Goal: Task Accomplishment & Management: Use online tool/utility

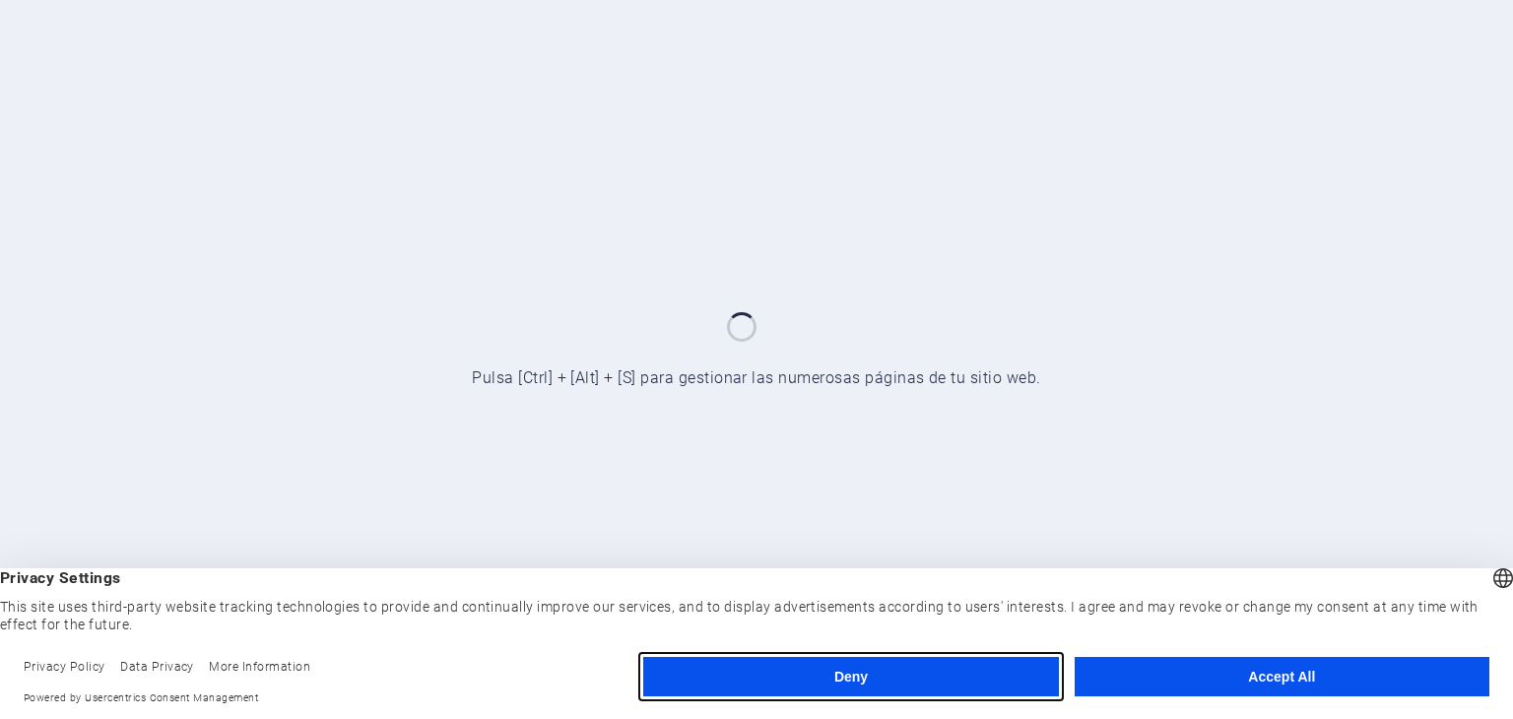
click at [958, 674] on button "Deny" at bounding box center [850, 676] width 415 height 39
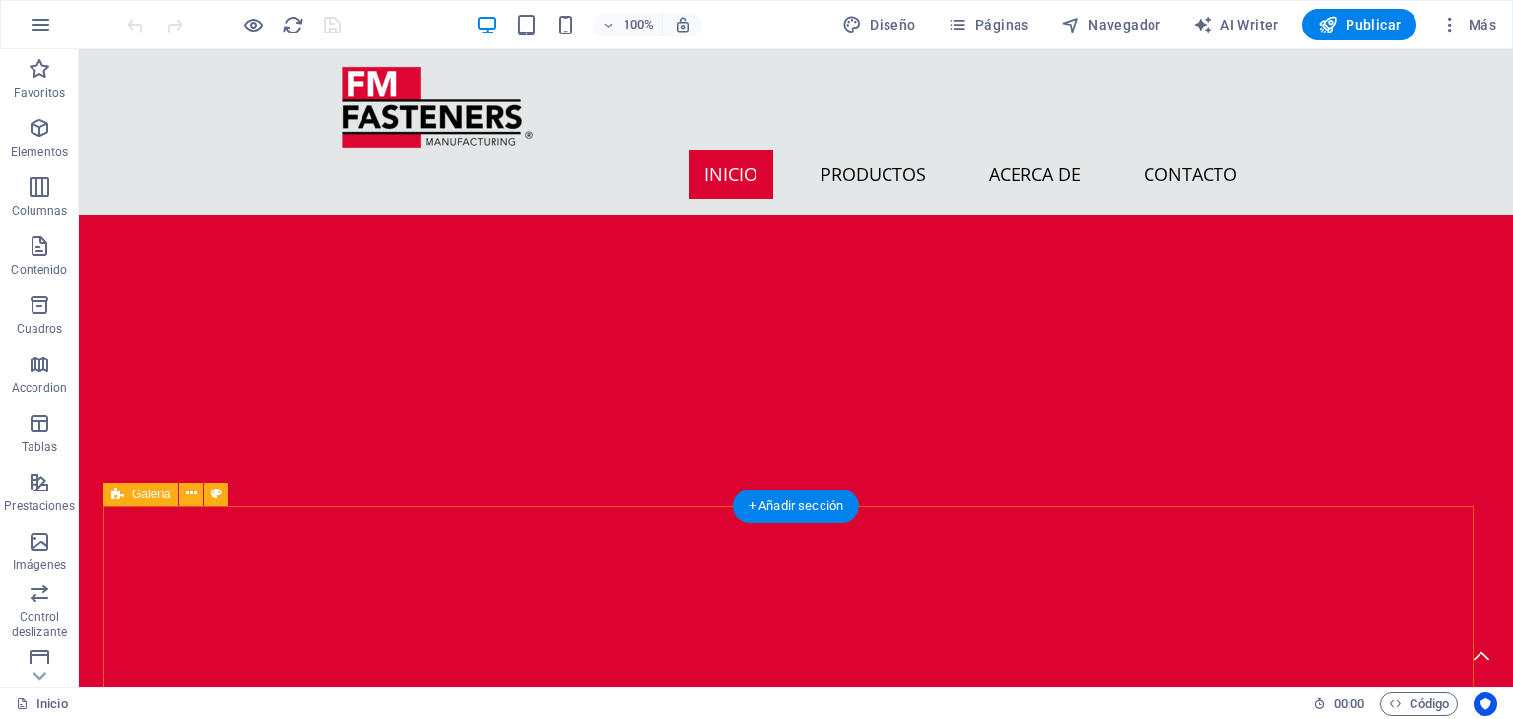
scroll to position [2955, 0]
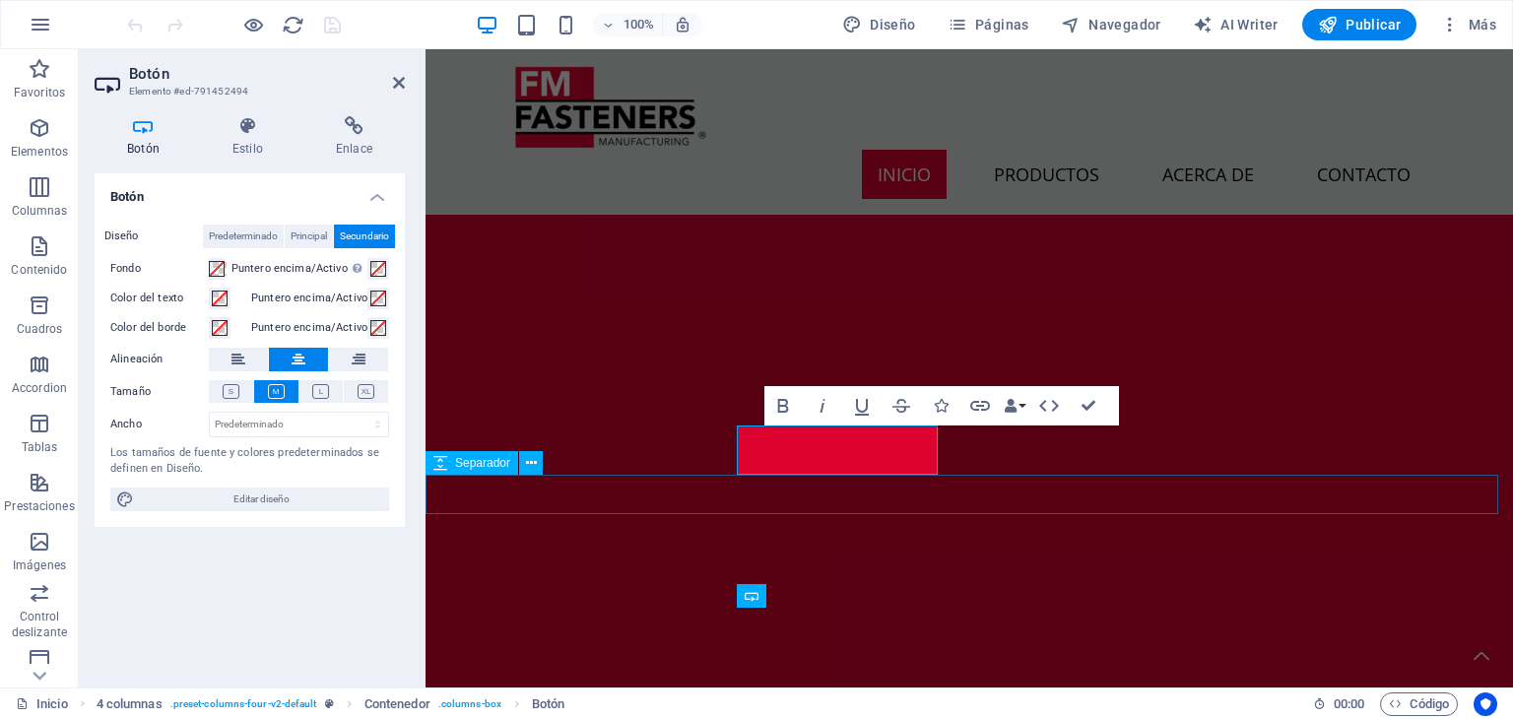
scroll to position [2699, 0]
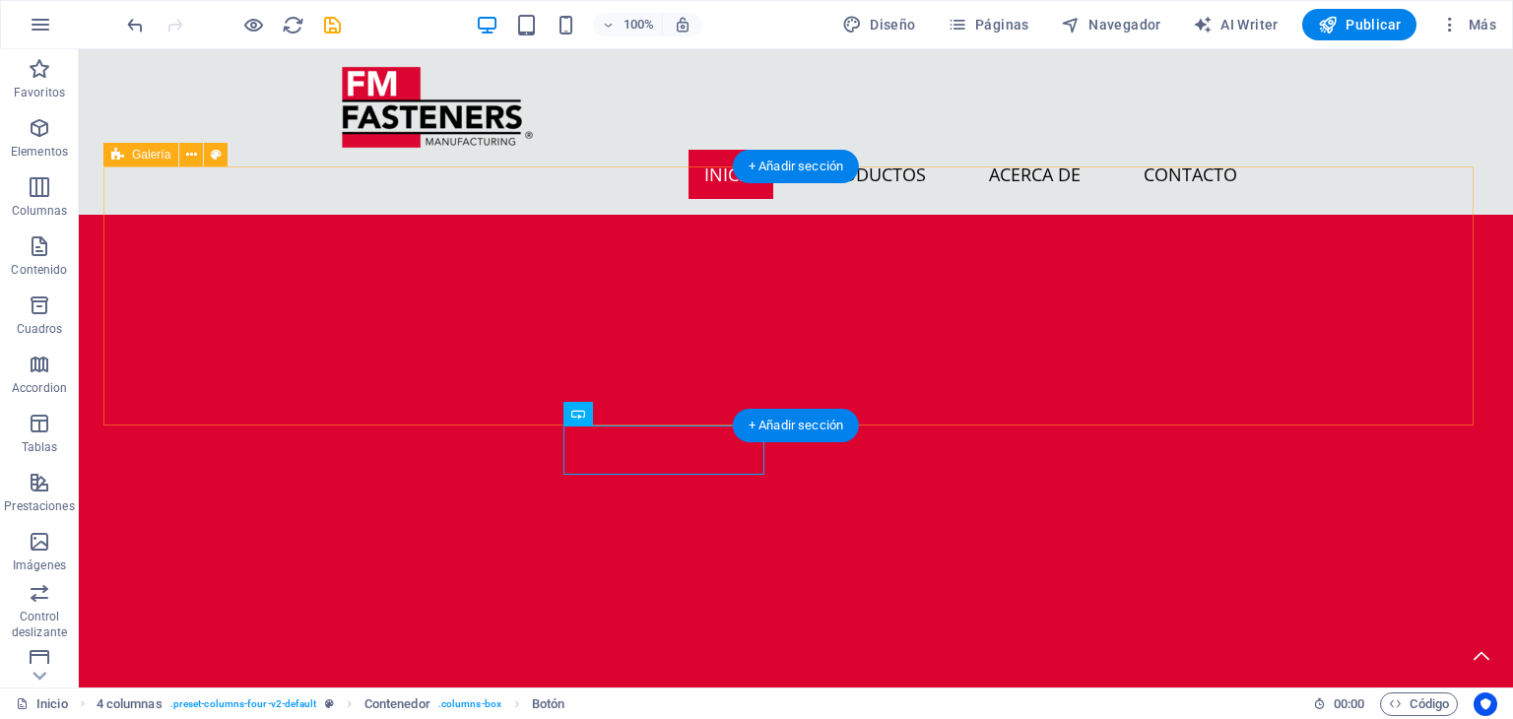
scroll to position [2902, 0]
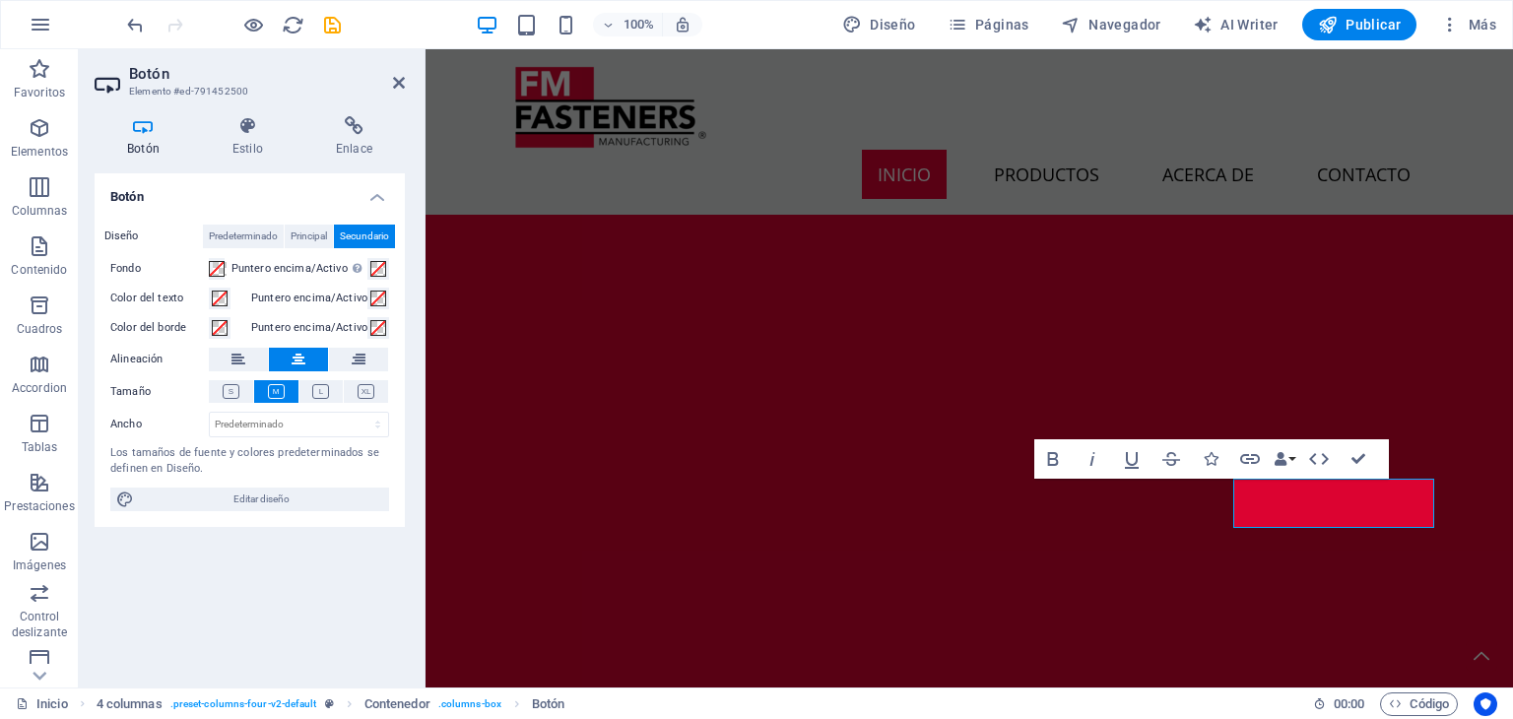
scroll to position [2646, 0]
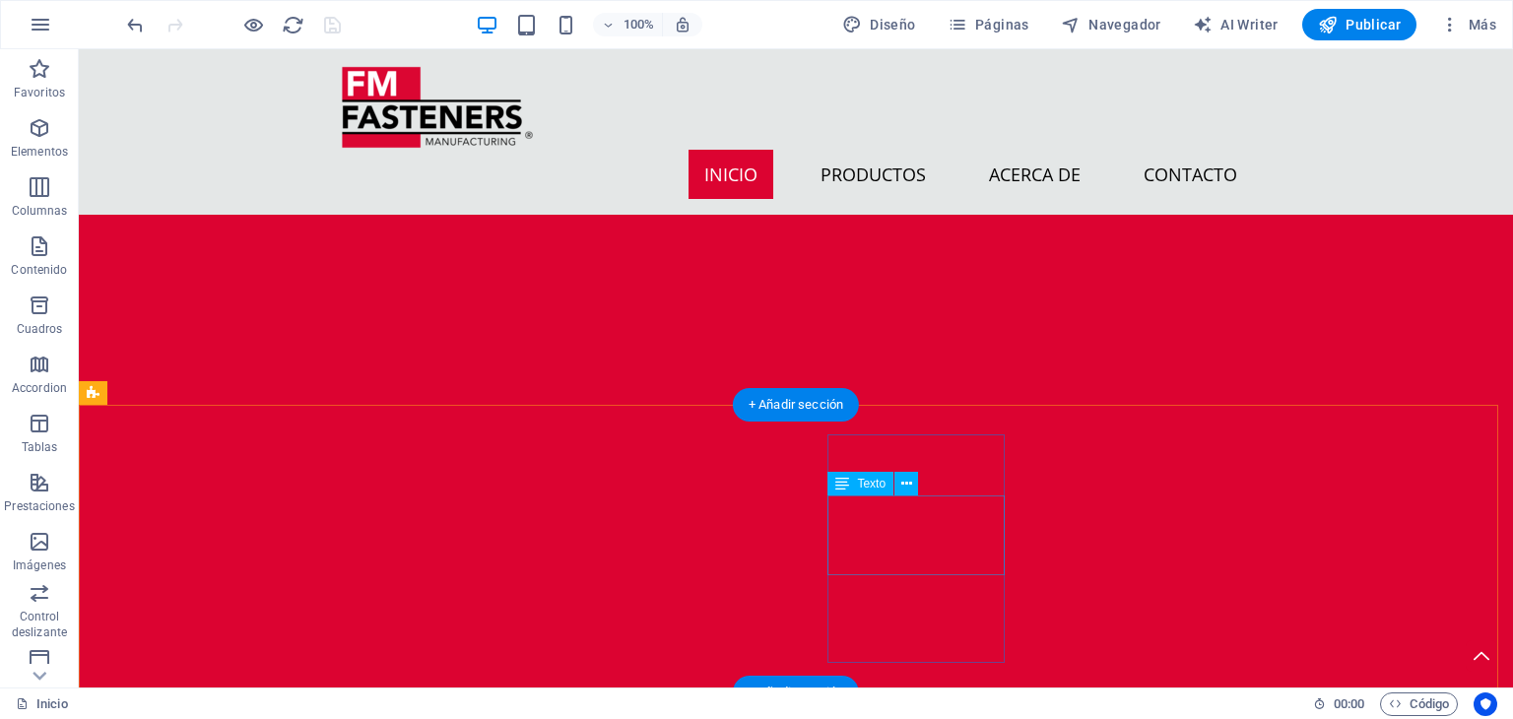
scroll to position [3394, 0]
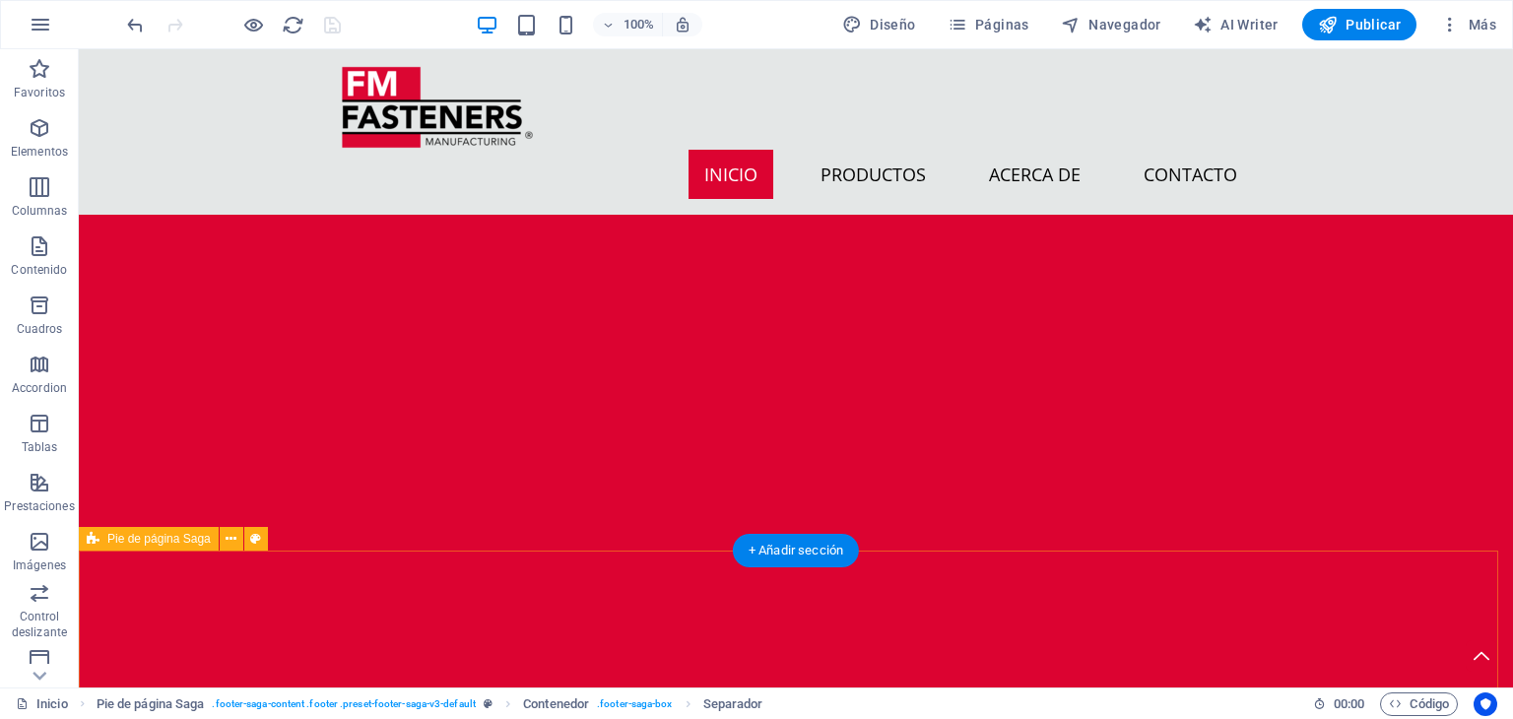
scroll to position [2802, 0]
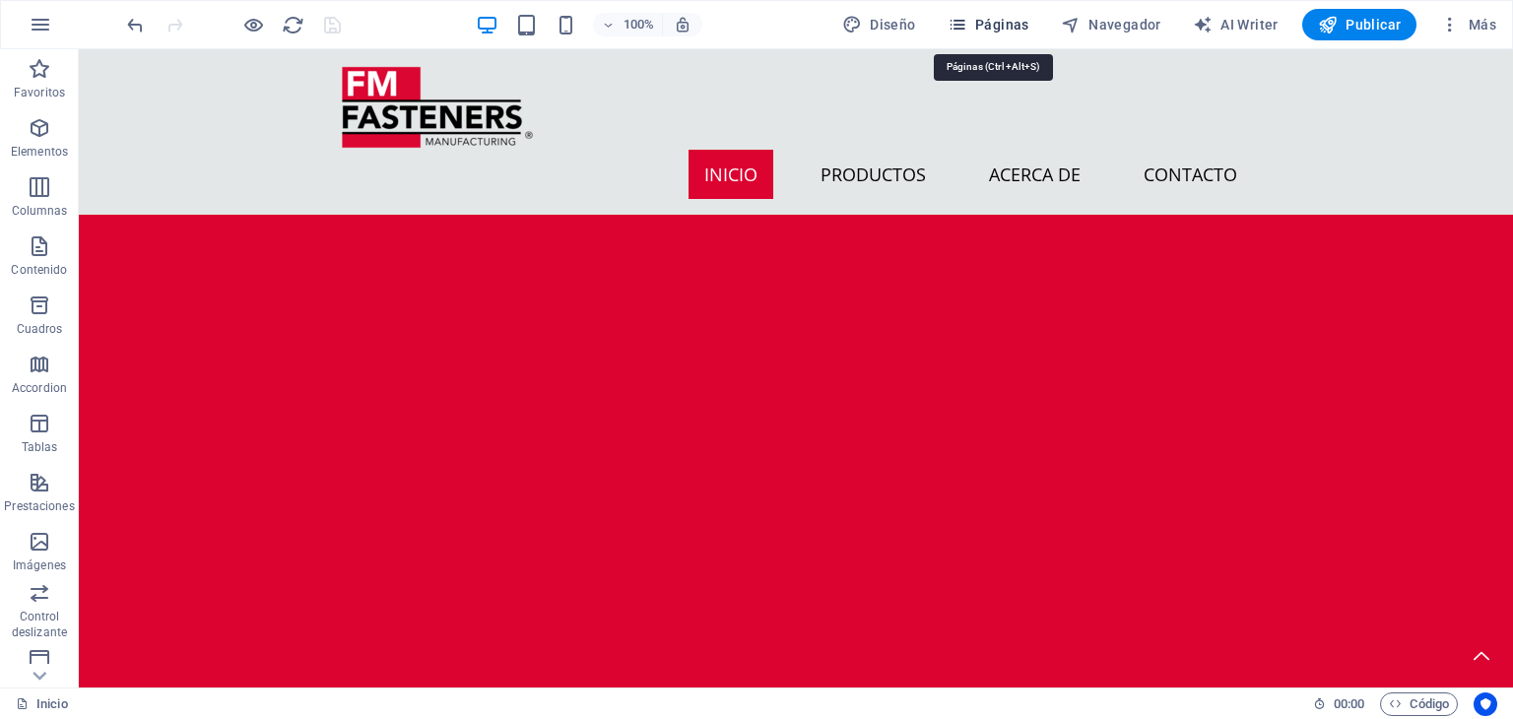
click at [999, 16] on span "Páginas" at bounding box center [989, 25] width 82 height 20
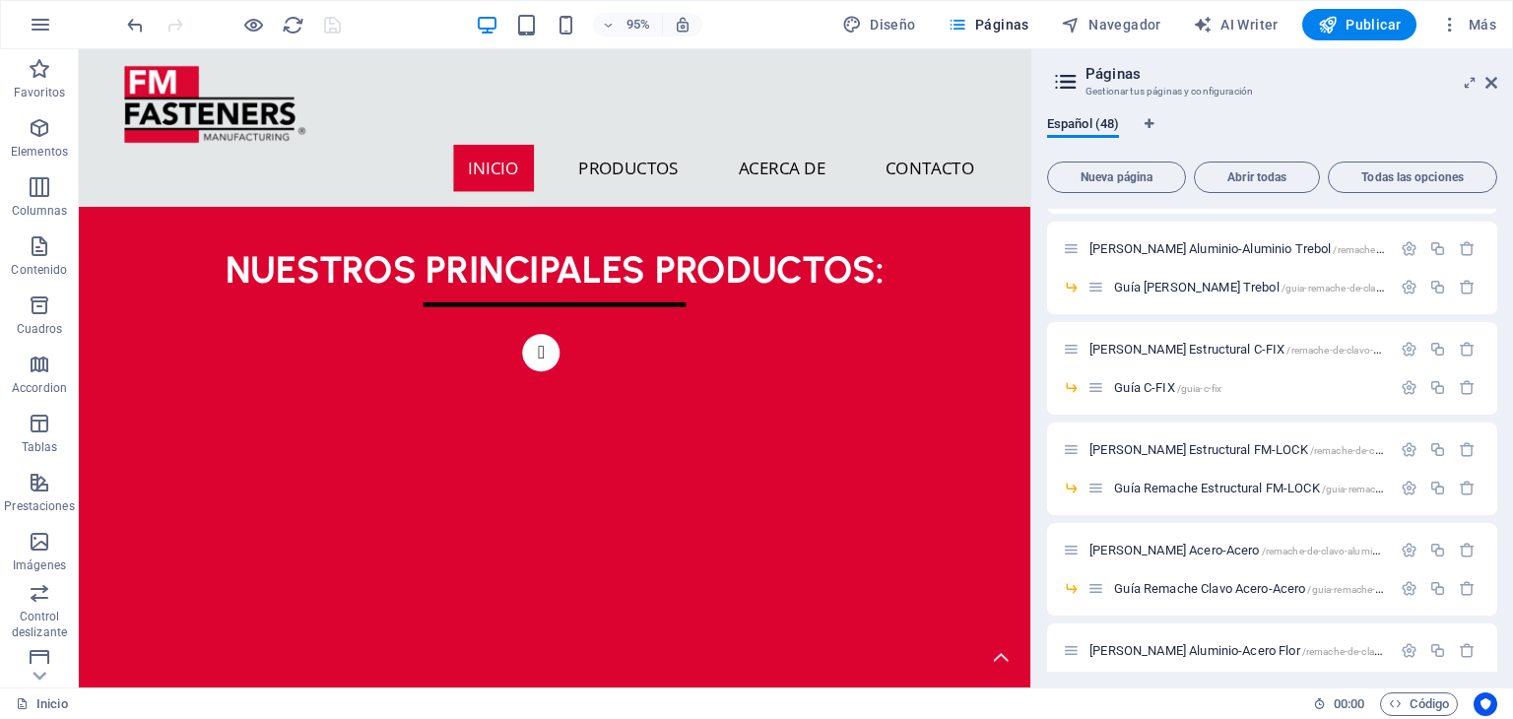
scroll to position [1182, 0]
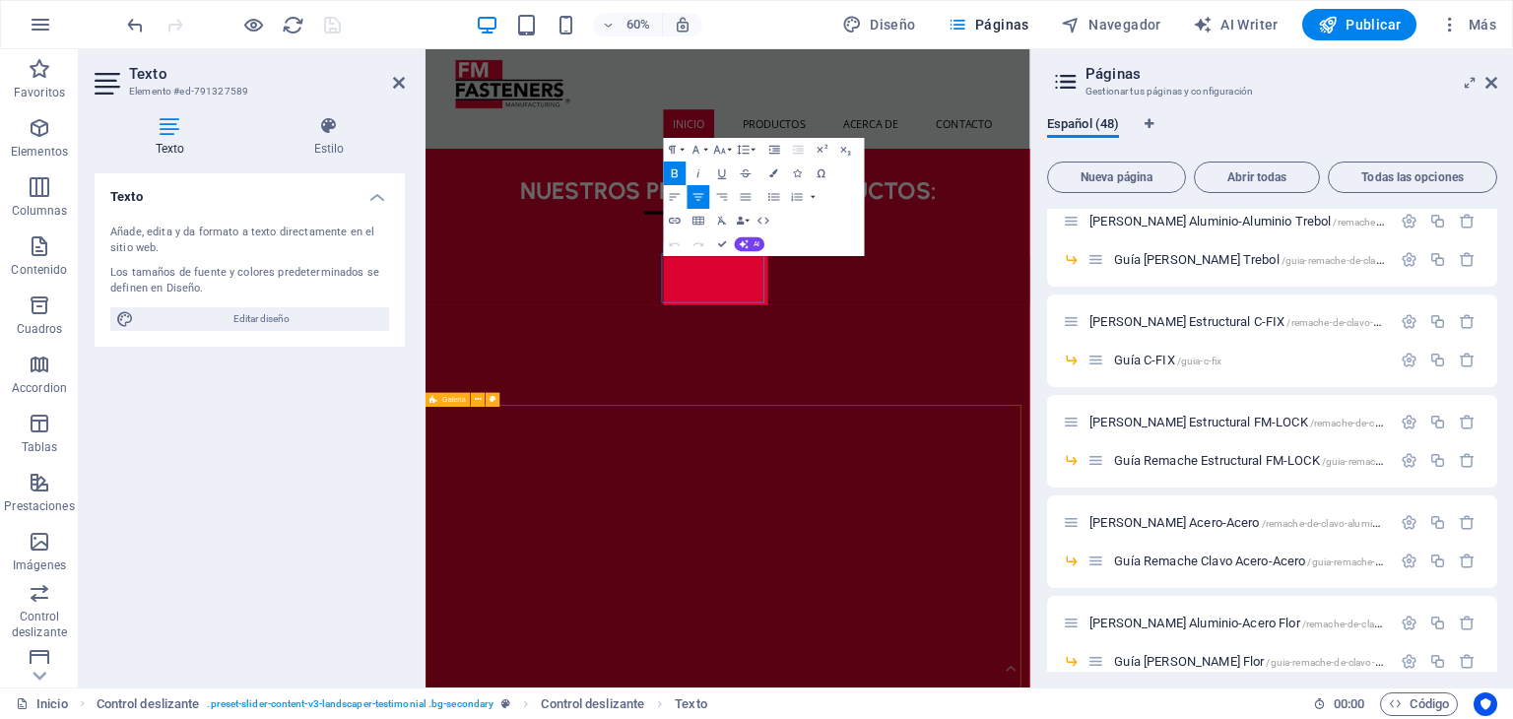
scroll to position [1394, 0]
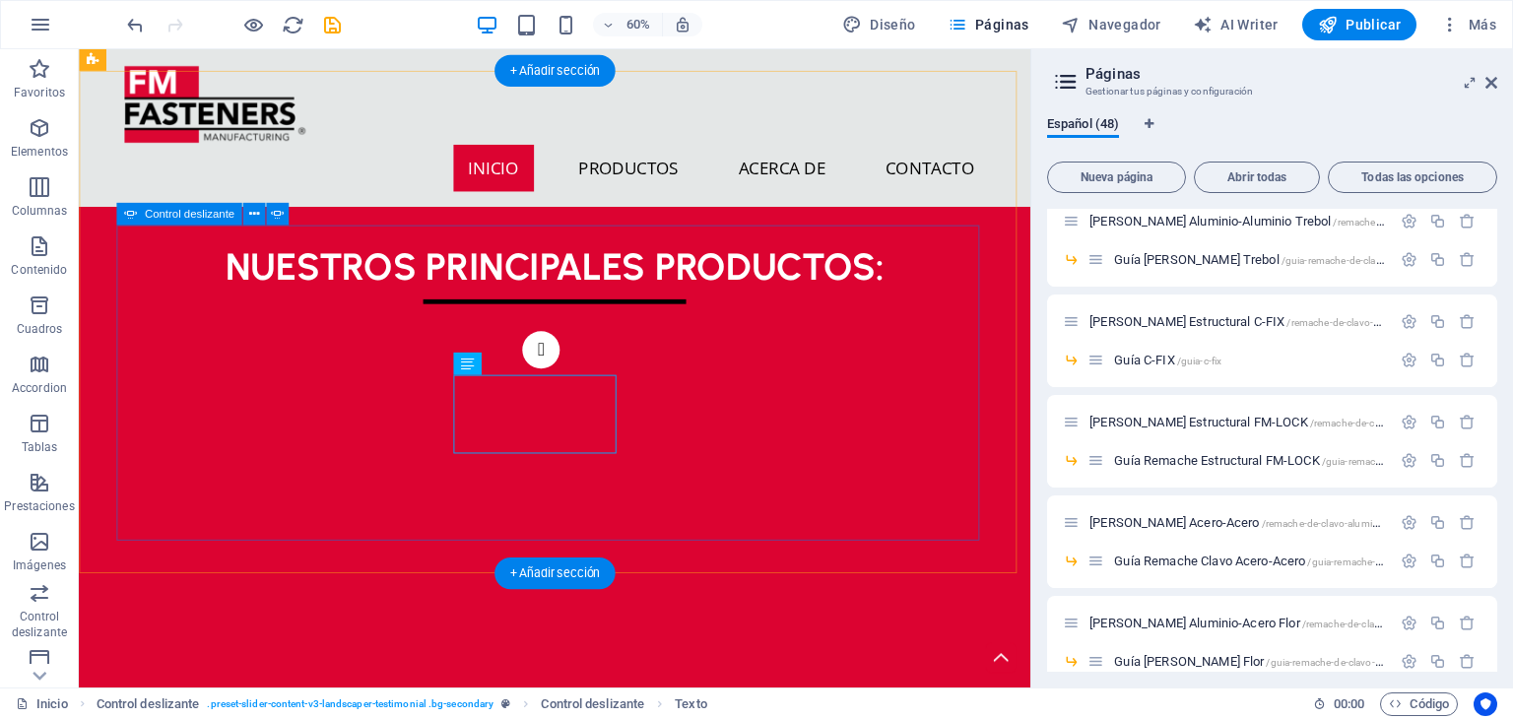
scroll to position [1391, 0]
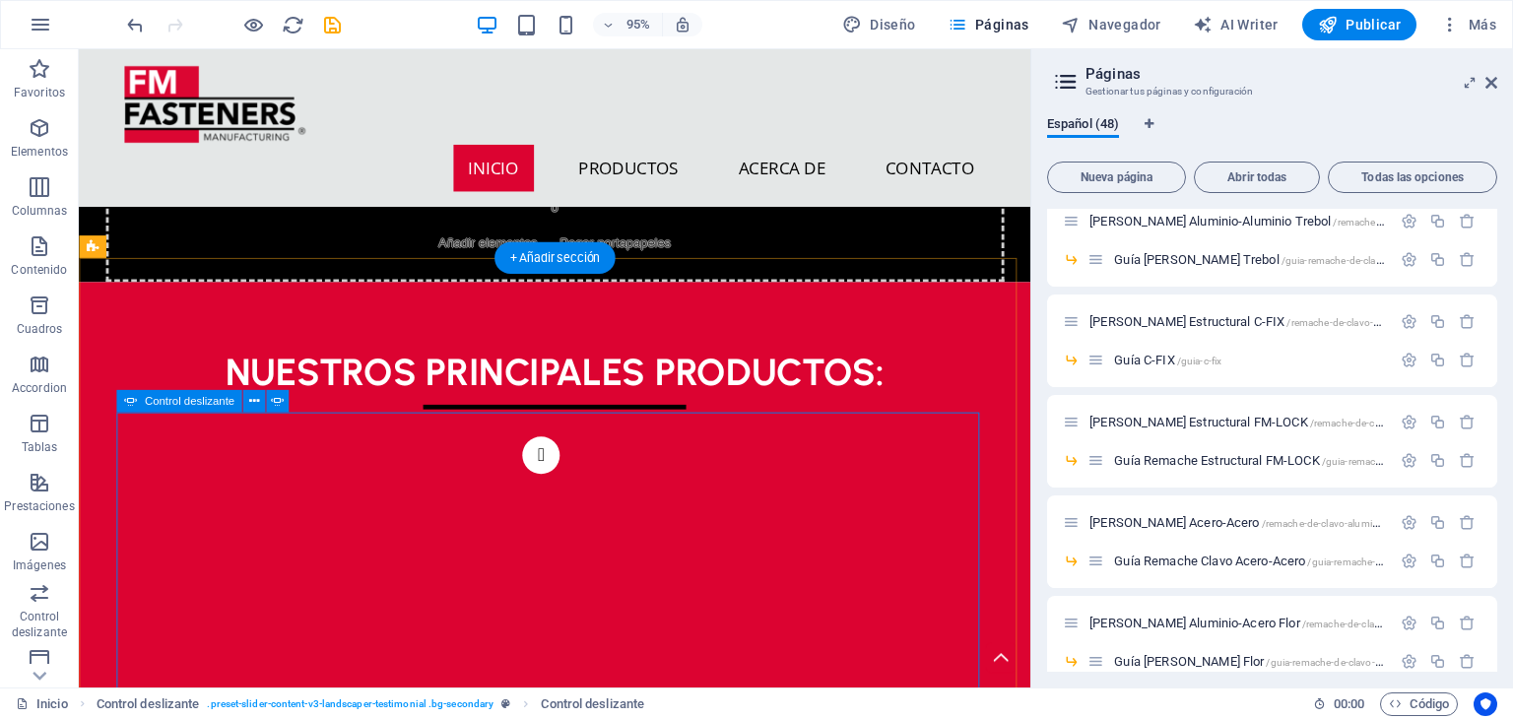
scroll to position [1194, 0]
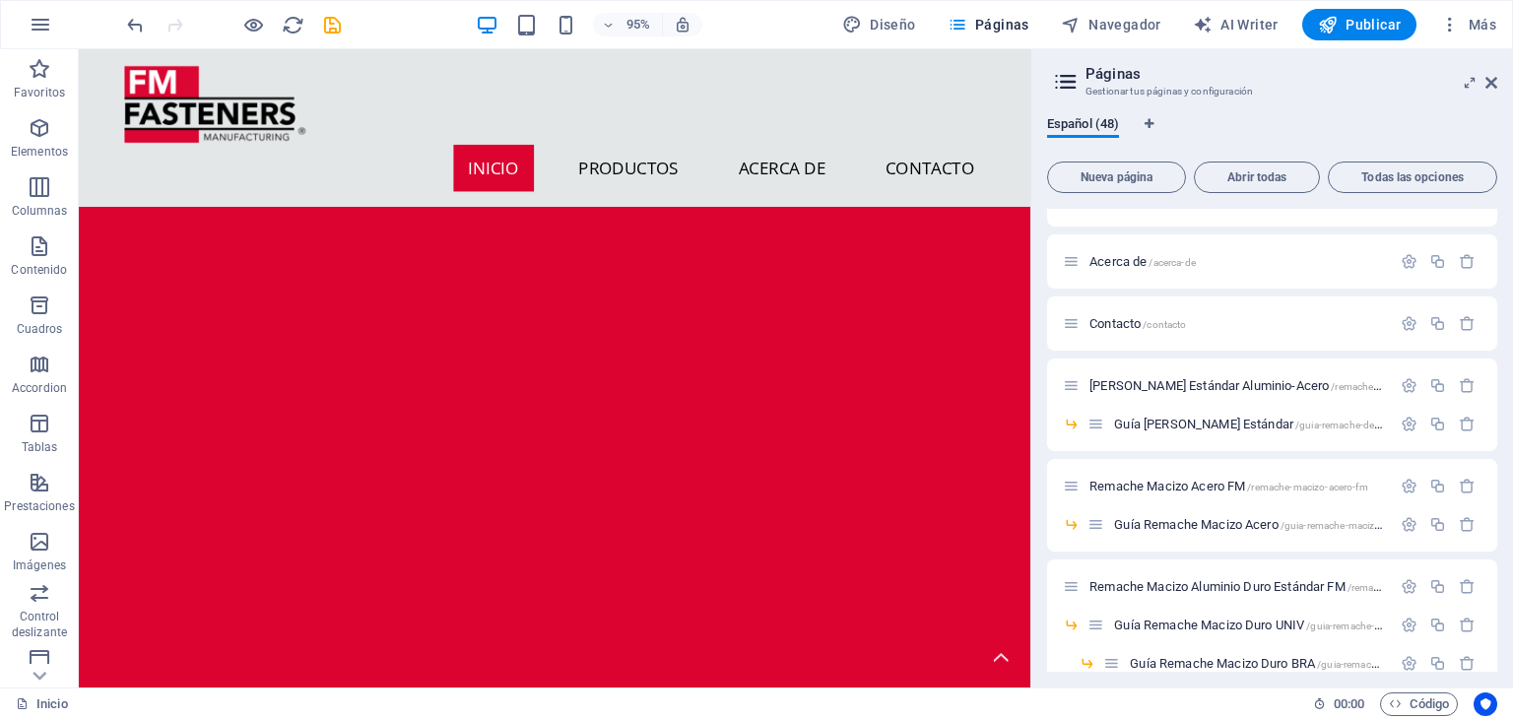
scroll to position [0, 0]
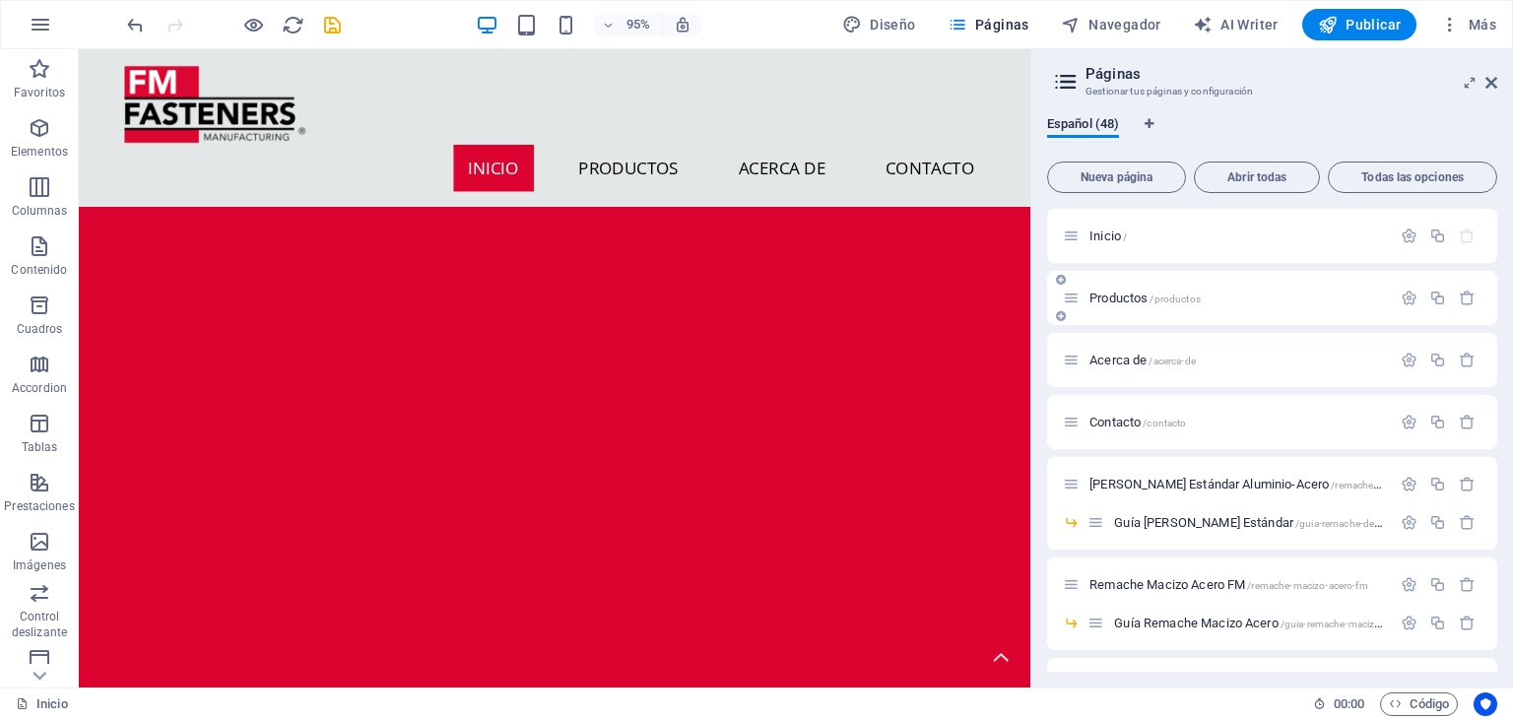
click at [1127, 299] on span "Productos /productos" at bounding box center [1144, 298] width 111 height 15
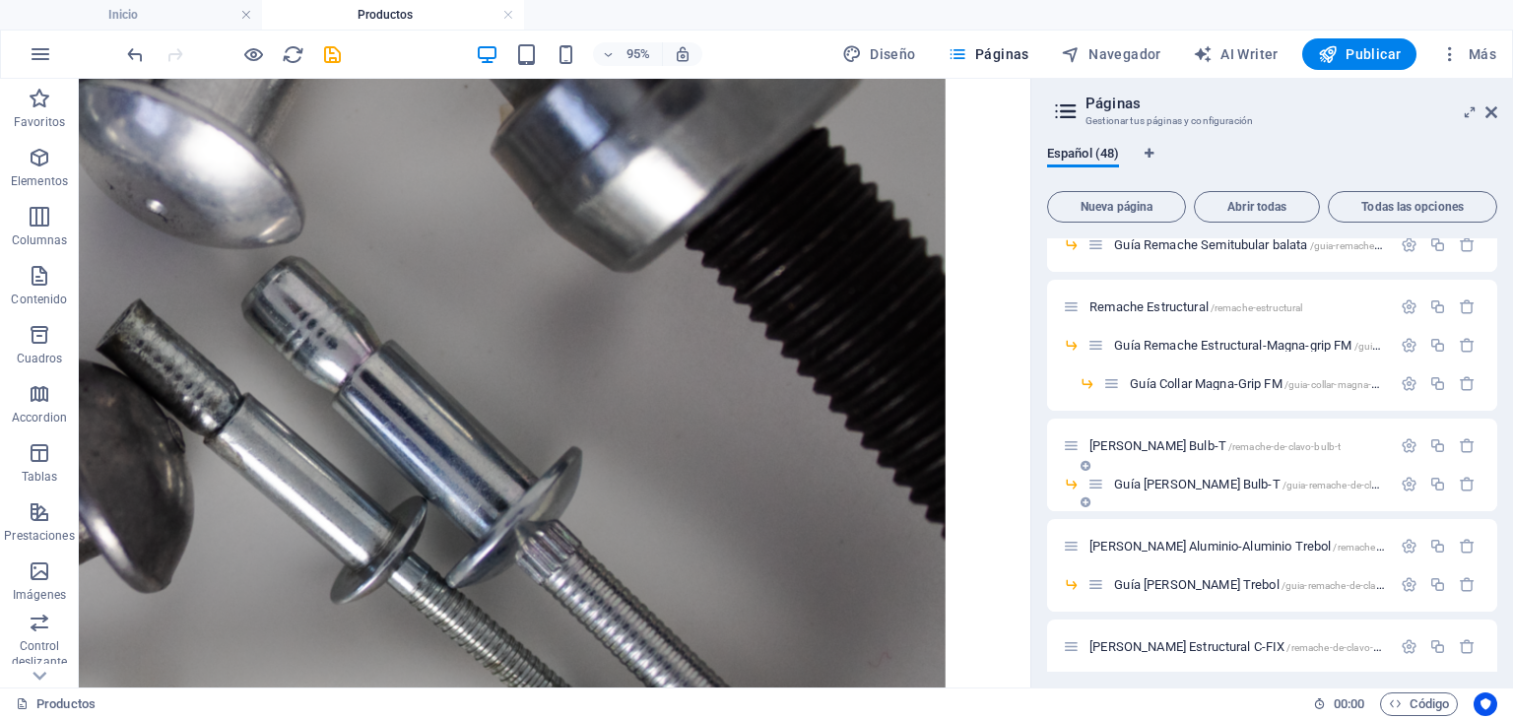
scroll to position [985, 0]
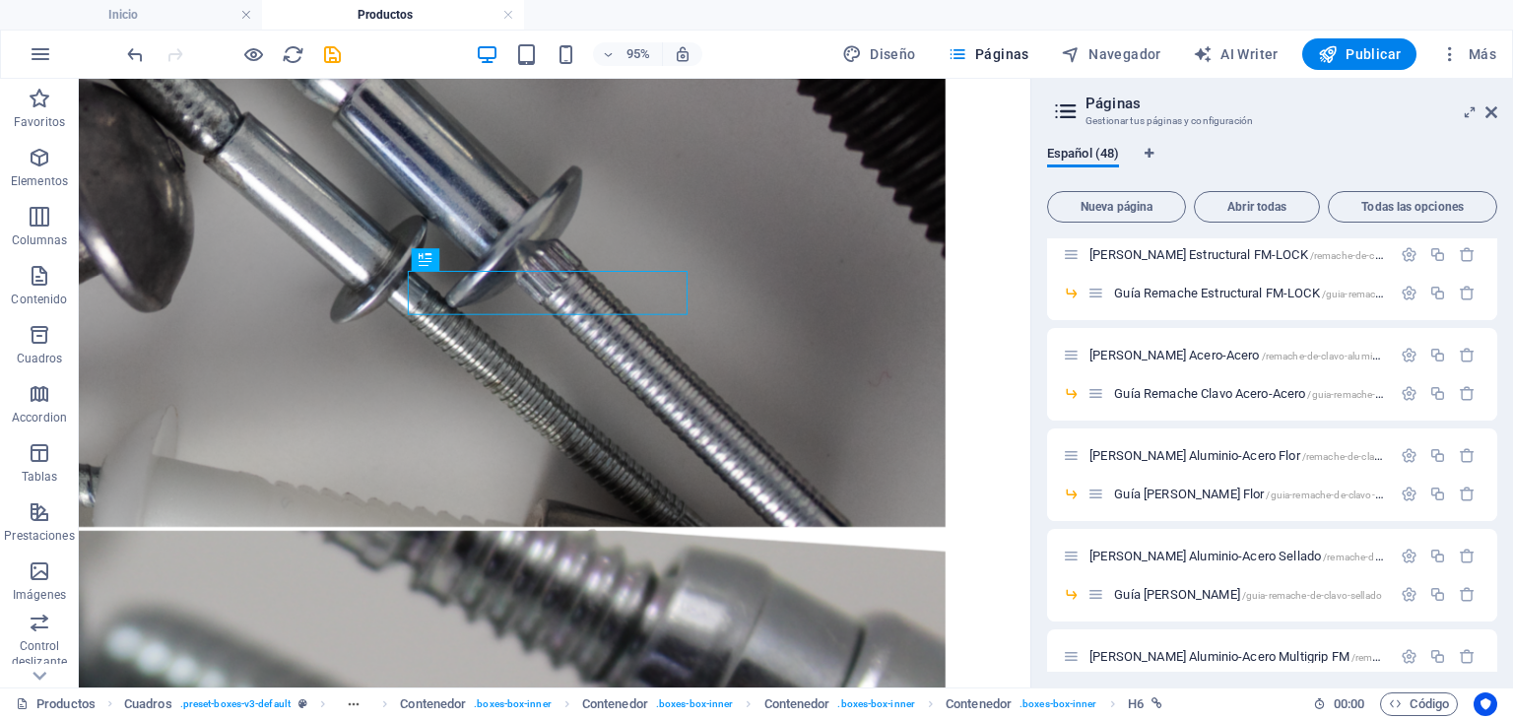
scroll to position [1478, 0]
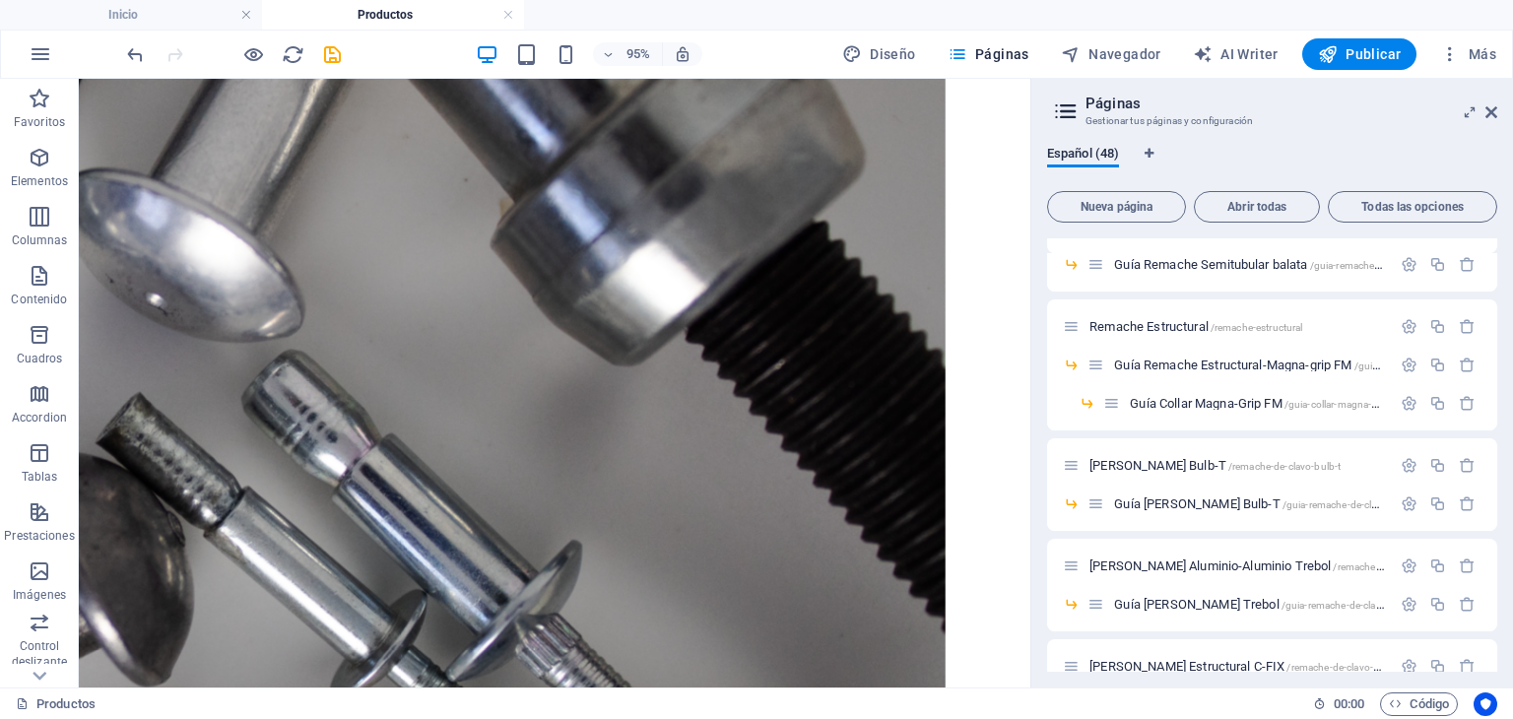
scroll to position [788, 0]
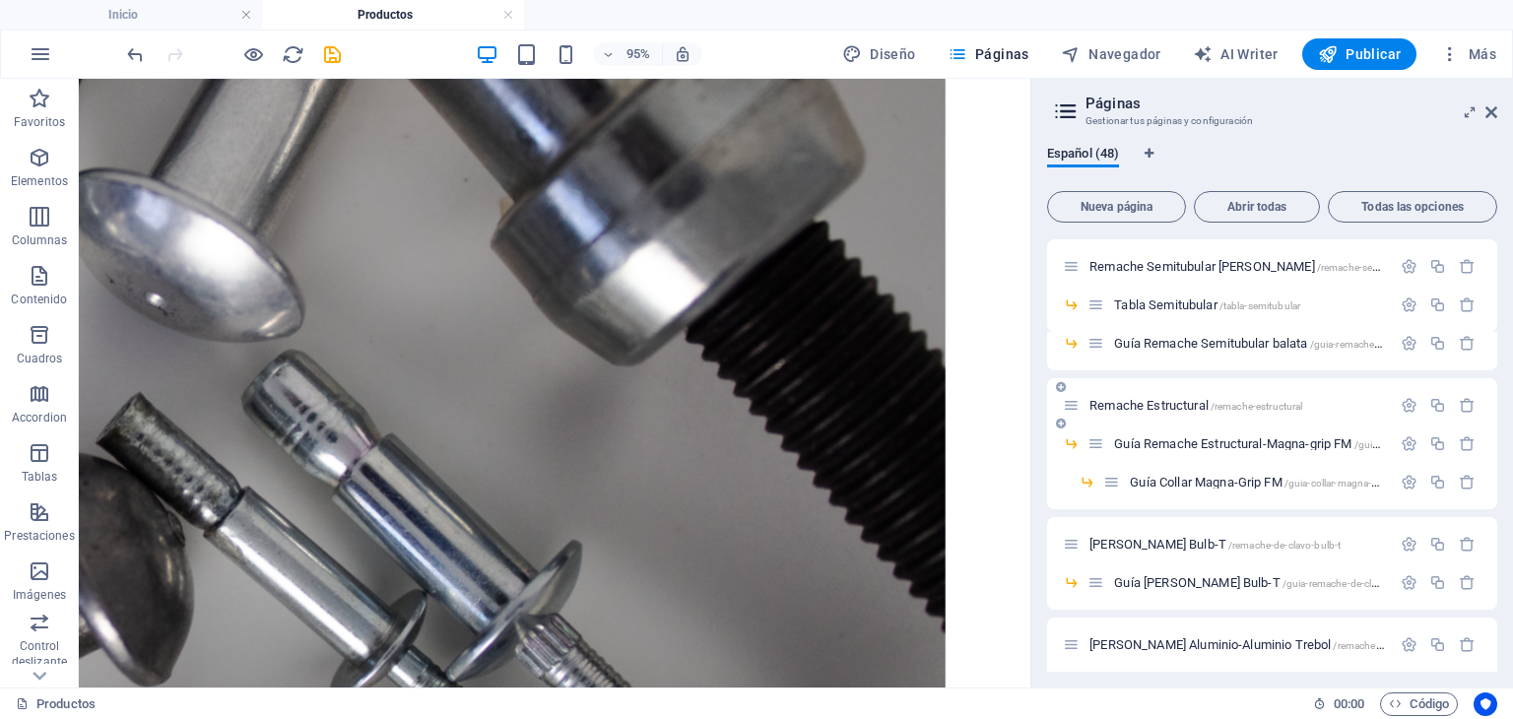
click at [1168, 405] on span "Remache Estructural /remache-estructural" at bounding box center [1195, 405] width 213 height 15
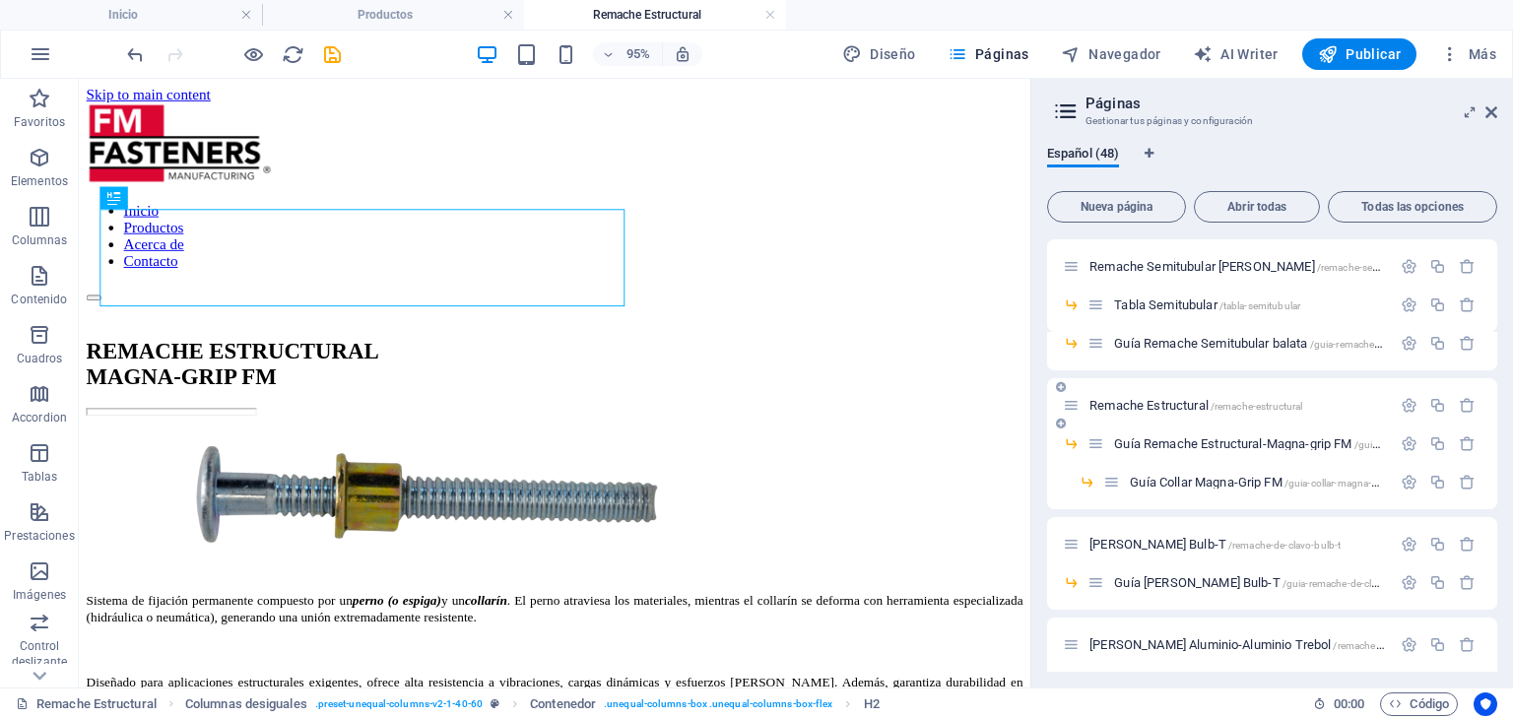
scroll to position [0, 0]
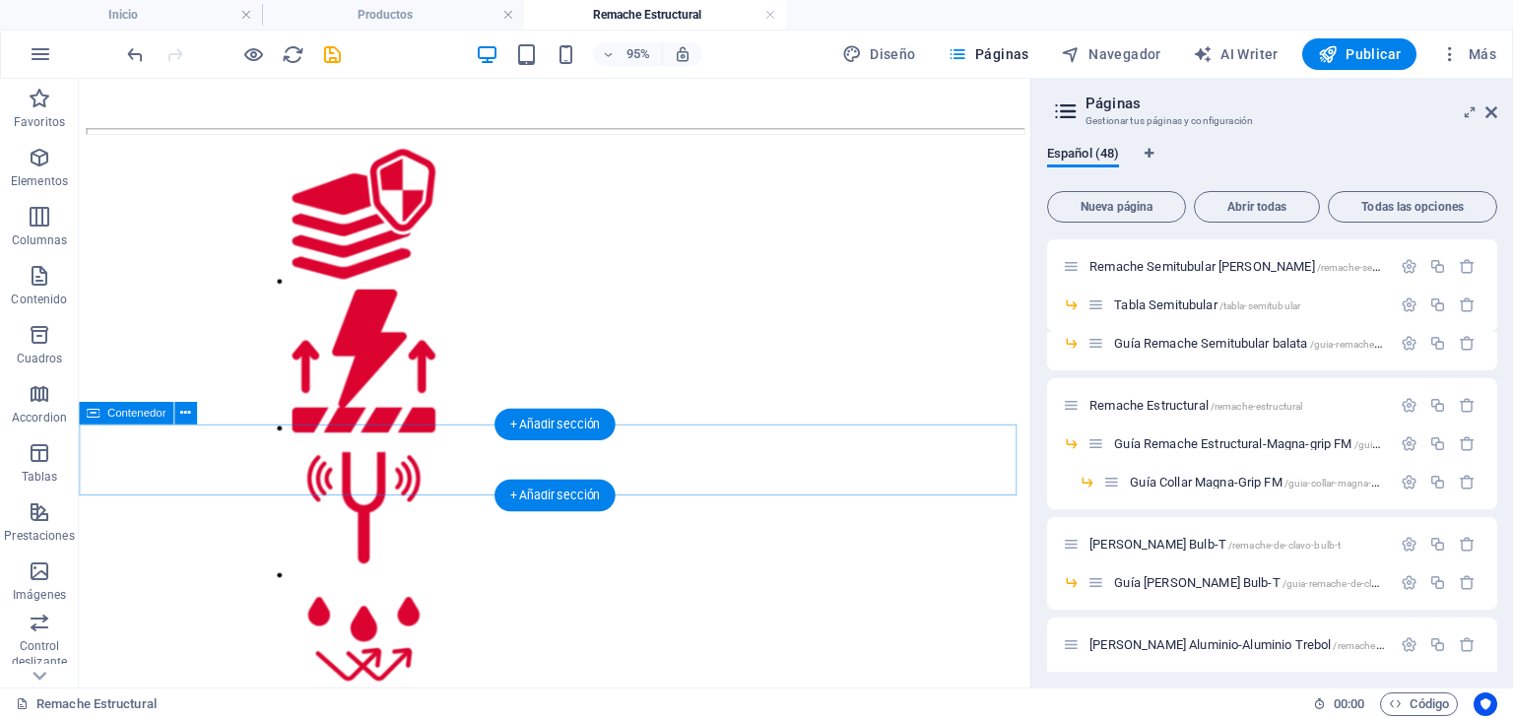
scroll to position [1182, 0]
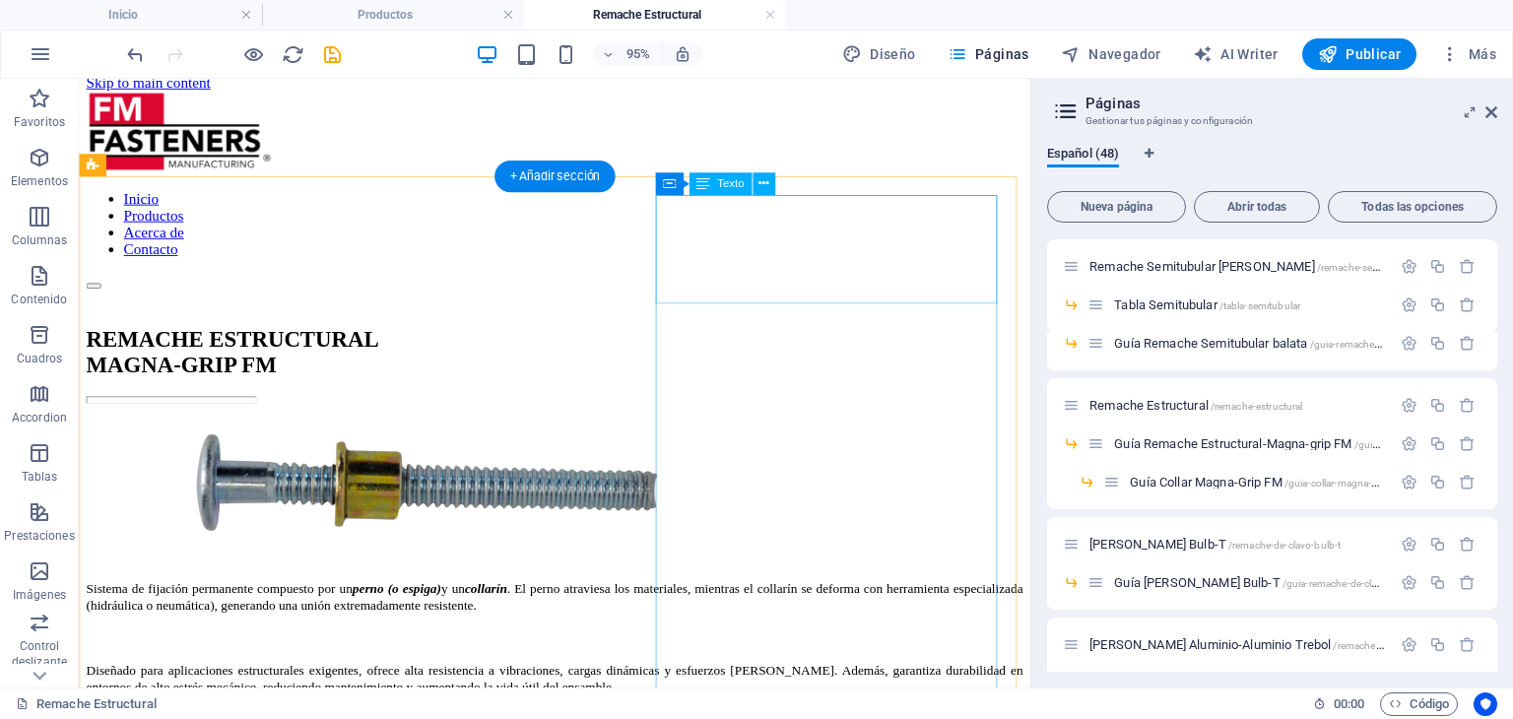
scroll to position [0, 0]
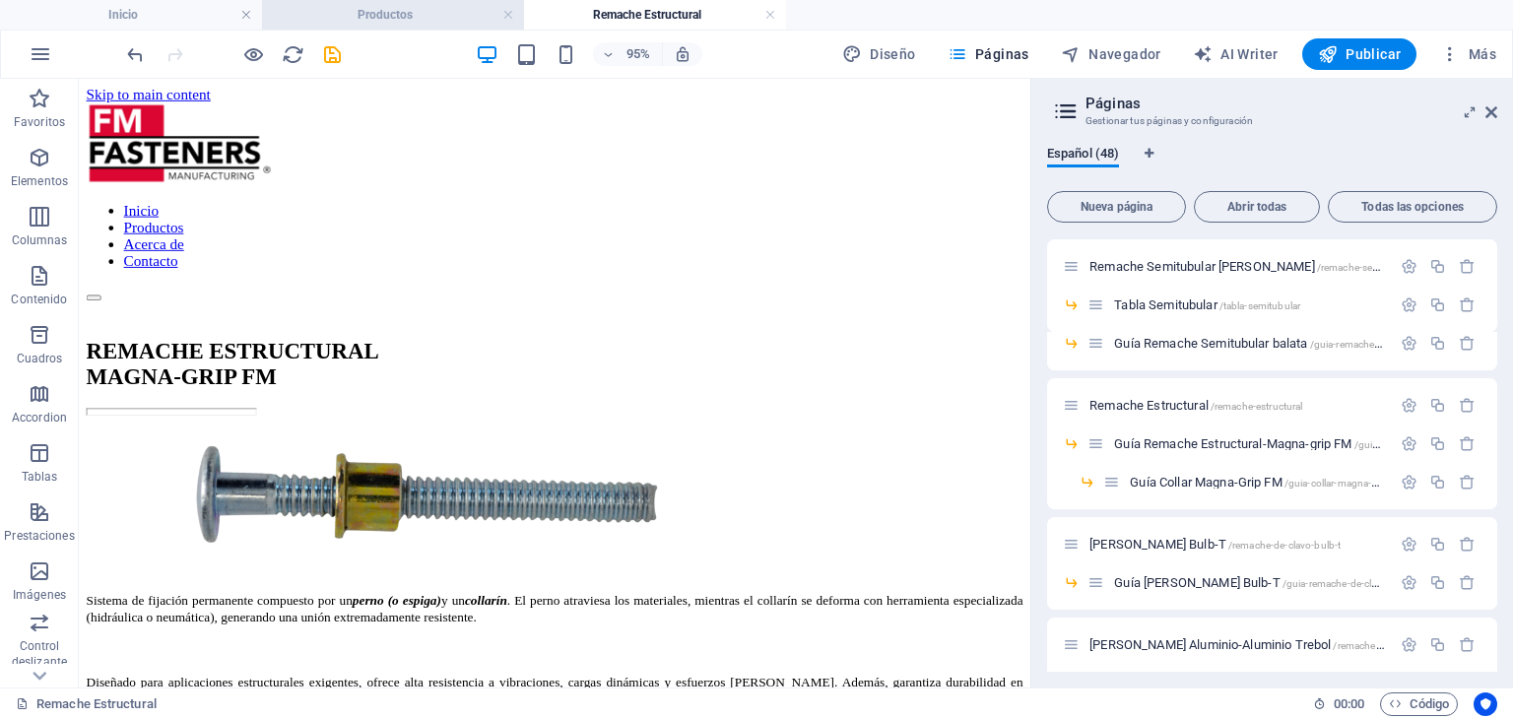
click at [413, 20] on h4 "Productos" at bounding box center [393, 15] width 262 height 22
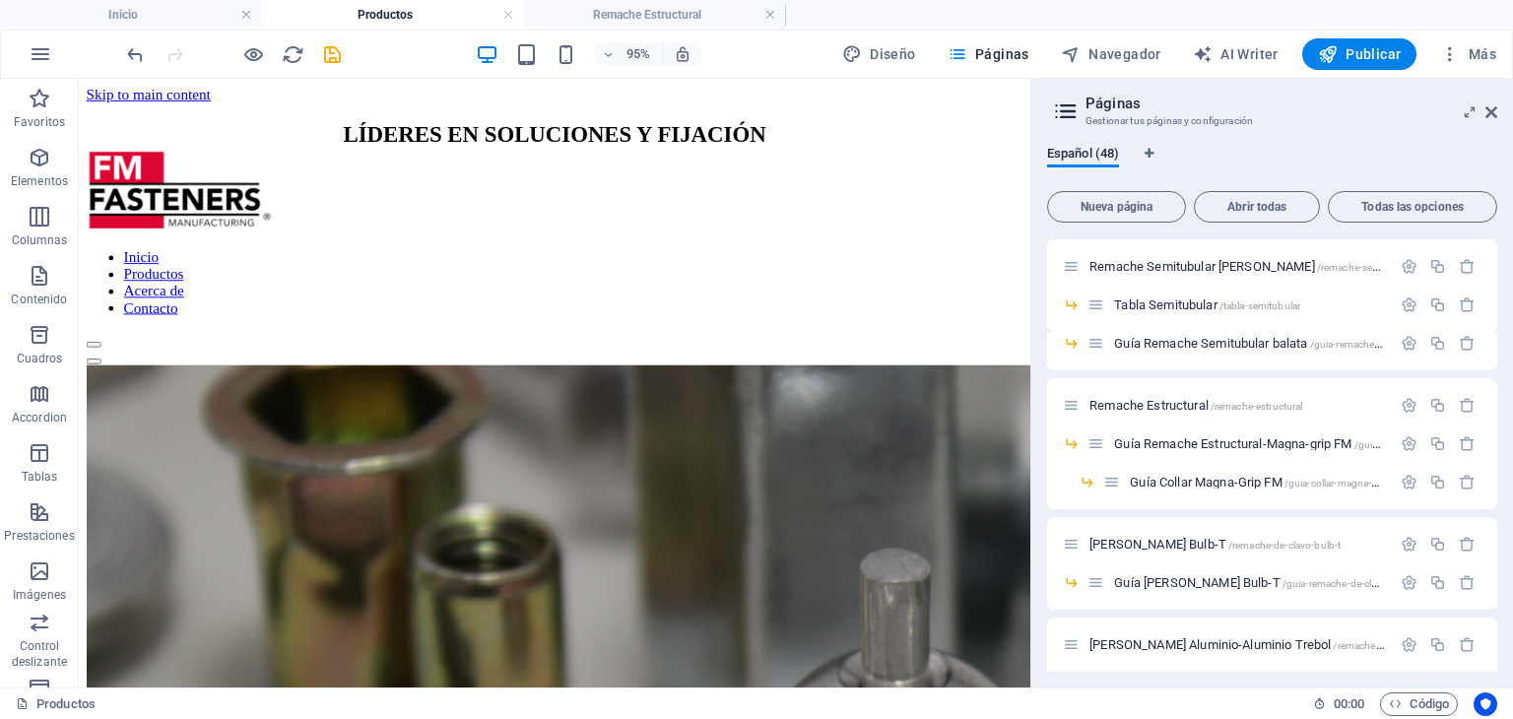
scroll to position [1281, 0]
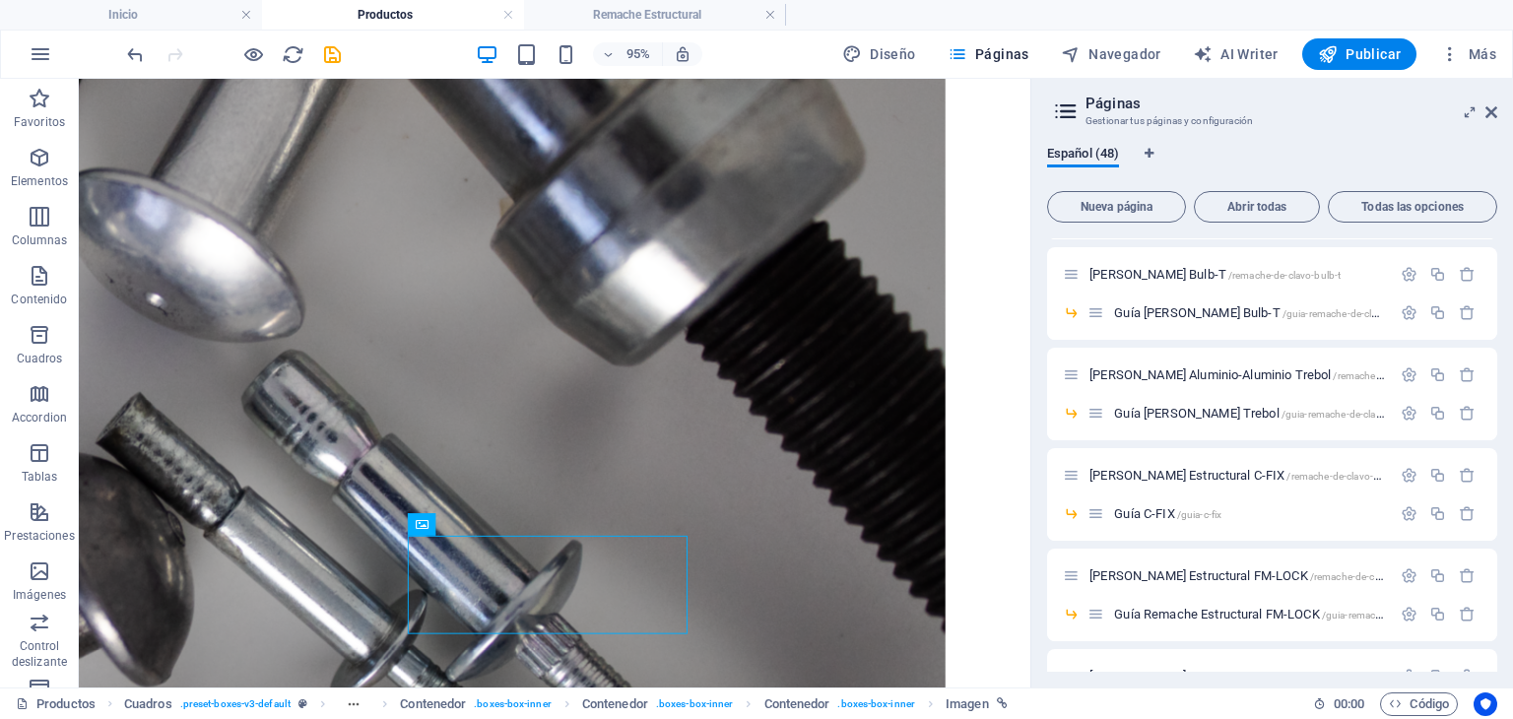
scroll to position [1084, 0]
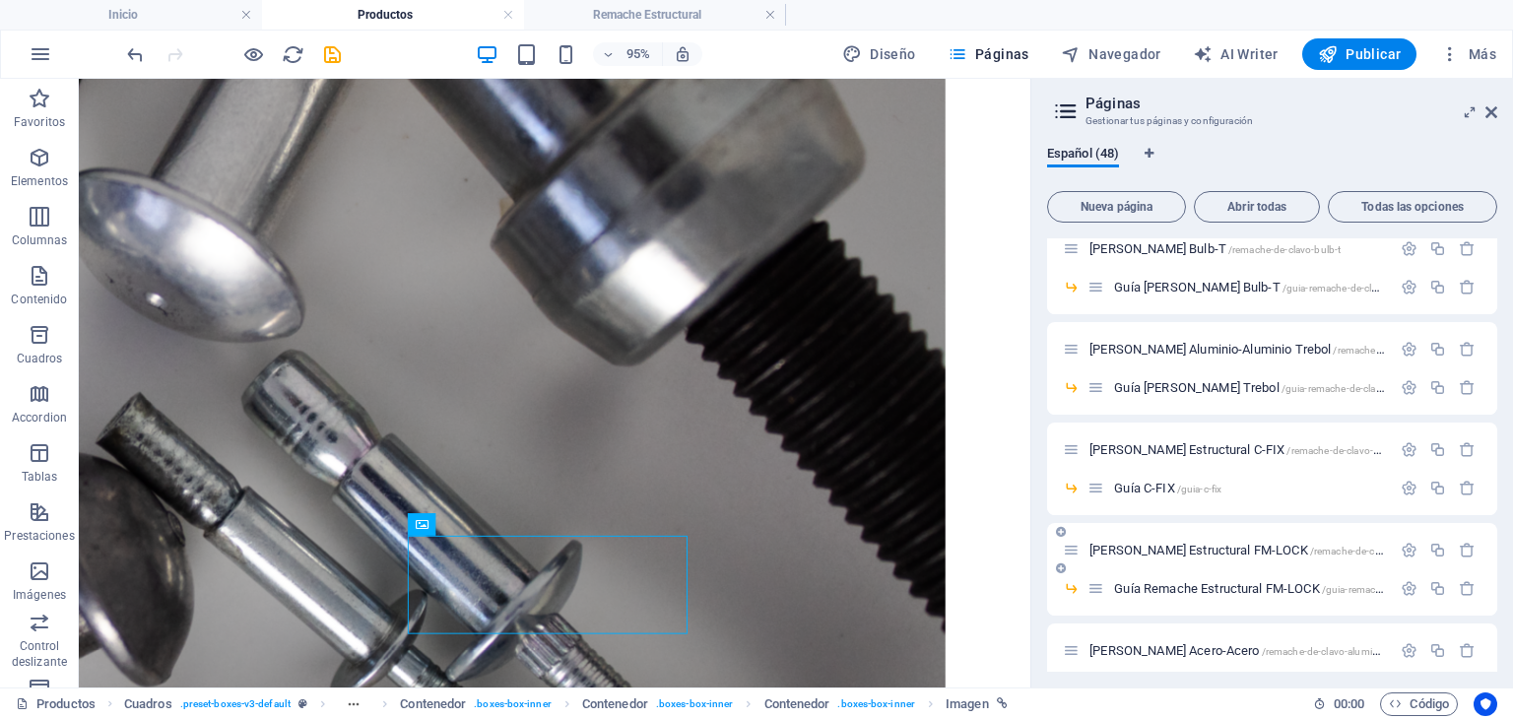
click at [1217, 544] on span "[PERSON_NAME] Estructural FM-LOCK /remache-de-clavo-estructural-fm-lock" at bounding box center [1284, 550] width 390 height 15
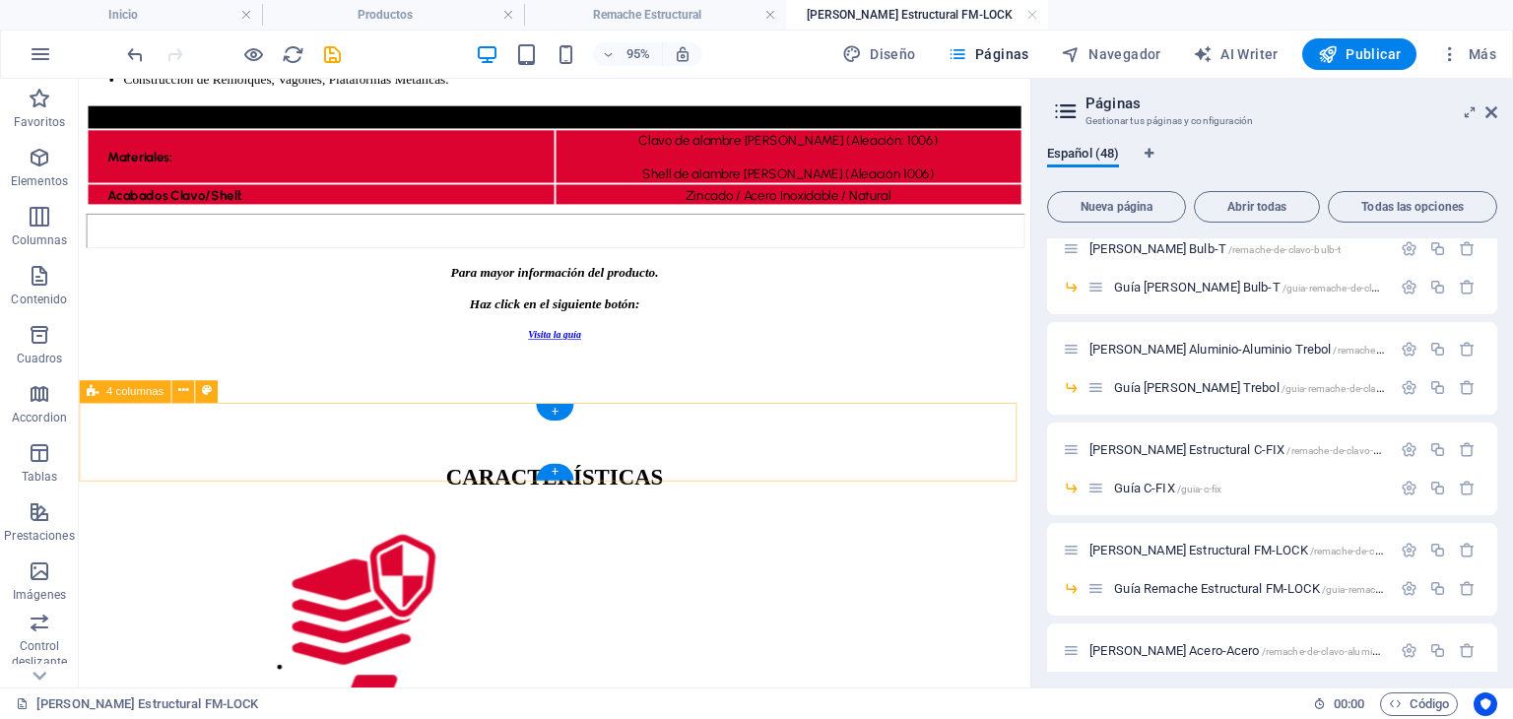
scroll to position [793, 0]
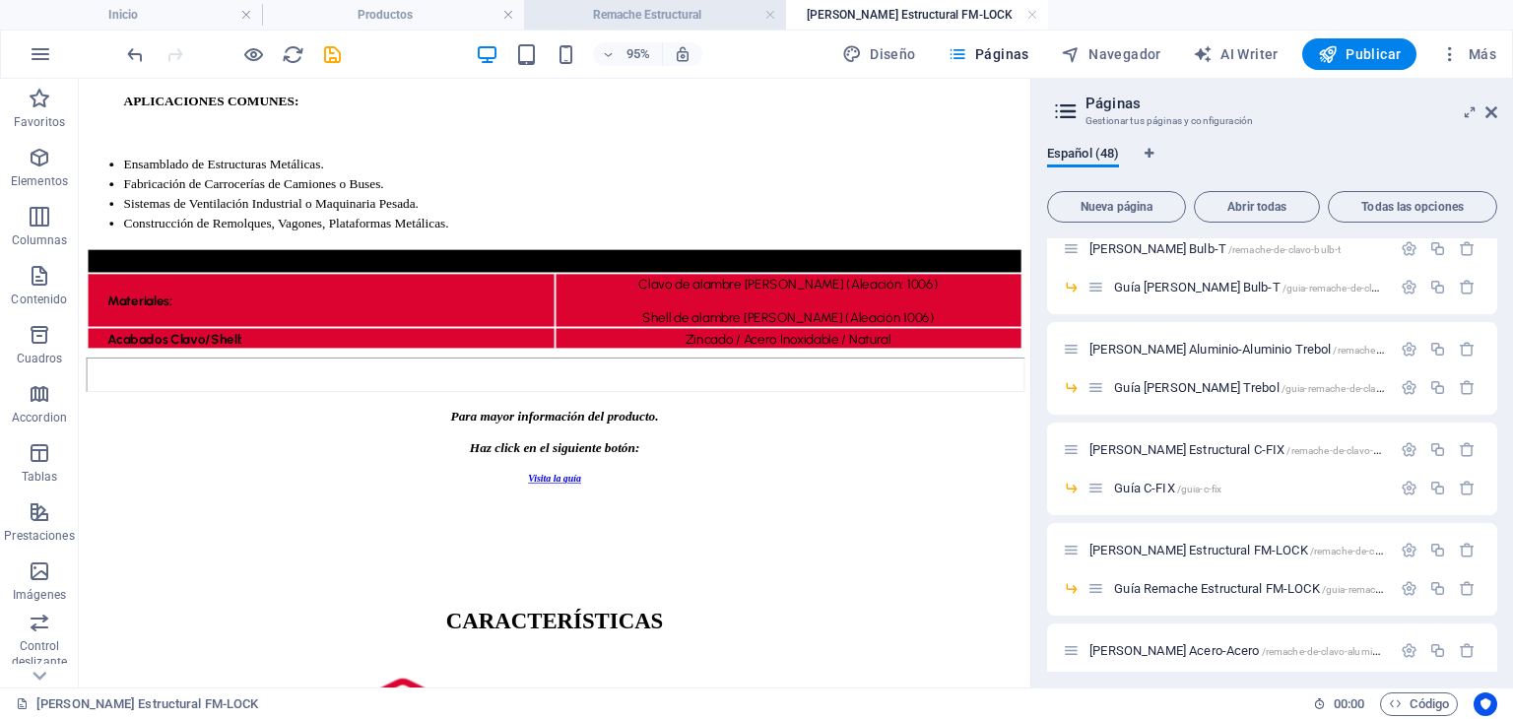
click at [703, 12] on h4 "Remache Estructural" at bounding box center [655, 15] width 262 height 22
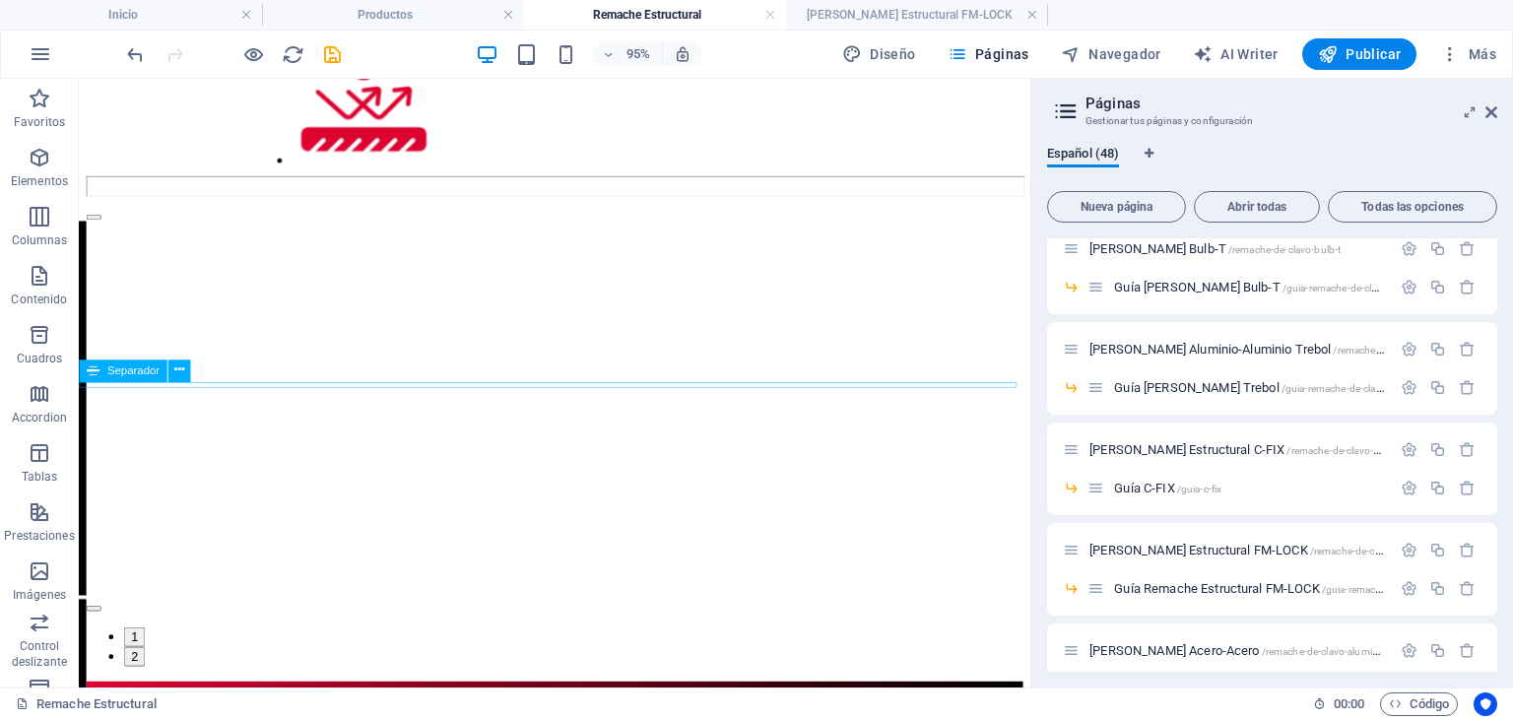
scroll to position [1478, 0]
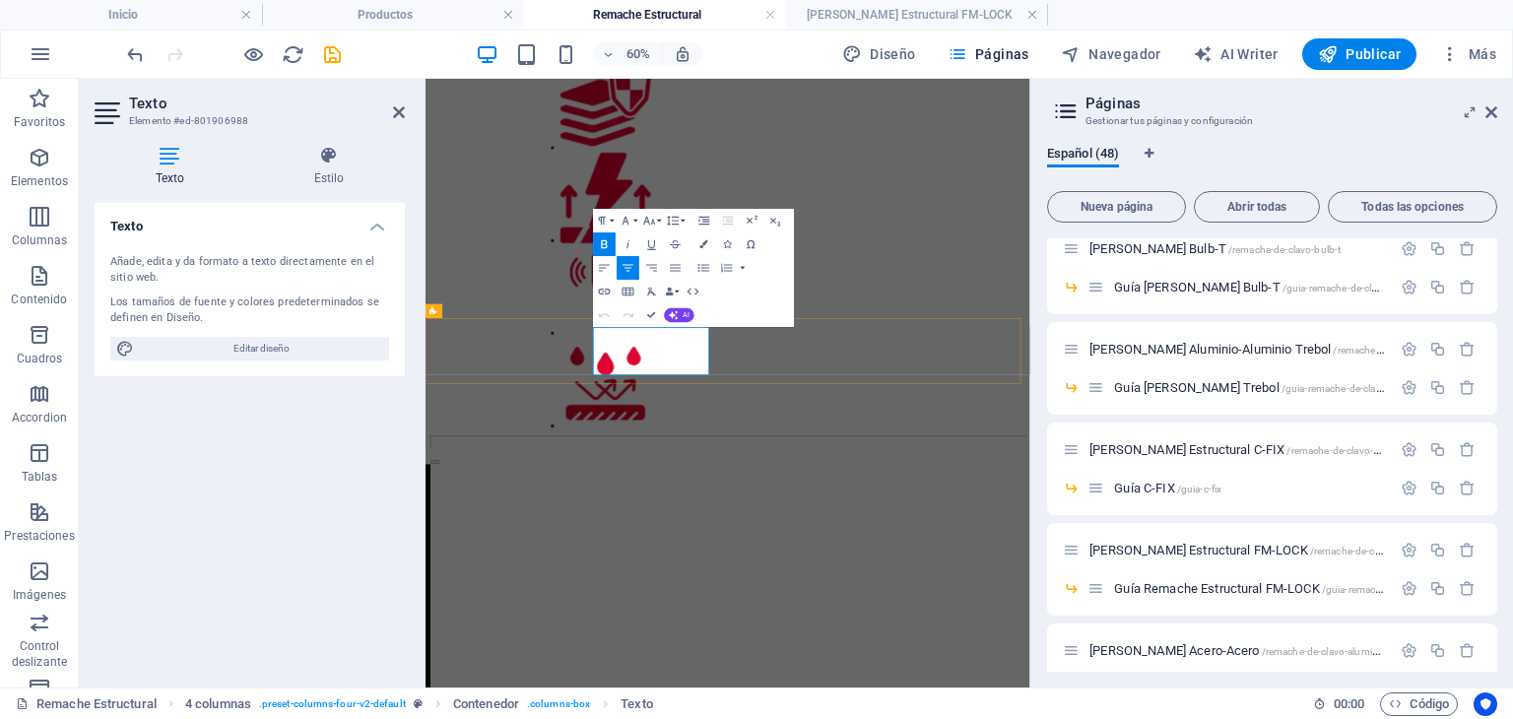
drag, startPoint x: 889, startPoint y: 516, endPoint x: 754, endPoint y: 525, distance: 135.2
drag, startPoint x: 728, startPoint y: 512, endPoint x: 872, endPoint y: 518, distance: 143.9
click at [659, 218] on button "Font Size" at bounding box center [651, 221] width 23 height 24
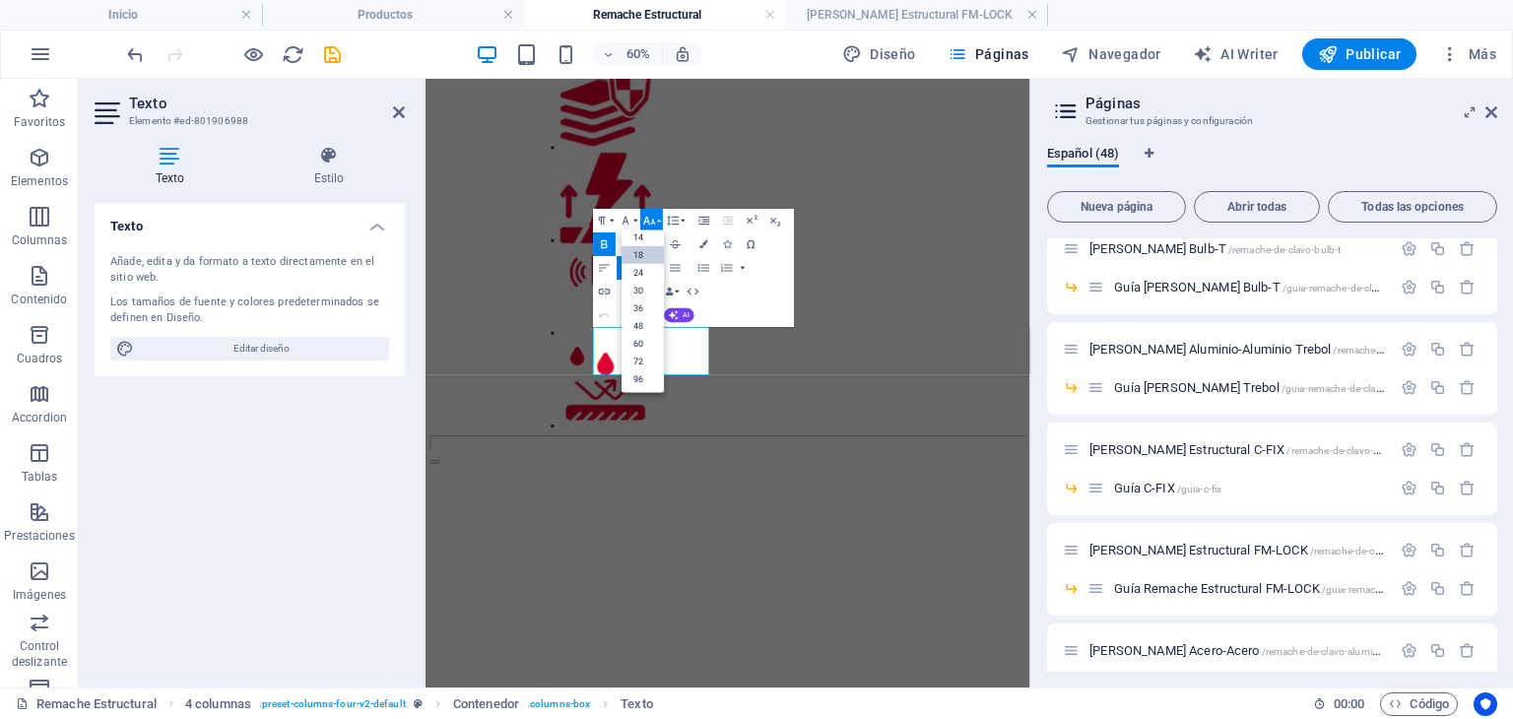
scroll to position [158, 0]
click at [648, 237] on link "14" at bounding box center [643, 238] width 42 height 18
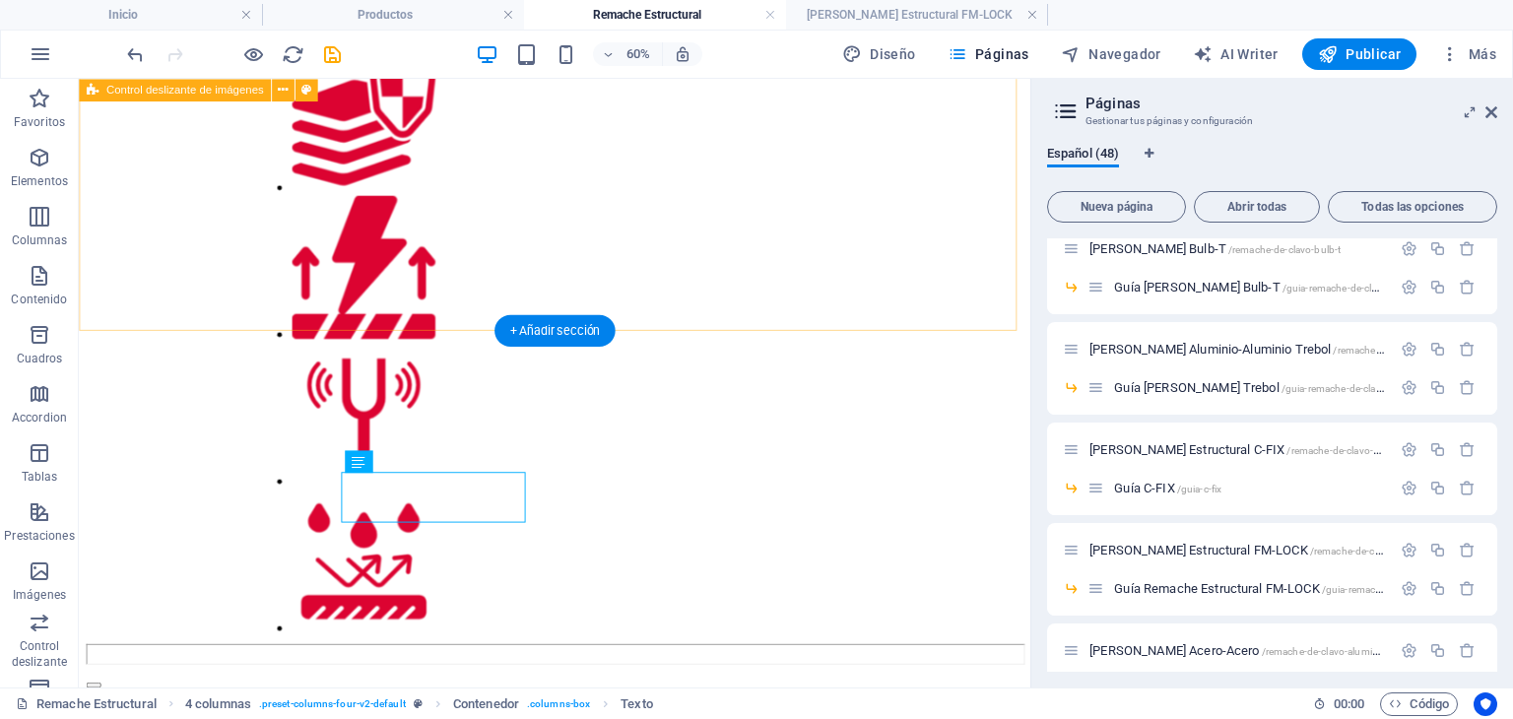
scroll to position [1478, 0]
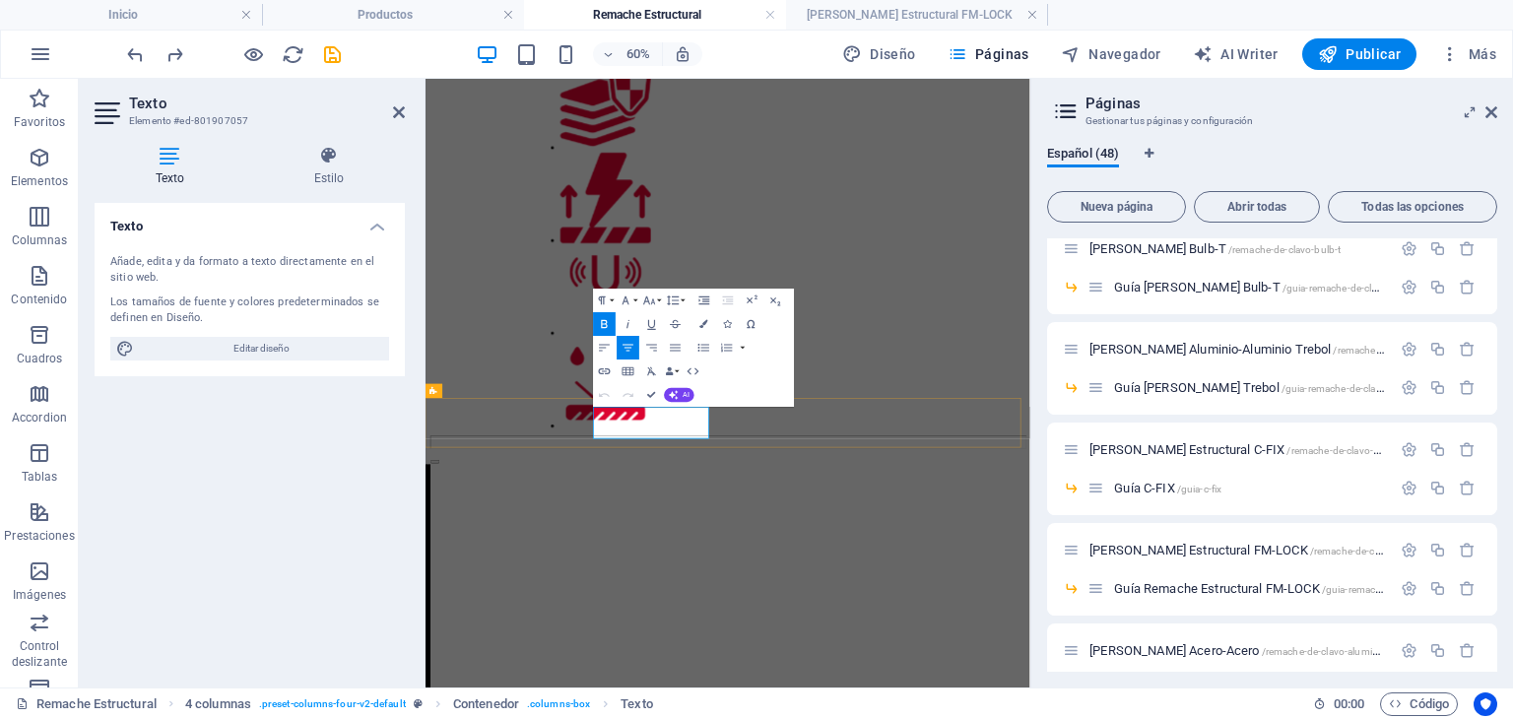
drag, startPoint x: 651, startPoint y: 390, endPoint x: 602, endPoint y: 327, distance: 80.0
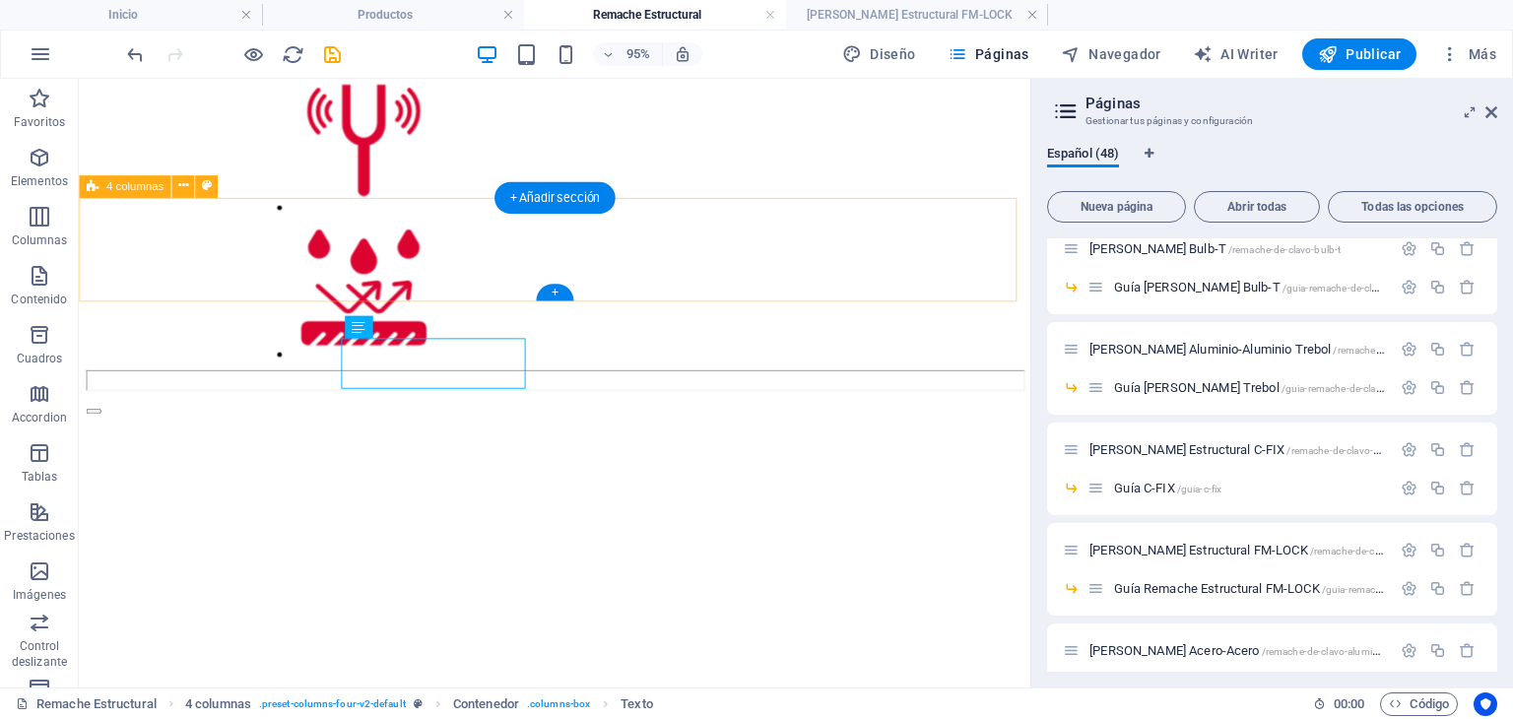
scroll to position [1773, 0]
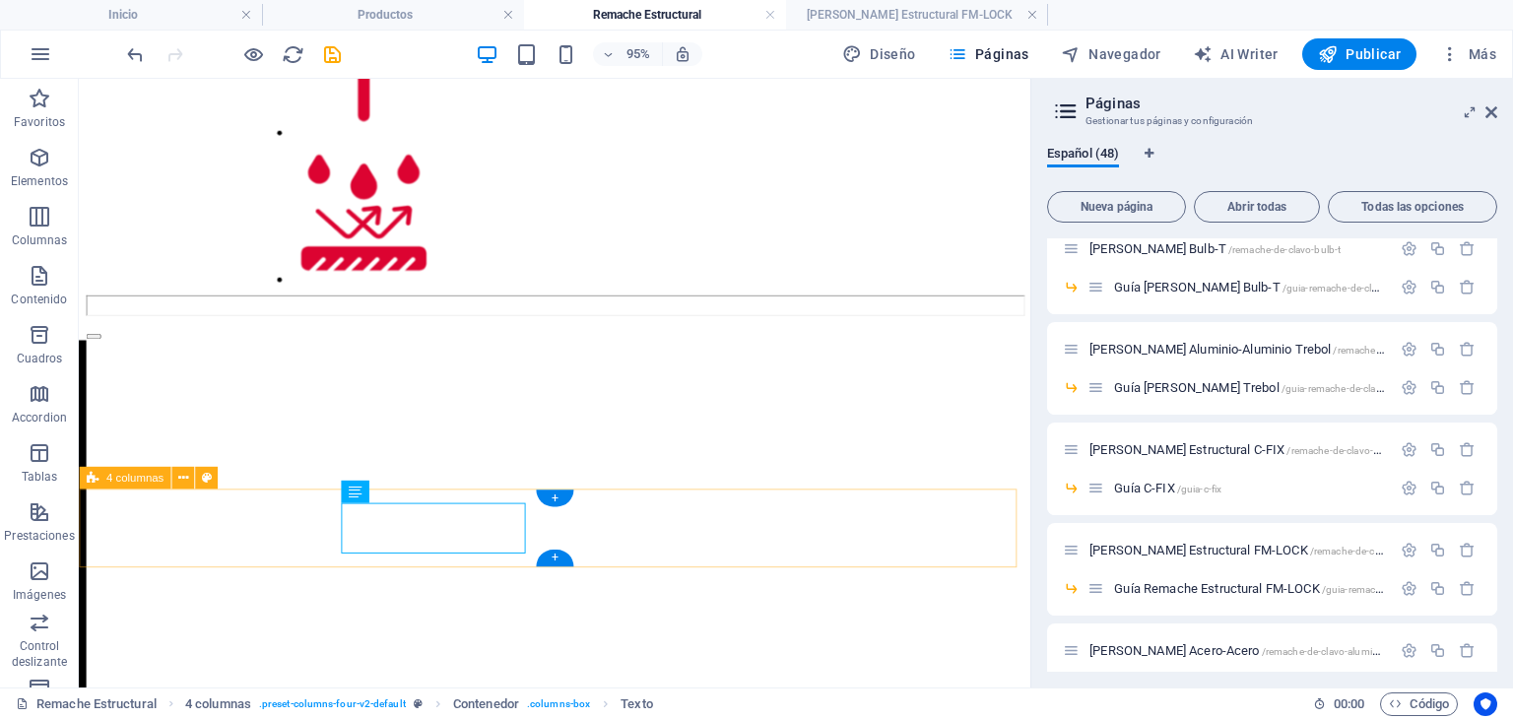
scroll to position [1874, 0]
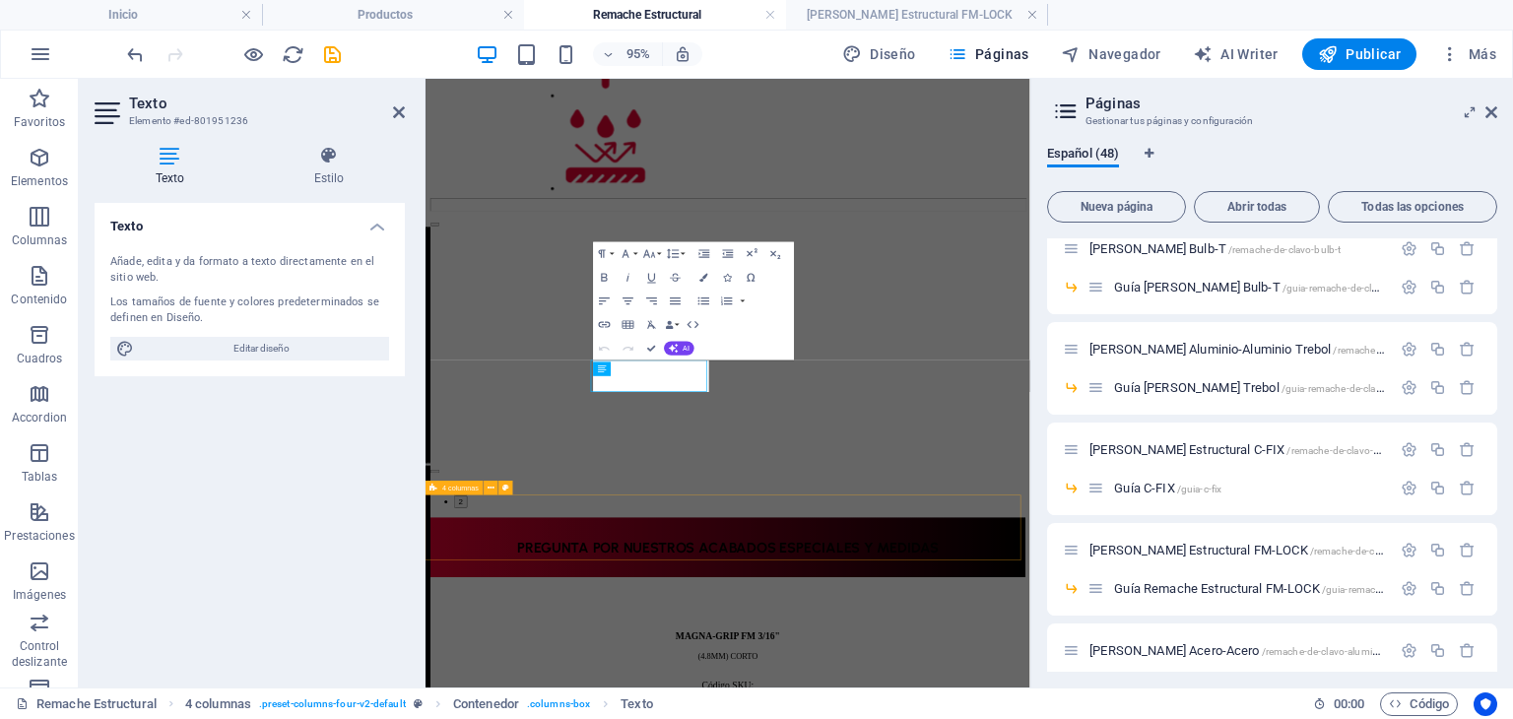
scroll to position [1875, 0]
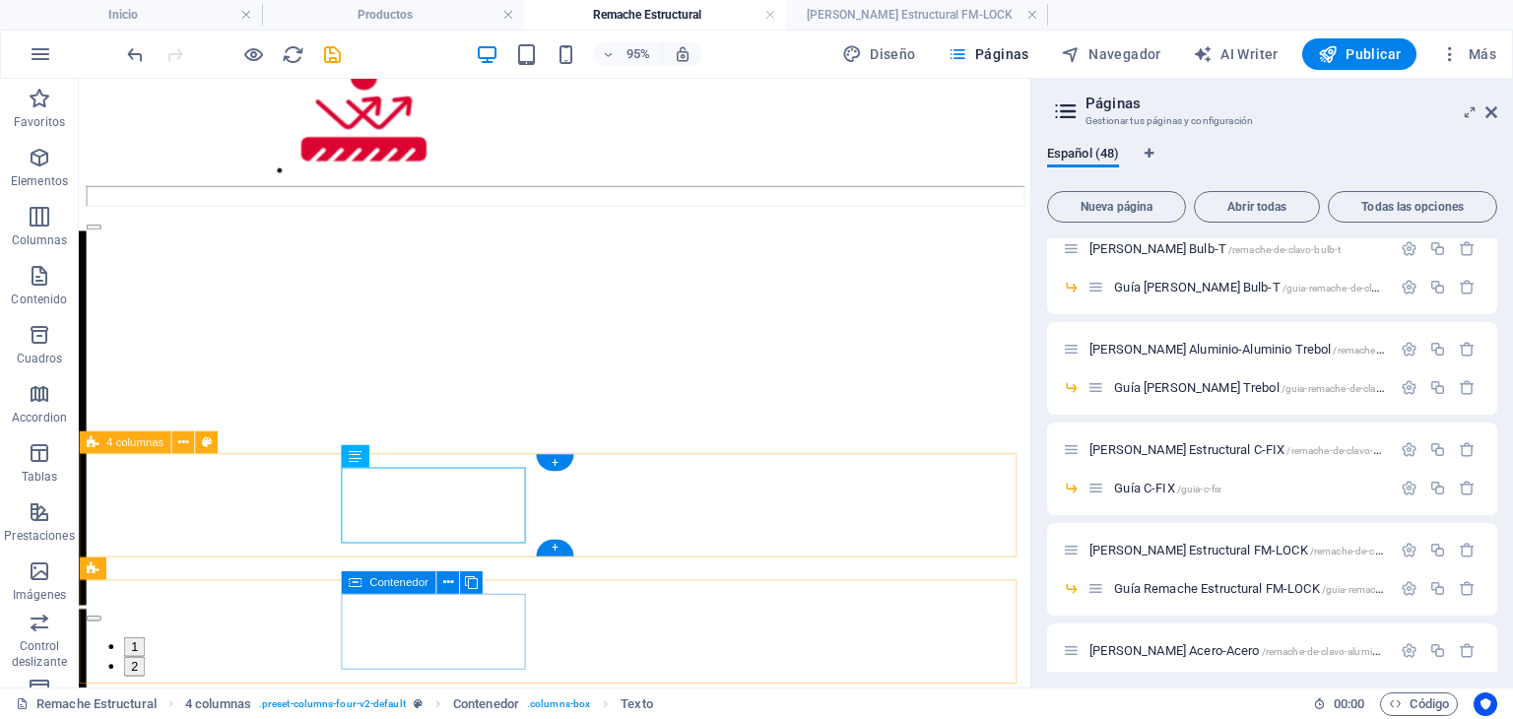
scroll to position [1973, 0]
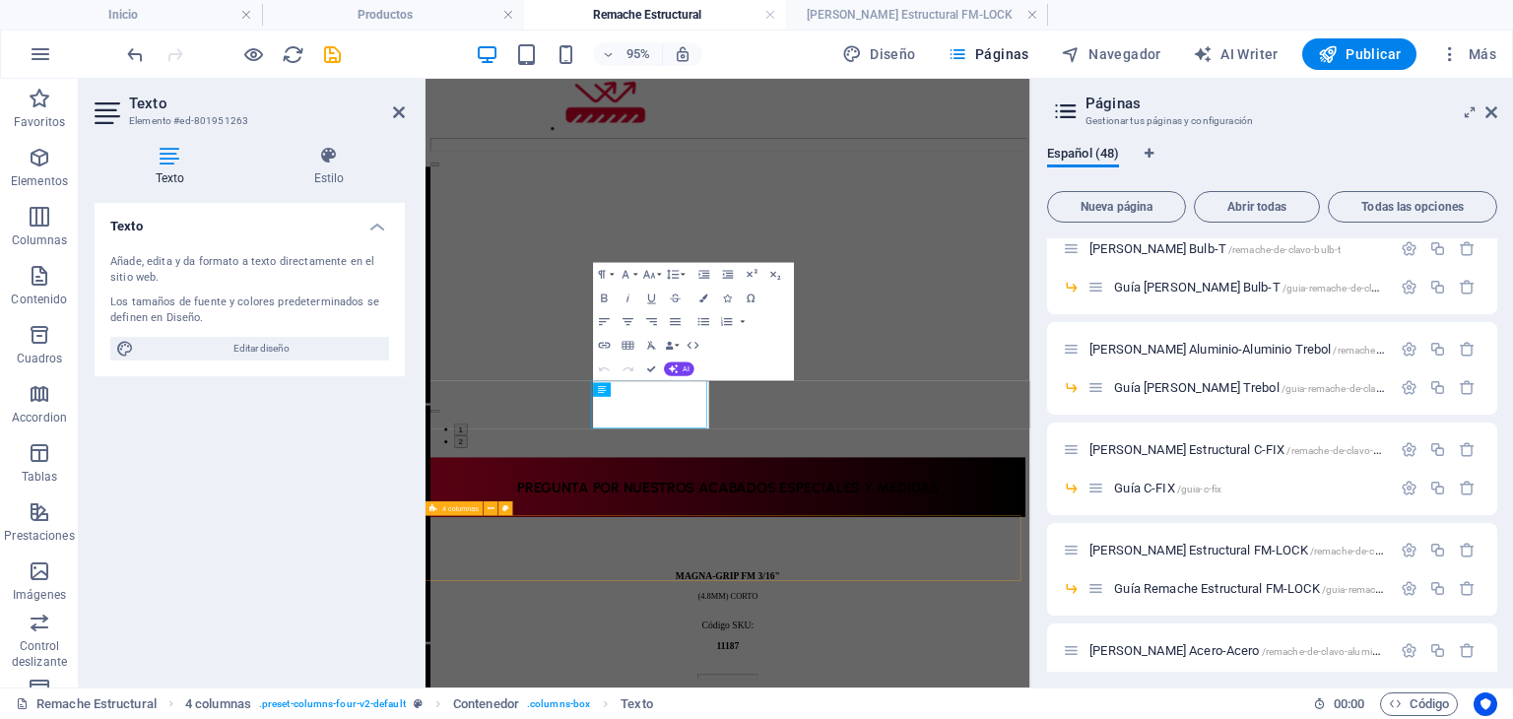
scroll to position [1974, 0]
drag, startPoint x: 845, startPoint y: 600, endPoint x: 903, endPoint y: 600, distance: 58.1
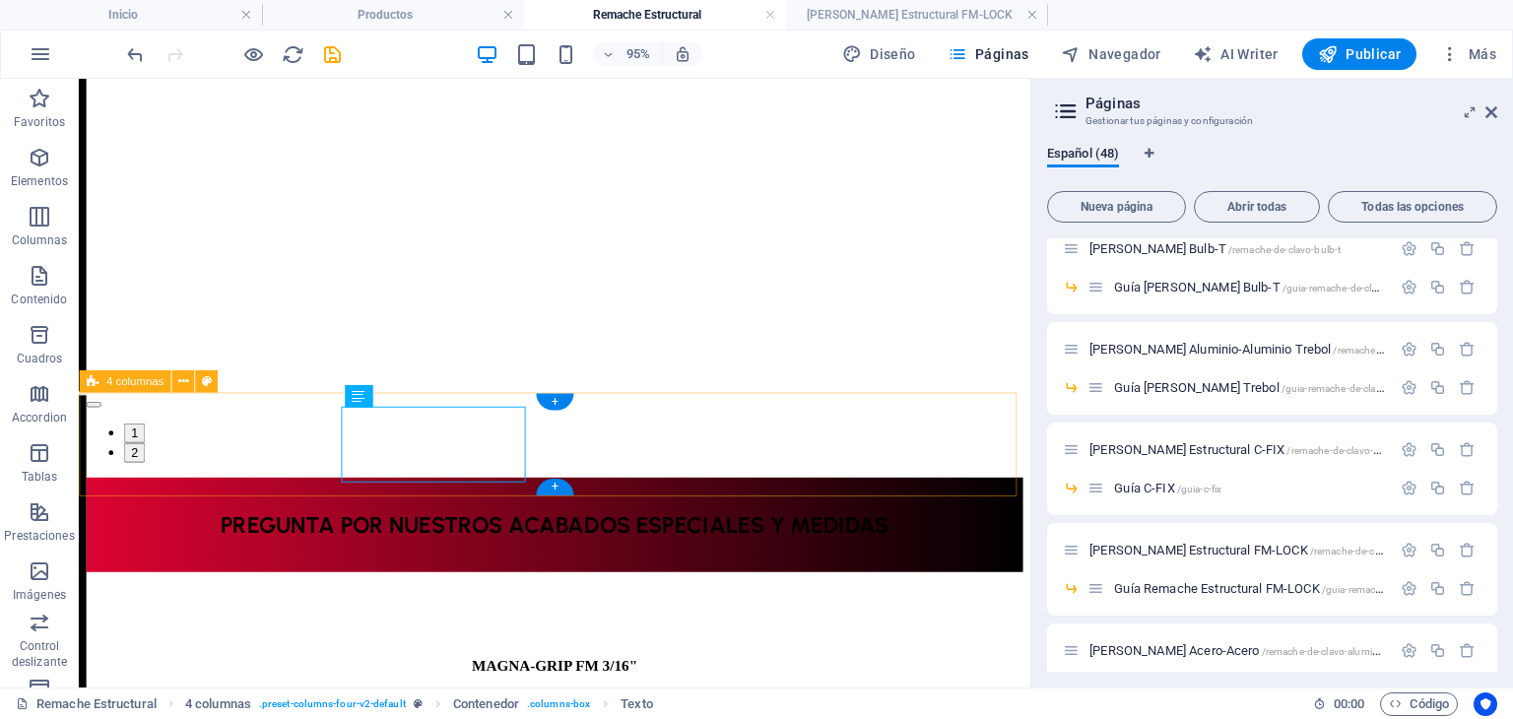
scroll to position [2270, 0]
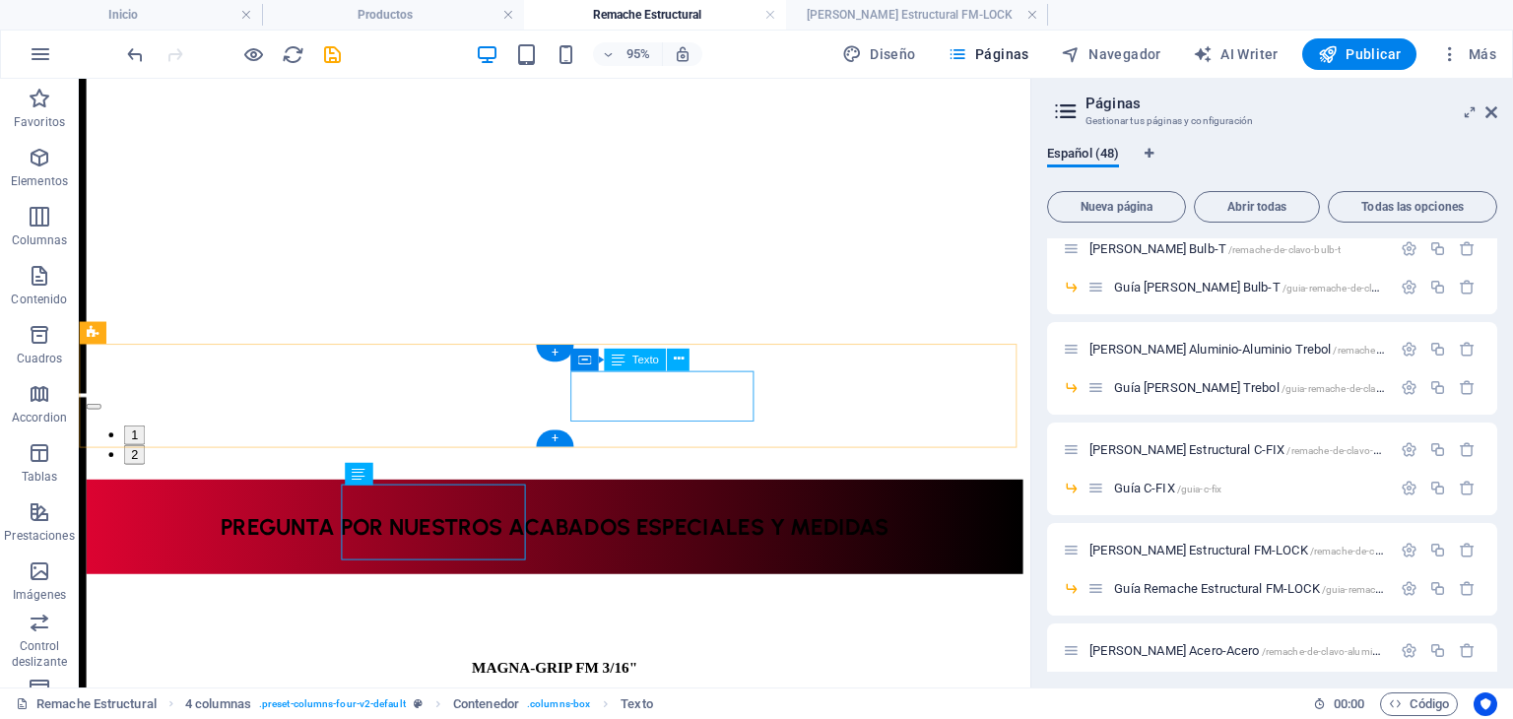
scroll to position [2281, 0]
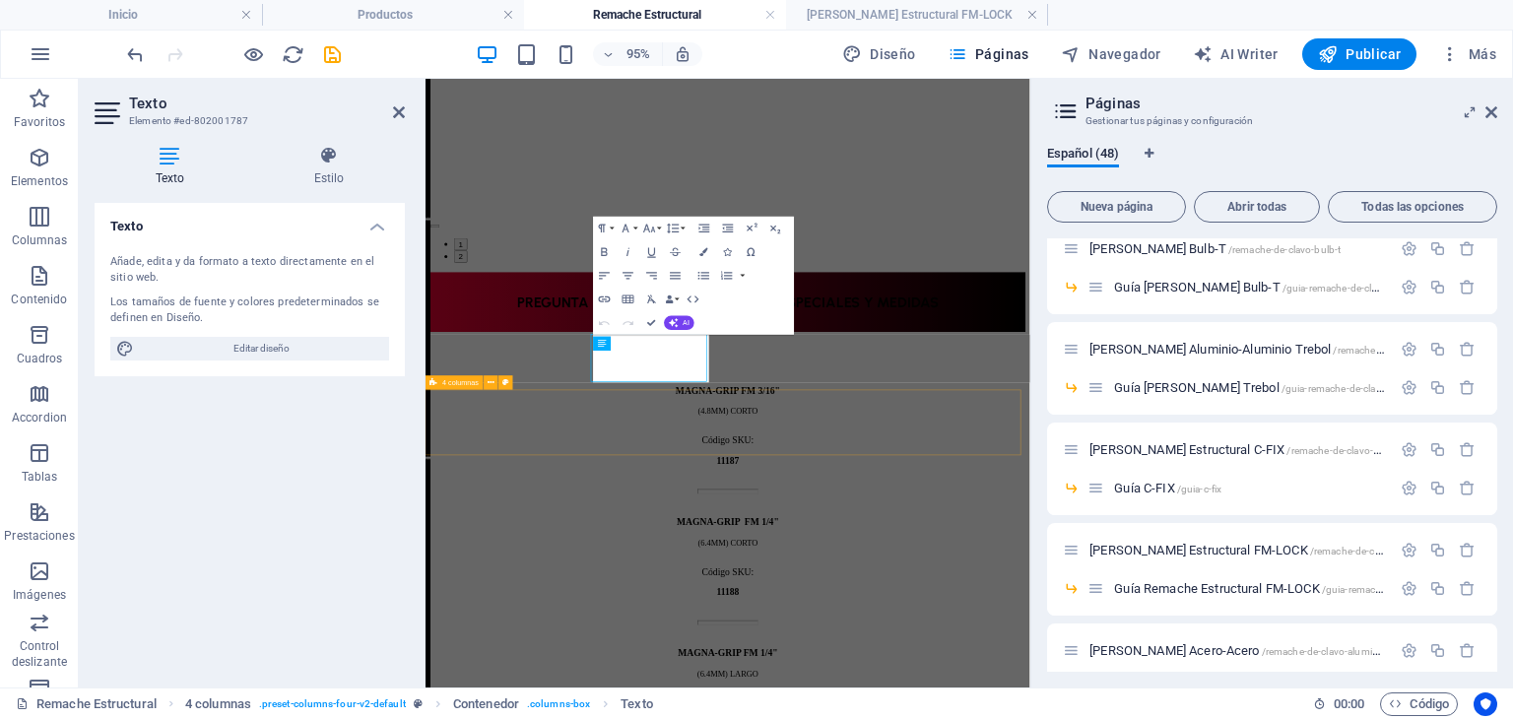
scroll to position [2183, 0]
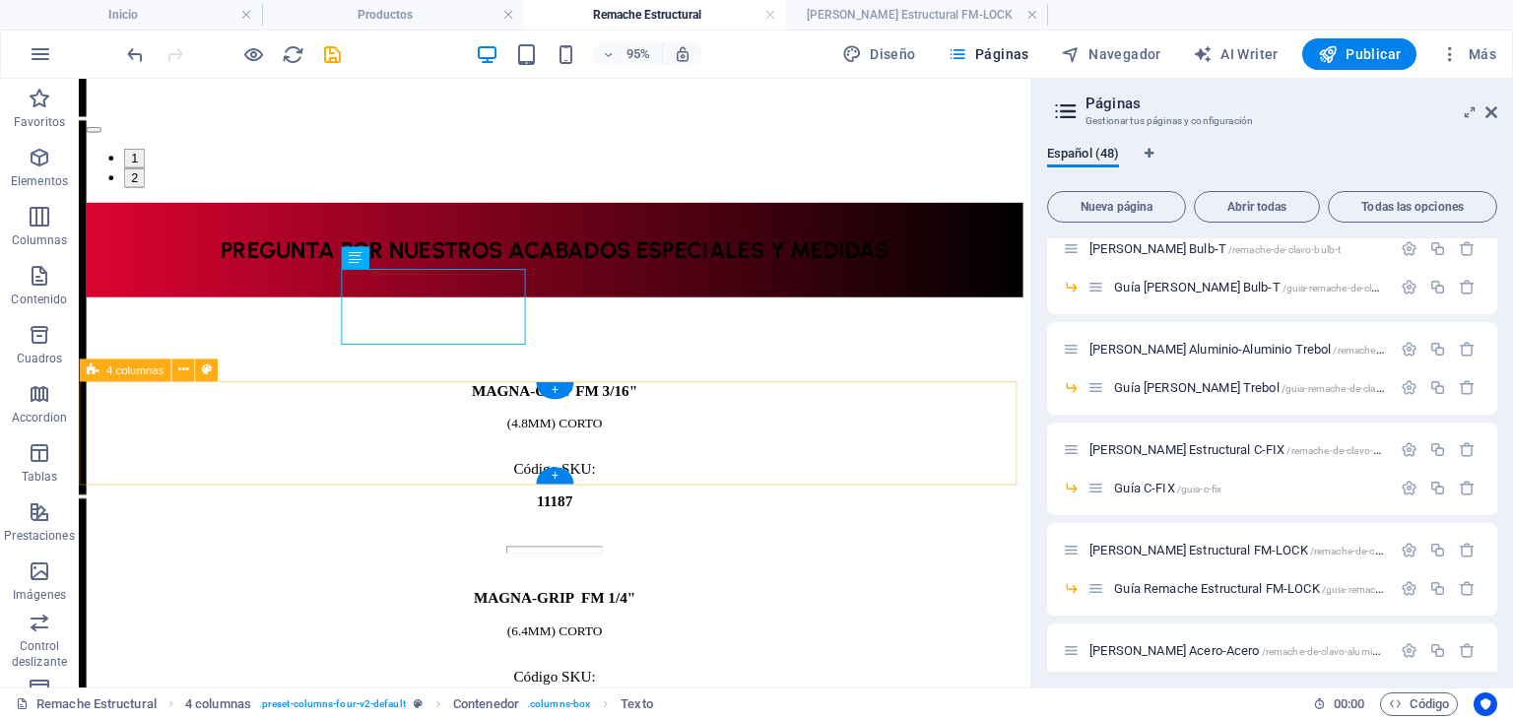
scroll to position [2478, 0]
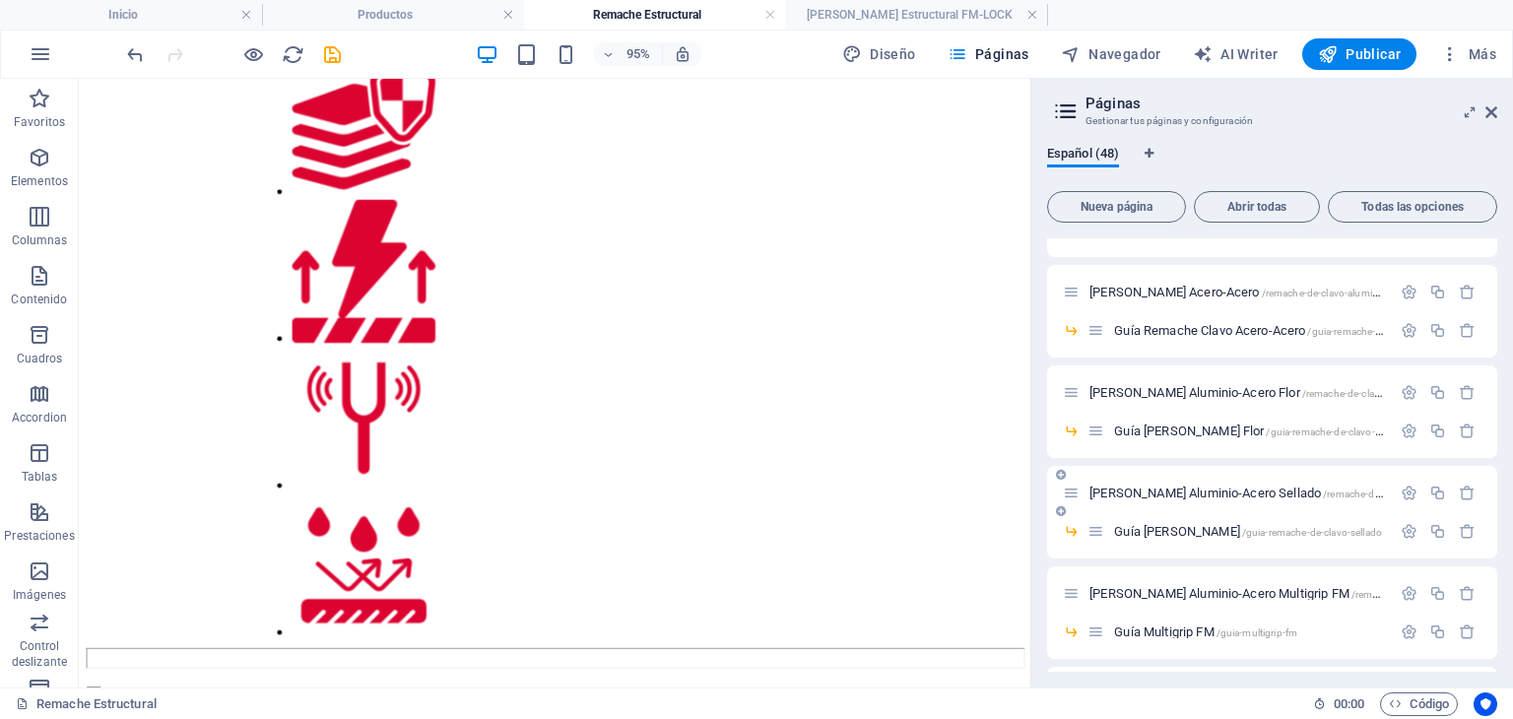
scroll to position [1478, 0]
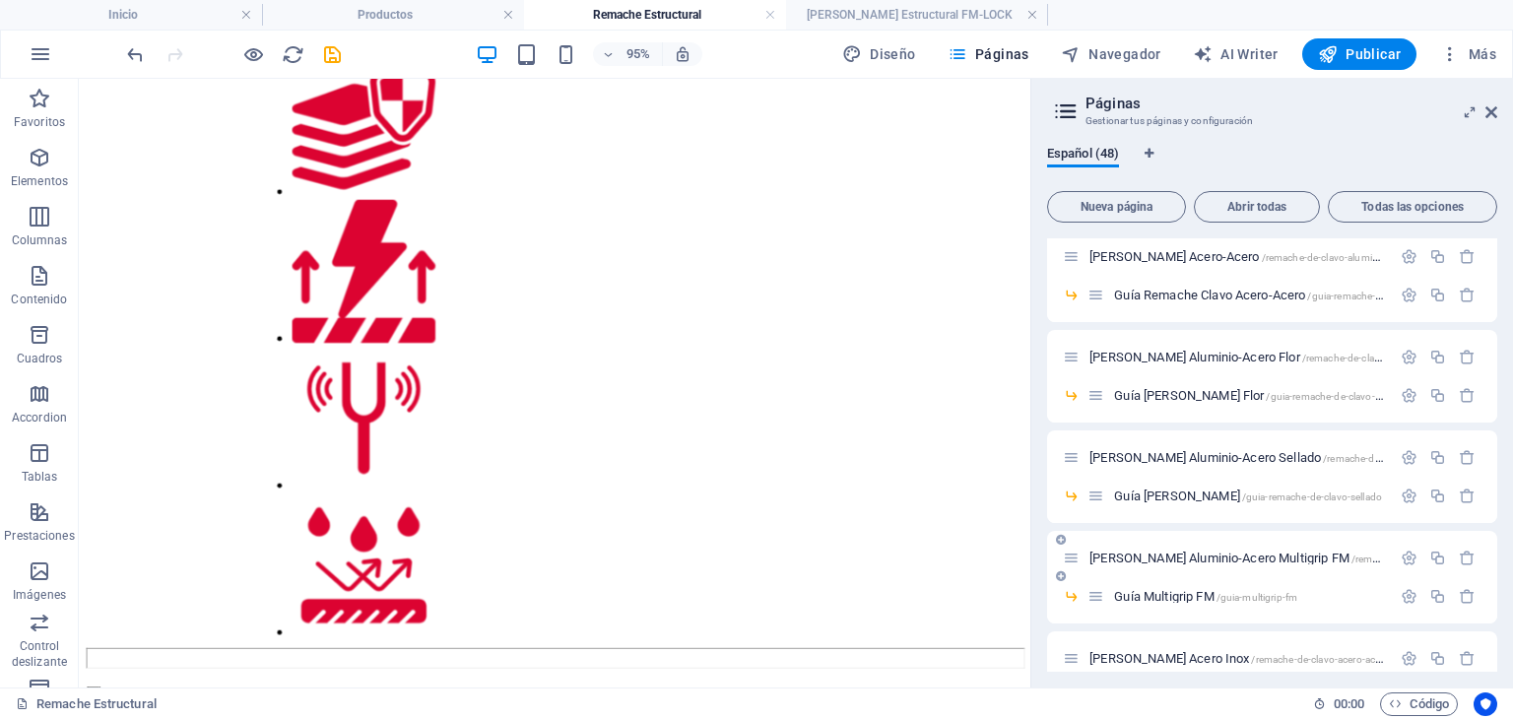
click at [1242, 552] on span "[PERSON_NAME] Aluminio-Acero Multigrip FM /remache-de-clavo-aluminio-acero-mult…" at bounding box center [1325, 558] width 472 height 15
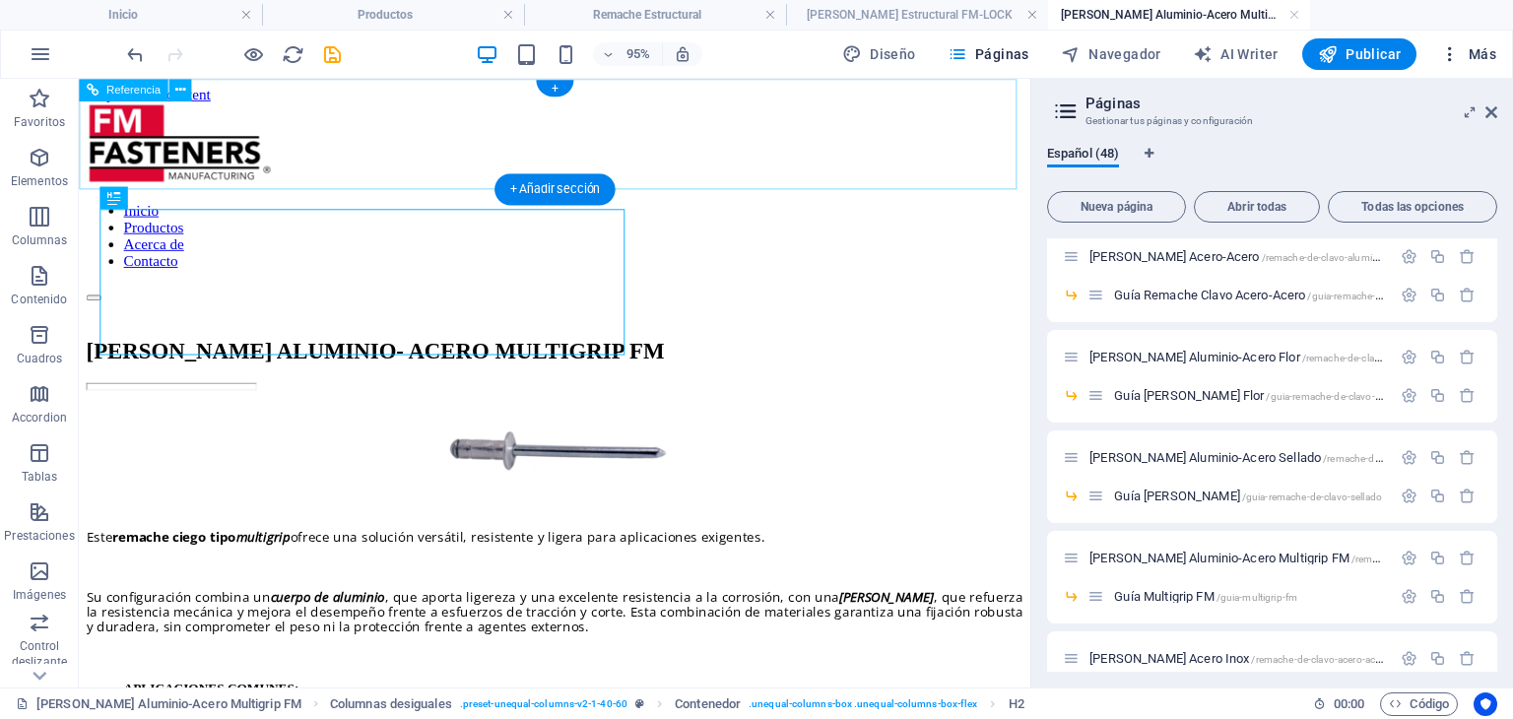
scroll to position [0, 0]
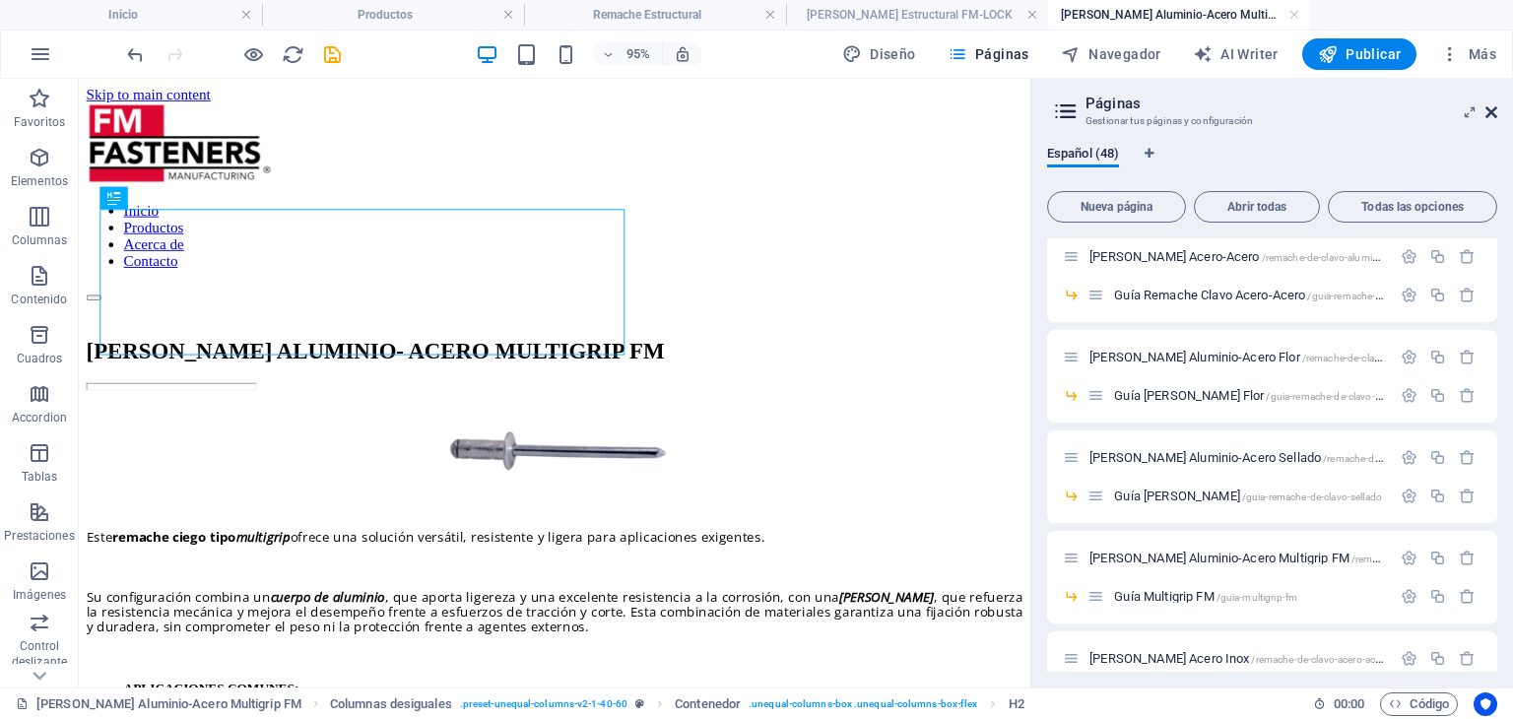
drag, startPoint x: 1491, startPoint y: 105, endPoint x: 720, endPoint y: 223, distance: 780.2
click at [1491, 105] on icon at bounding box center [1491, 112] width 12 height 16
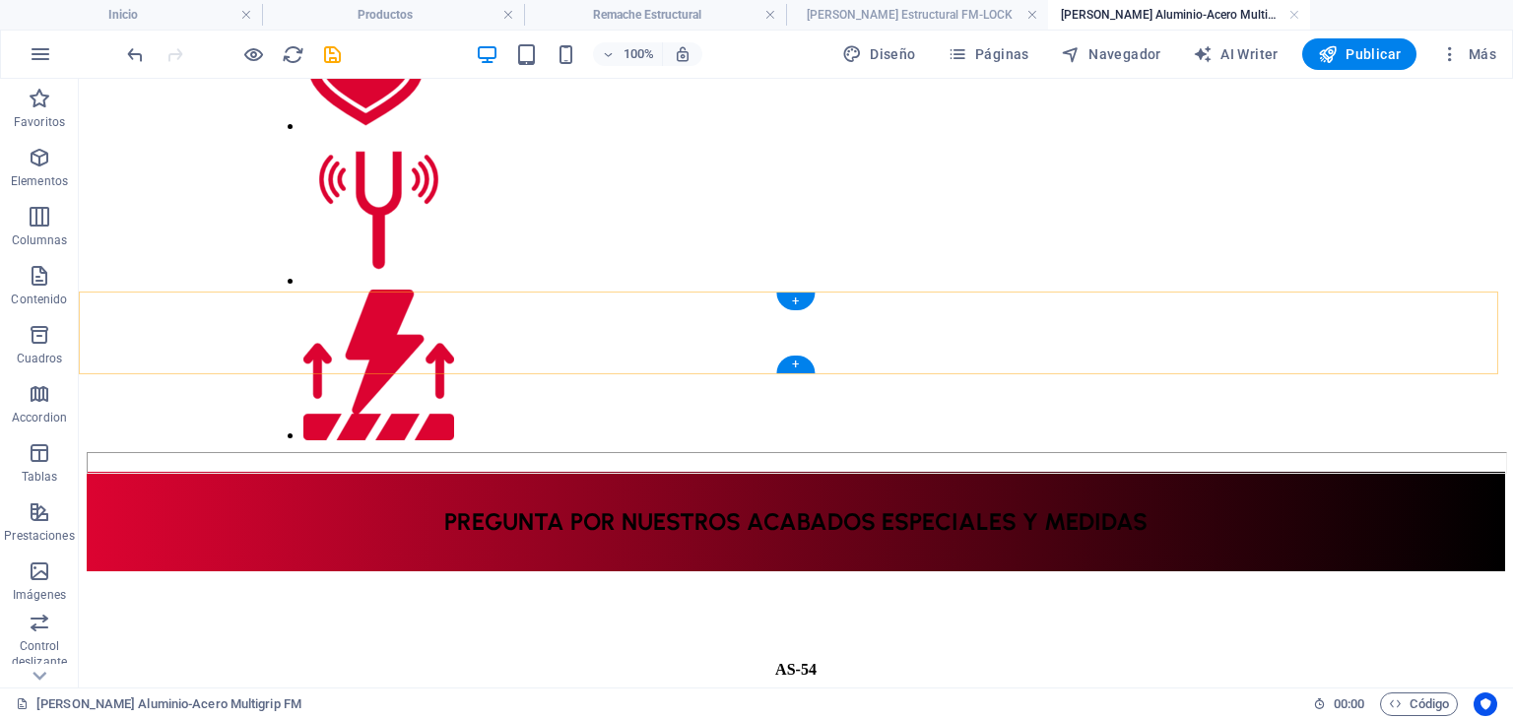
scroll to position [1485, 0]
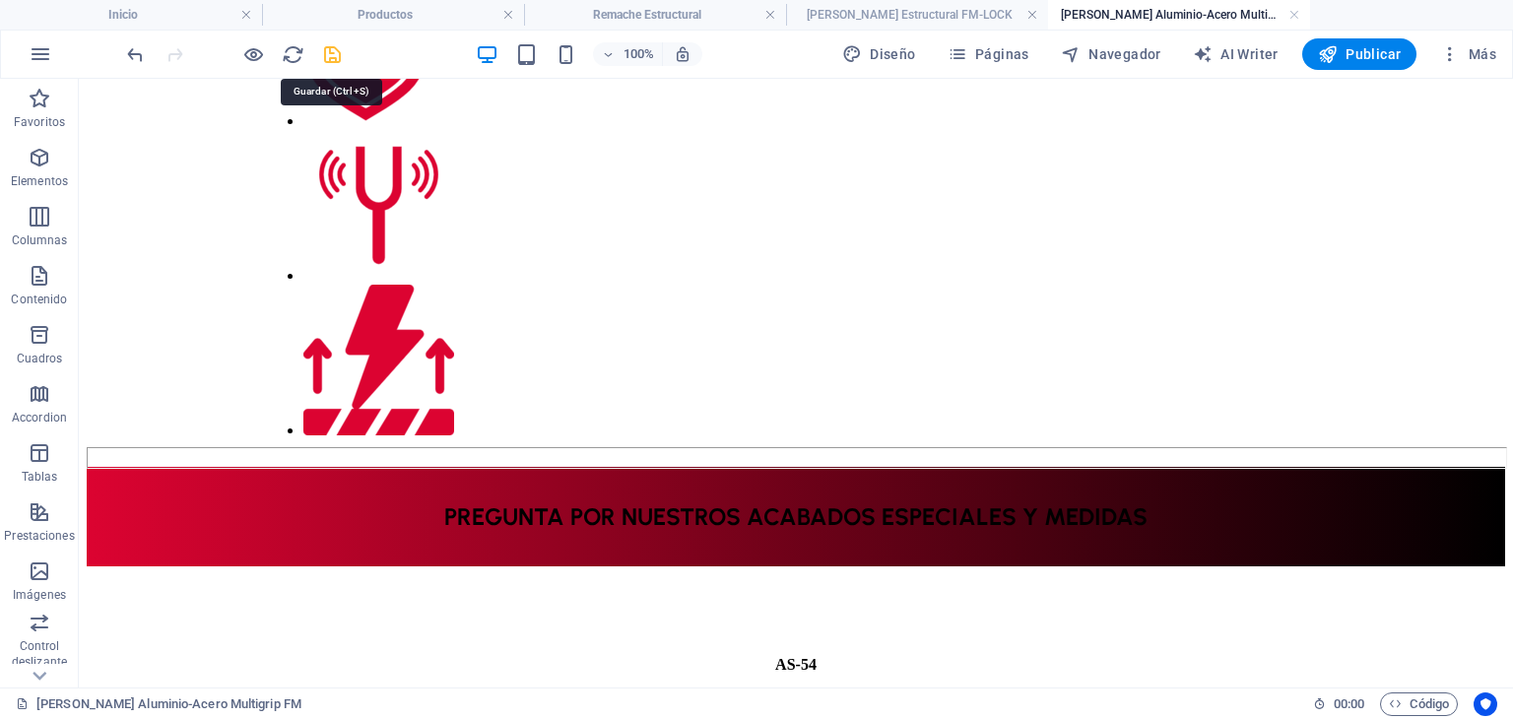
click at [330, 48] on icon "save" at bounding box center [332, 54] width 23 height 23
click at [994, 53] on span "Páginas" at bounding box center [989, 54] width 82 height 20
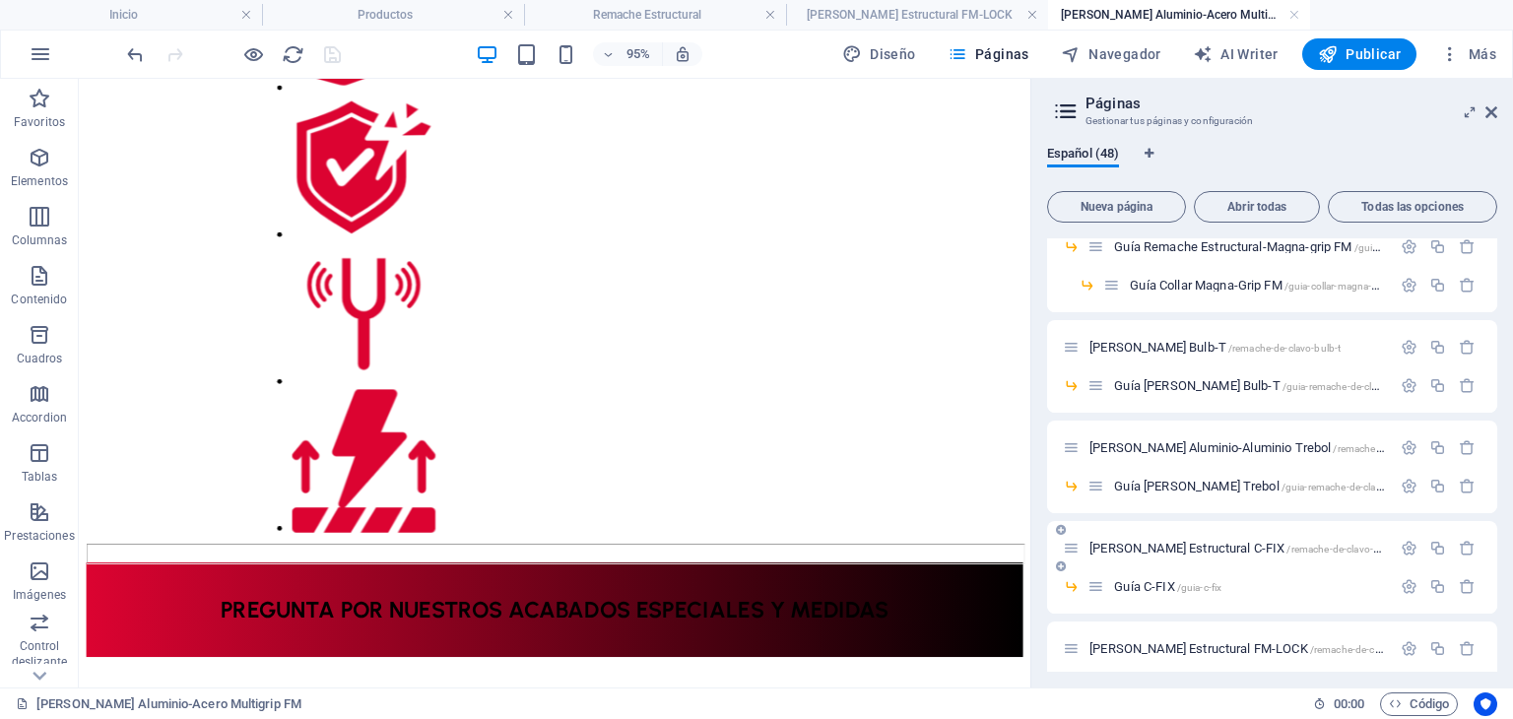
scroll to position [1084, 0]
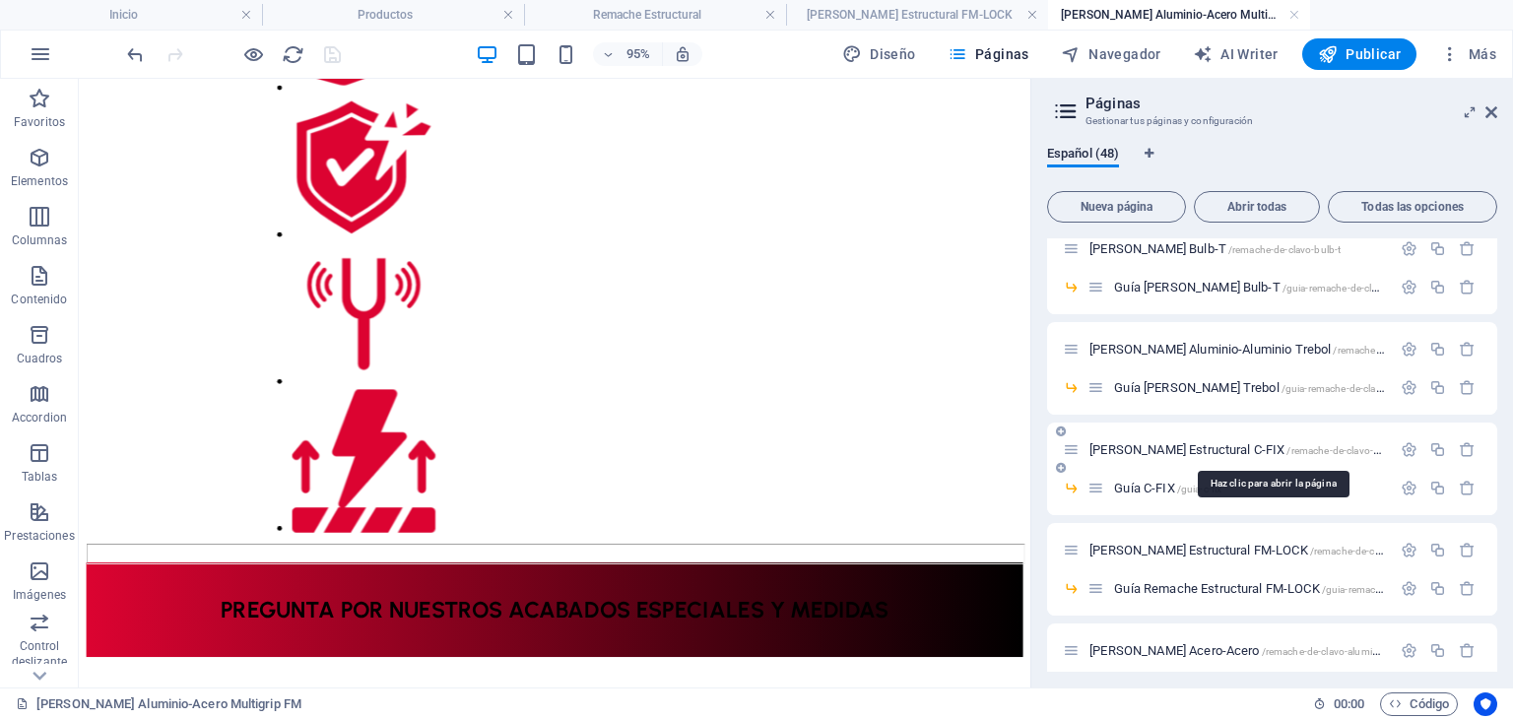
click at [1245, 452] on span "[PERSON_NAME] Estructural C-FIX /remache-de-clavo-estructural-c-fix" at bounding box center [1265, 449] width 352 height 15
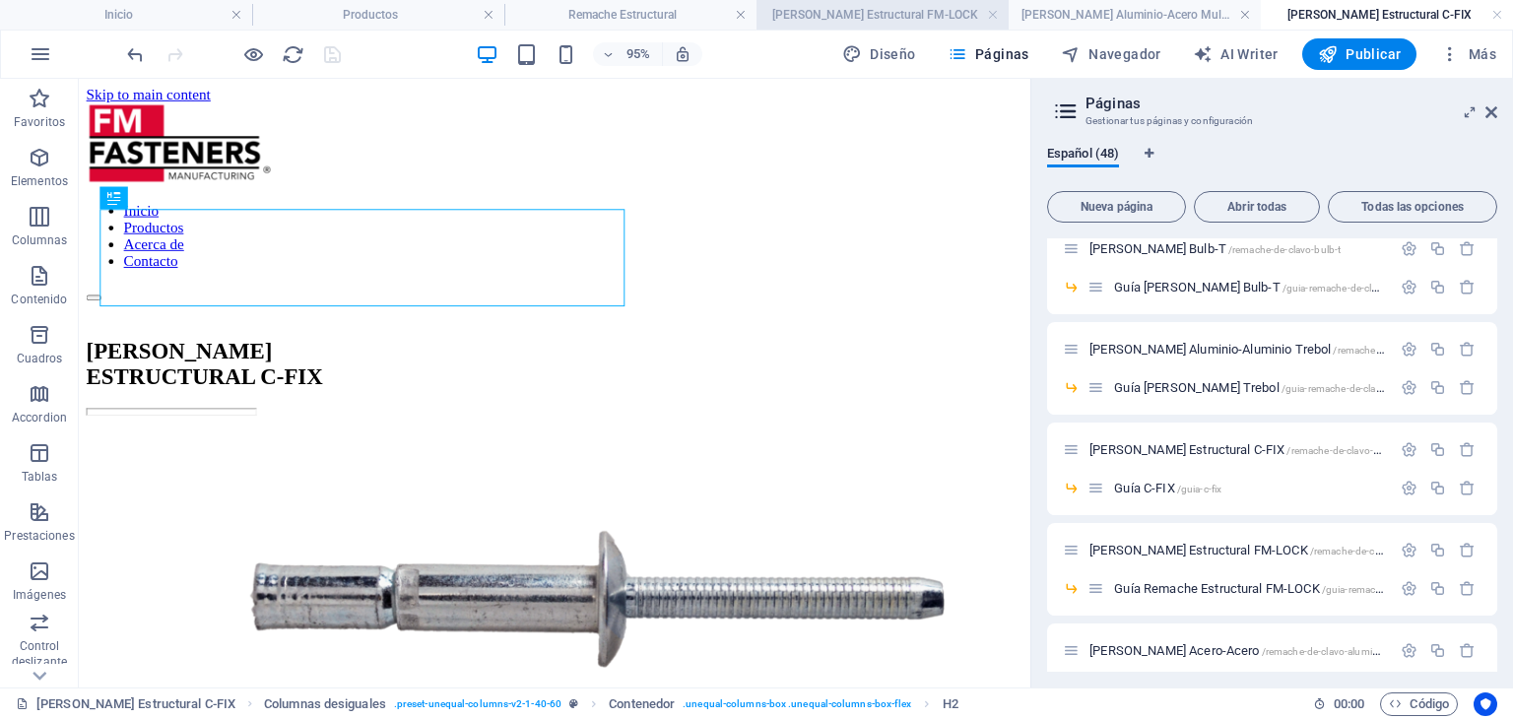
scroll to position [0, 0]
click at [908, 27] on li "[PERSON_NAME] Estructural FM-LOCK" at bounding box center [883, 15] width 252 height 30
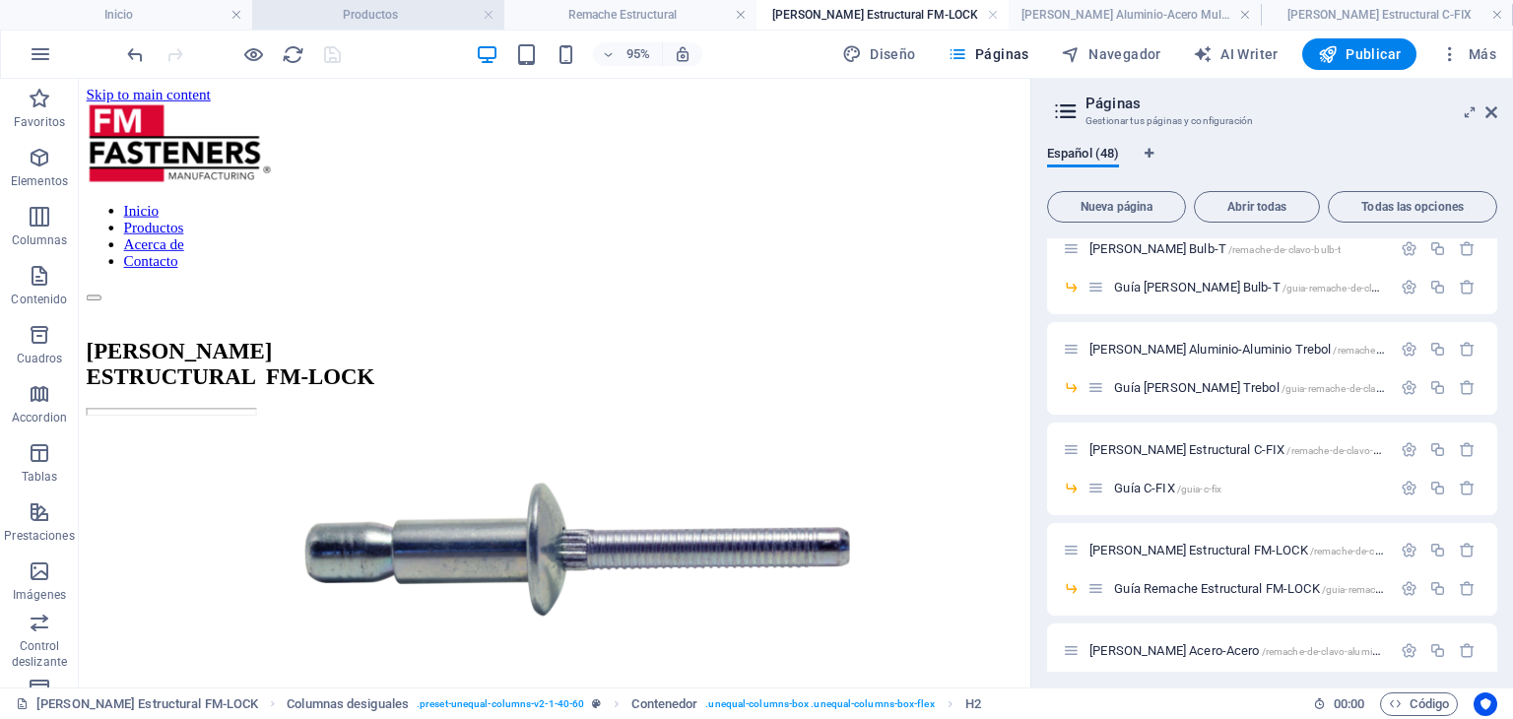
click at [343, 12] on h4 "Productos" at bounding box center [378, 15] width 252 height 22
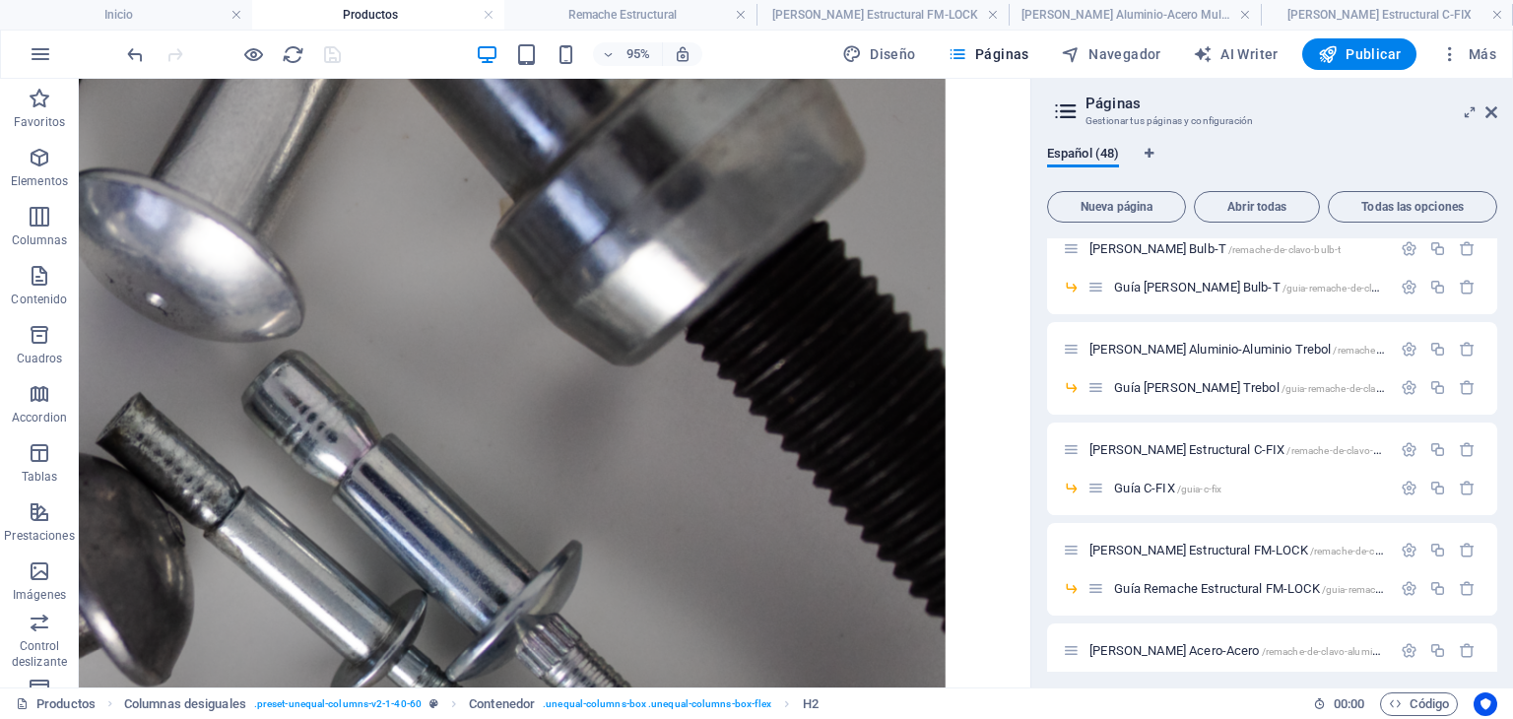
scroll to position [1281, 0]
click at [1493, 105] on icon at bounding box center [1491, 112] width 12 height 16
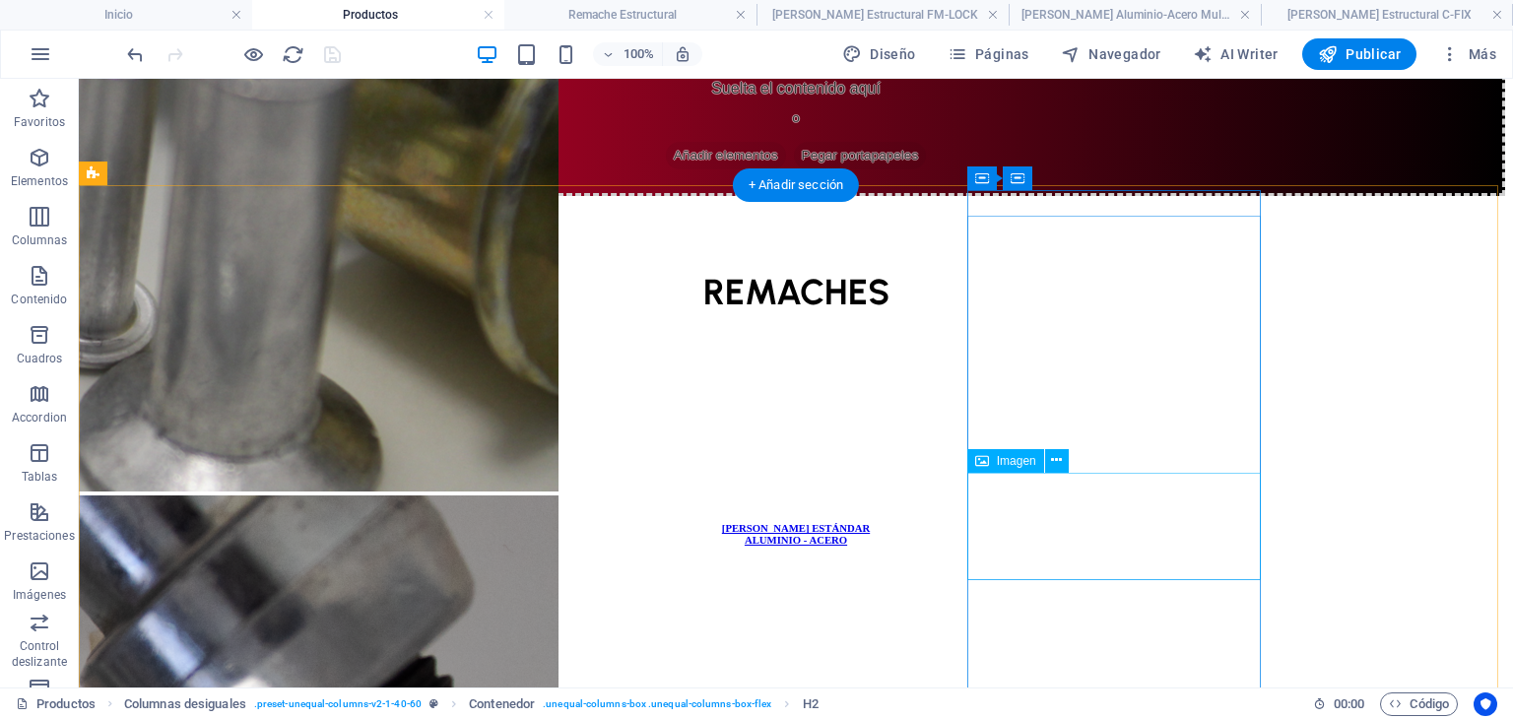
scroll to position [887, 0]
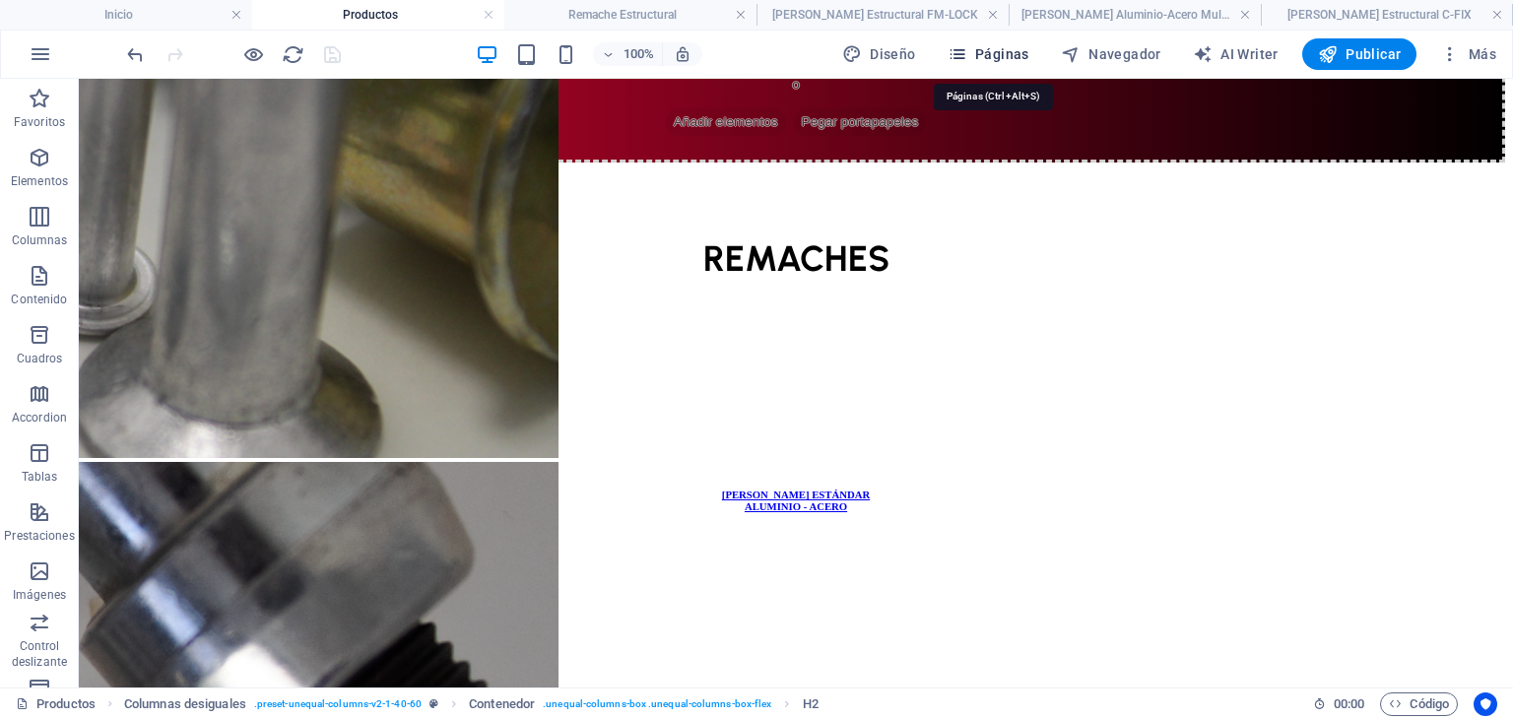
click at [1006, 60] on span "Páginas" at bounding box center [989, 54] width 82 height 20
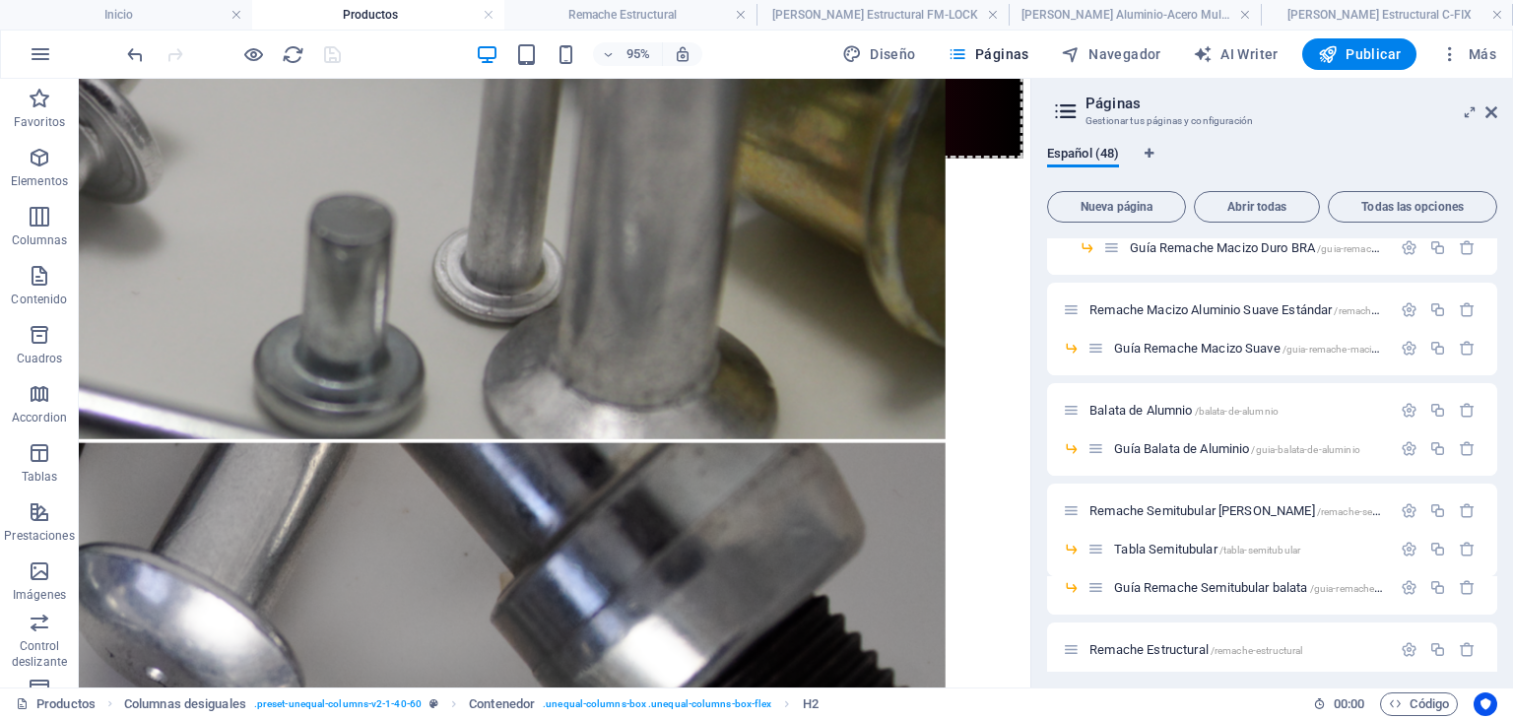
scroll to position [544, 0]
click at [1269, 312] on span "Remache Macizo Aluminio Suave Estándar /remache-macizo-aluminio-suave-estandar" at bounding box center [1306, 309] width 435 height 15
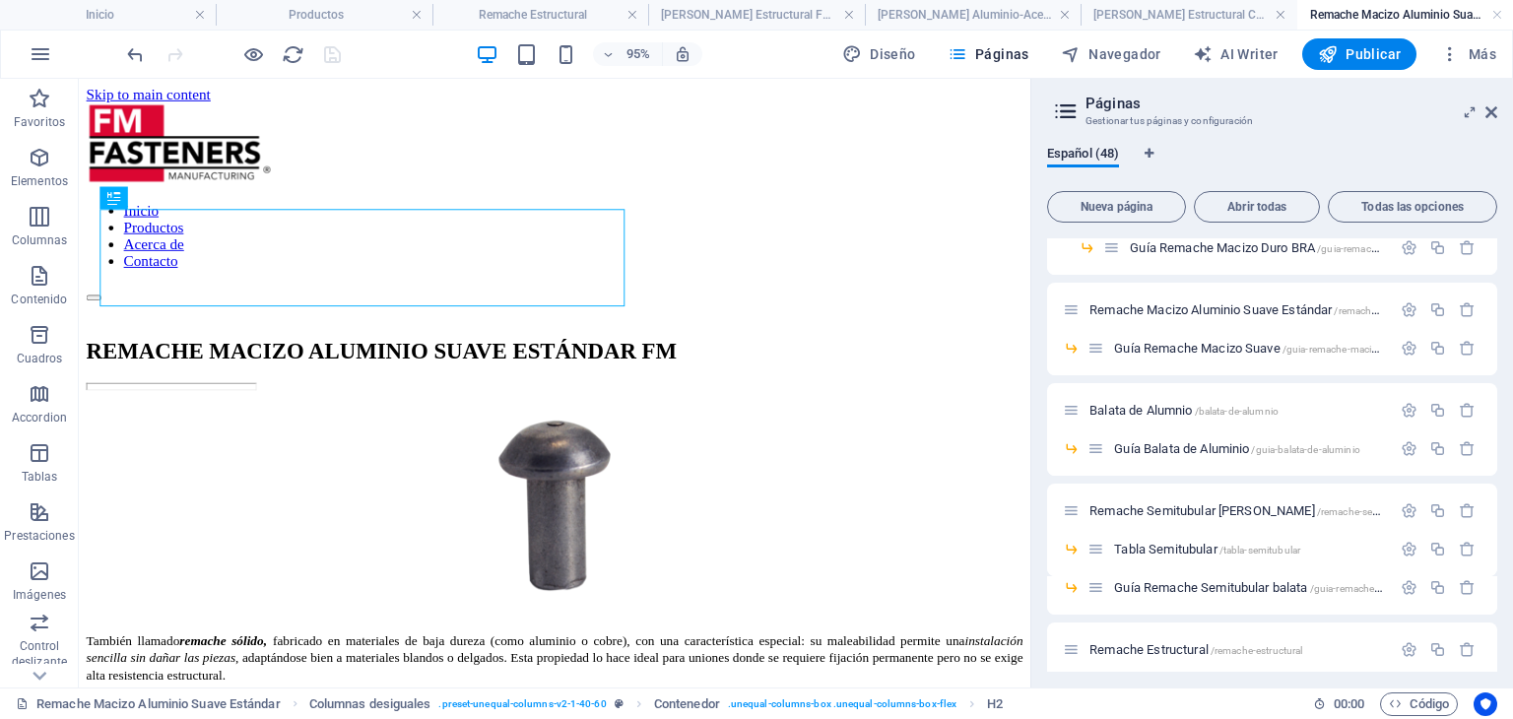
scroll to position [0, 0]
click at [355, 4] on h4 "Productos" at bounding box center [324, 15] width 216 height 22
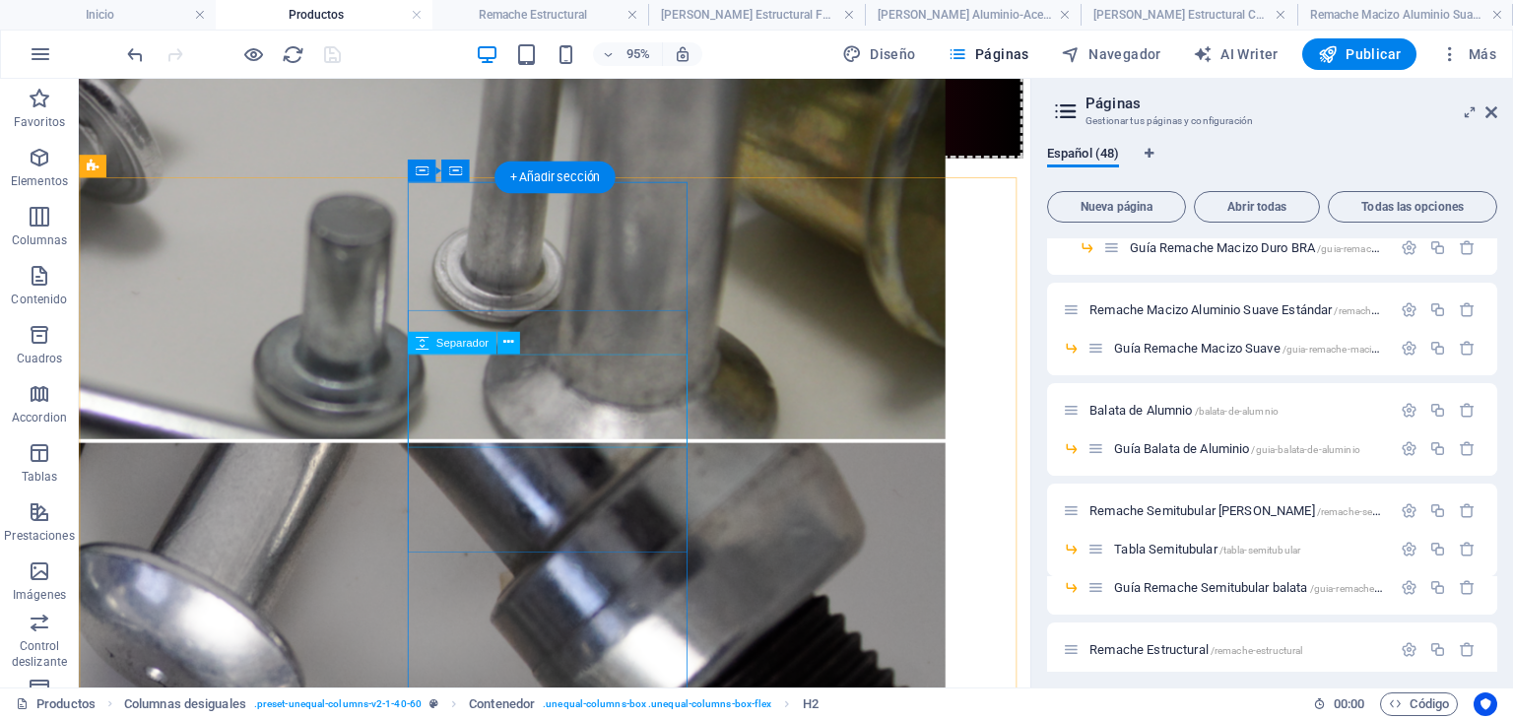
scroll to position [890, 0]
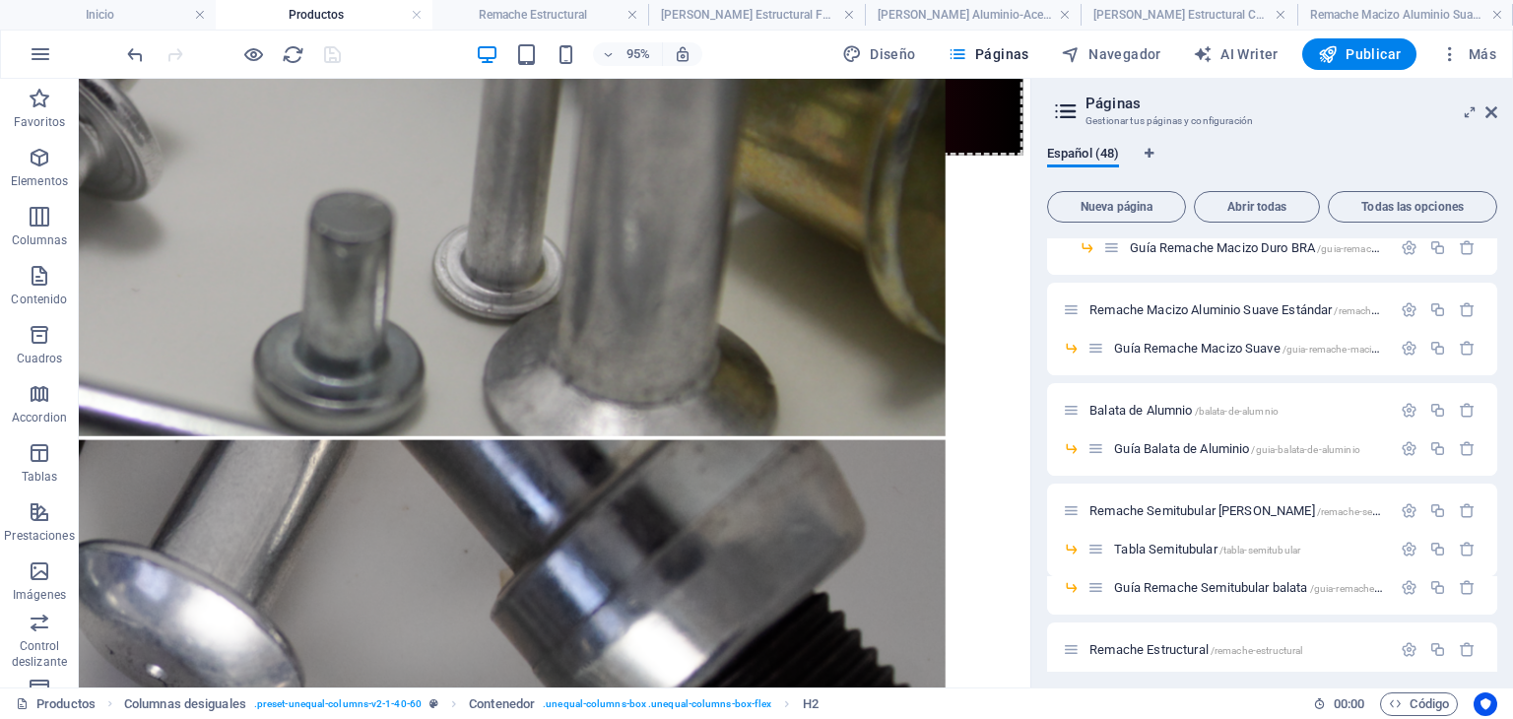
click at [1498, 111] on aside "Páginas Gestionar tus páginas y configuración Español (48) Nueva página Abrir t…" at bounding box center [1271, 383] width 483 height 609
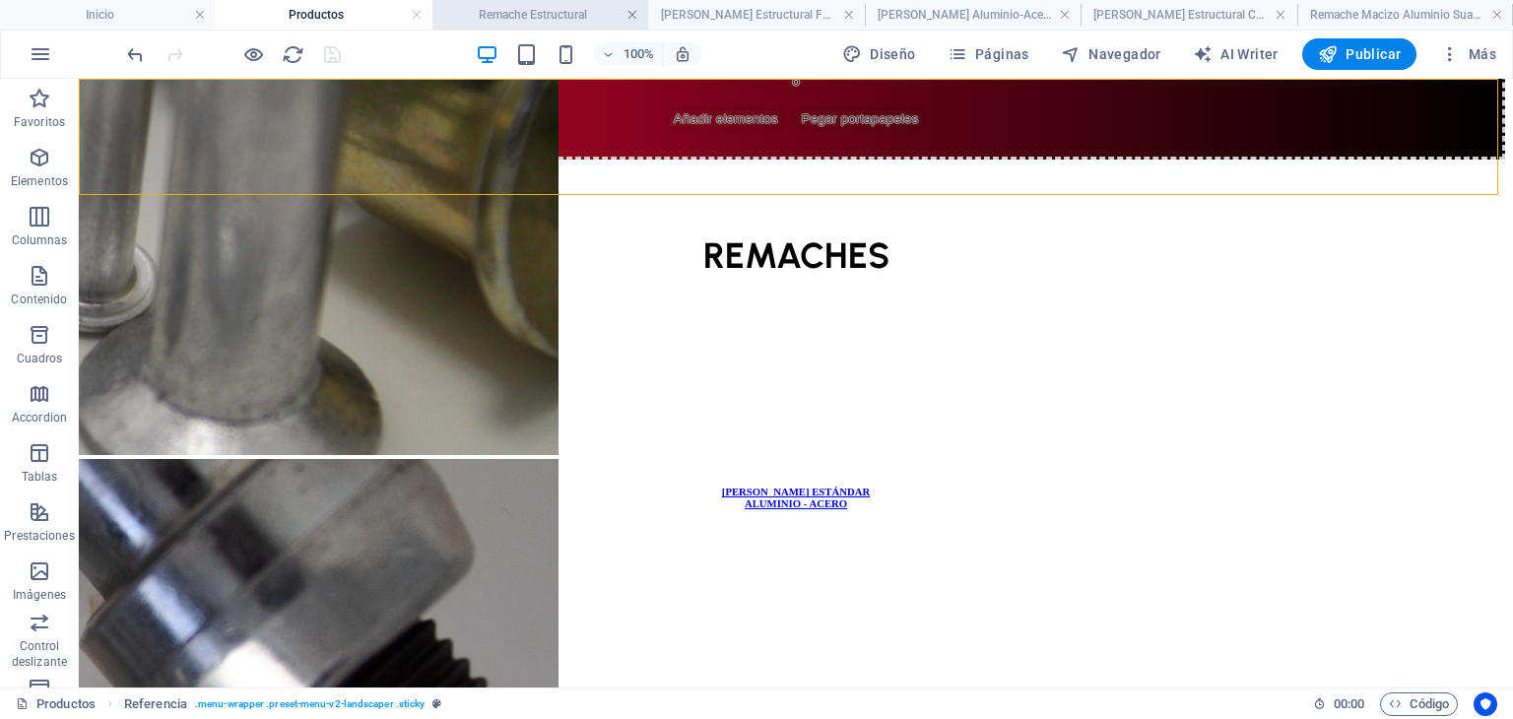
click at [630, 18] on link at bounding box center [632, 15] width 12 height 19
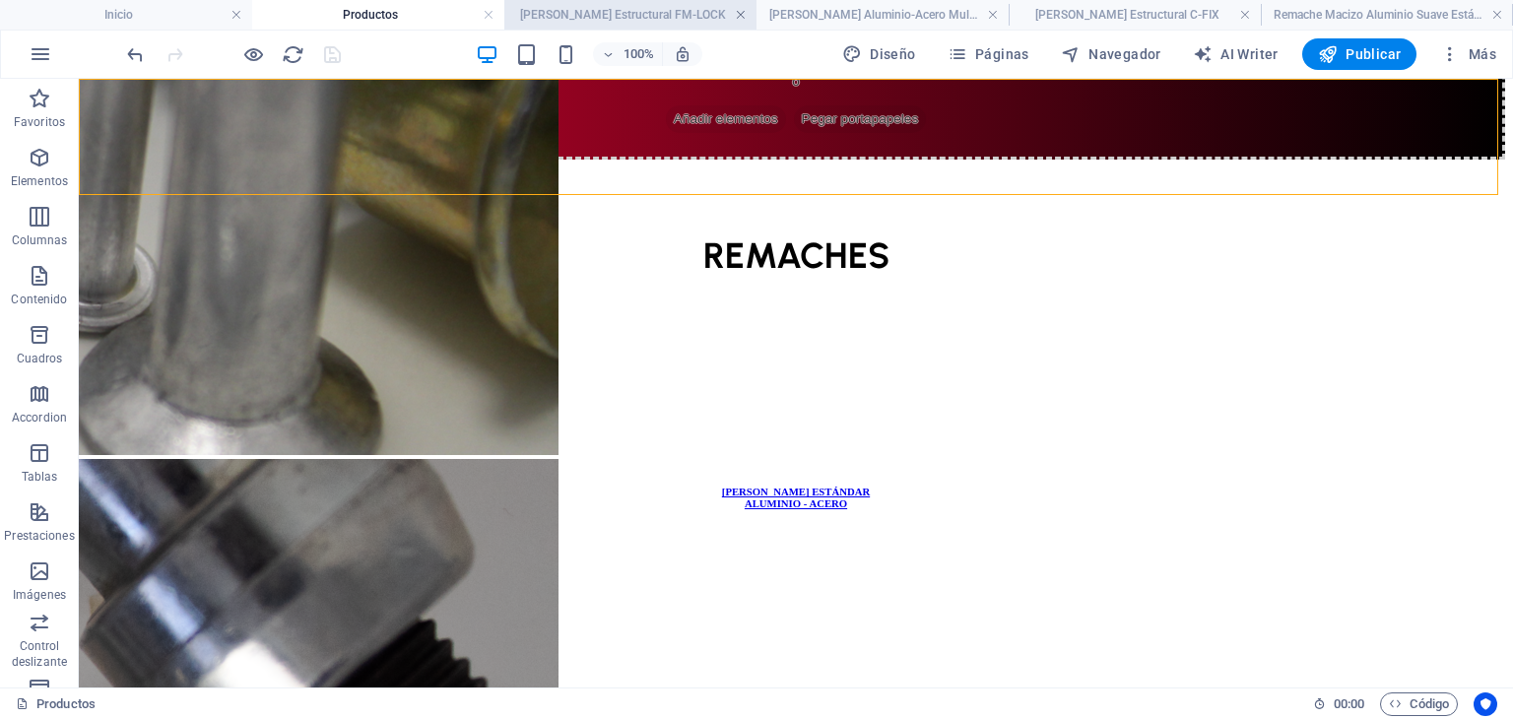
click at [737, 18] on link at bounding box center [741, 15] width 12 height 19
click at [769, 17] on link at bounding box center [770, 15] width 12 height 19
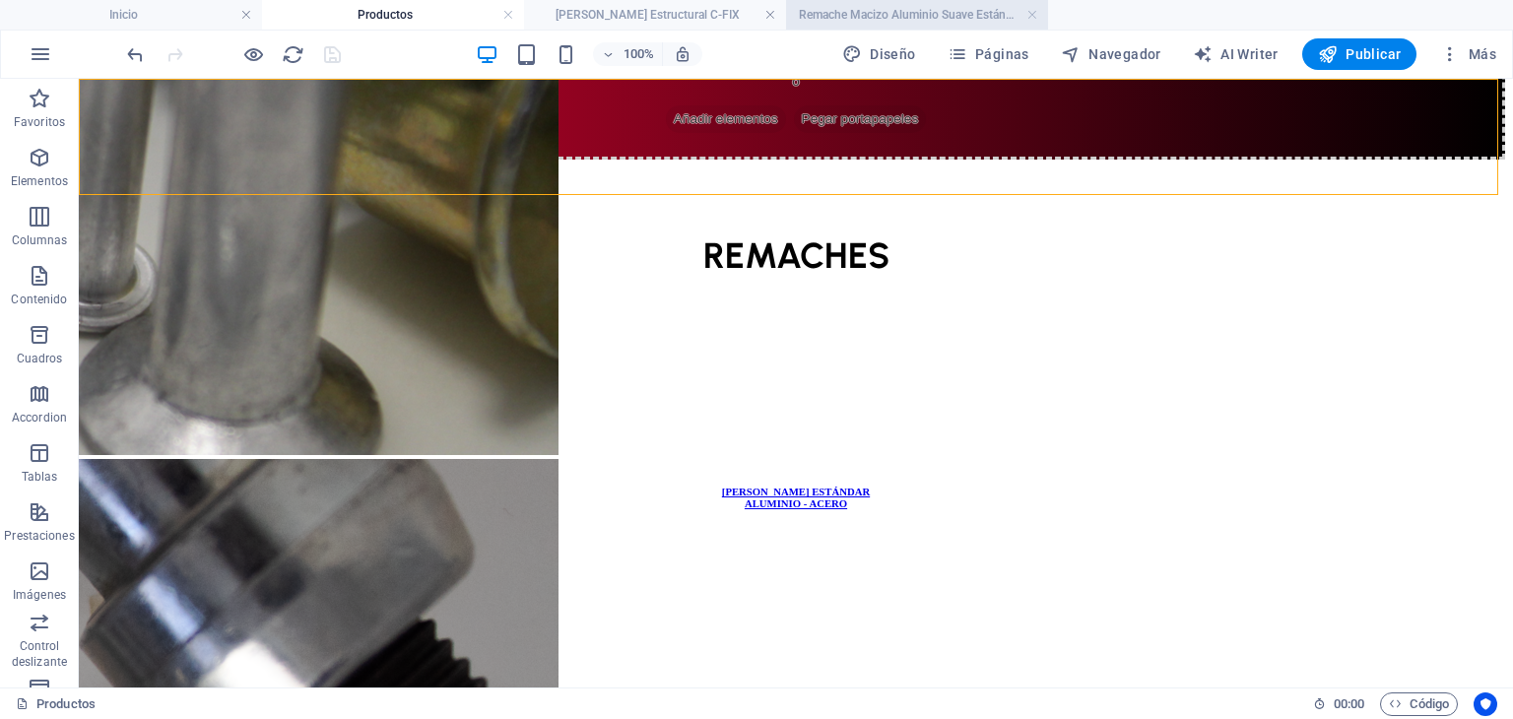
click at [919, 9] on h4 "Remache Macizo Aluminio Suave Estándar" at bounding box center [917, 15] width 262 height 22
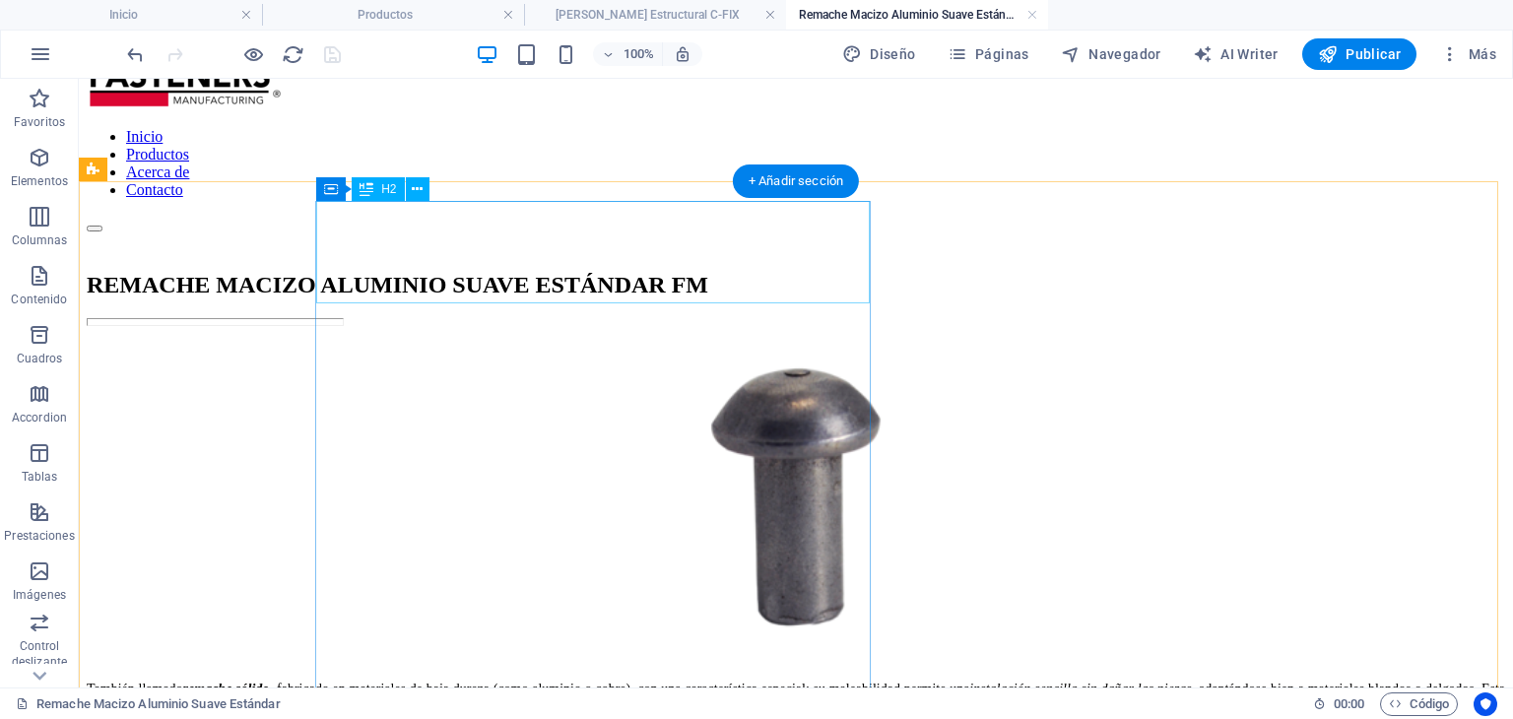
scroll to position [99, 0]
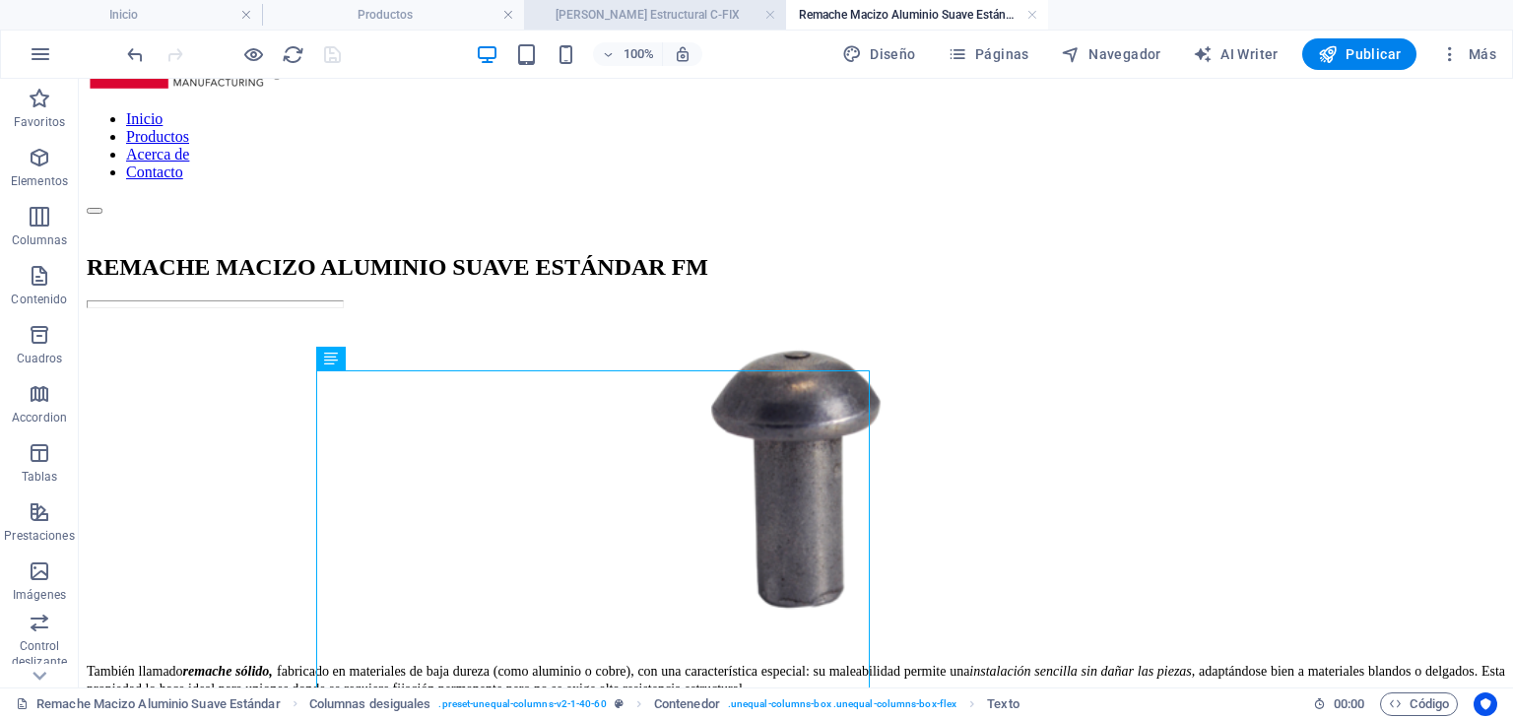
click at [692, 6] on h4 "[PERSON_NAME] Estructural C-FIX" at bounding box center [655, 15] width 262 height 22
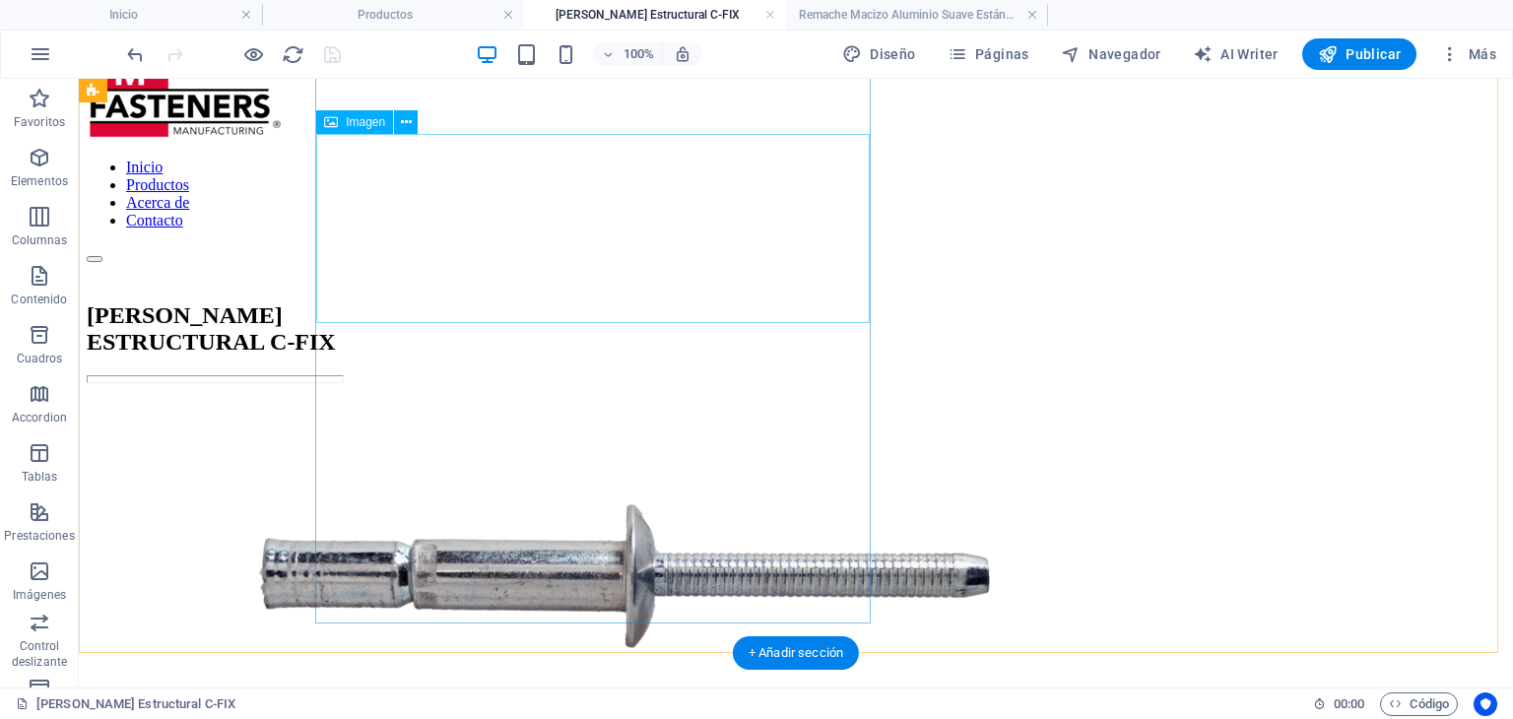
scroll to position [0, 0]
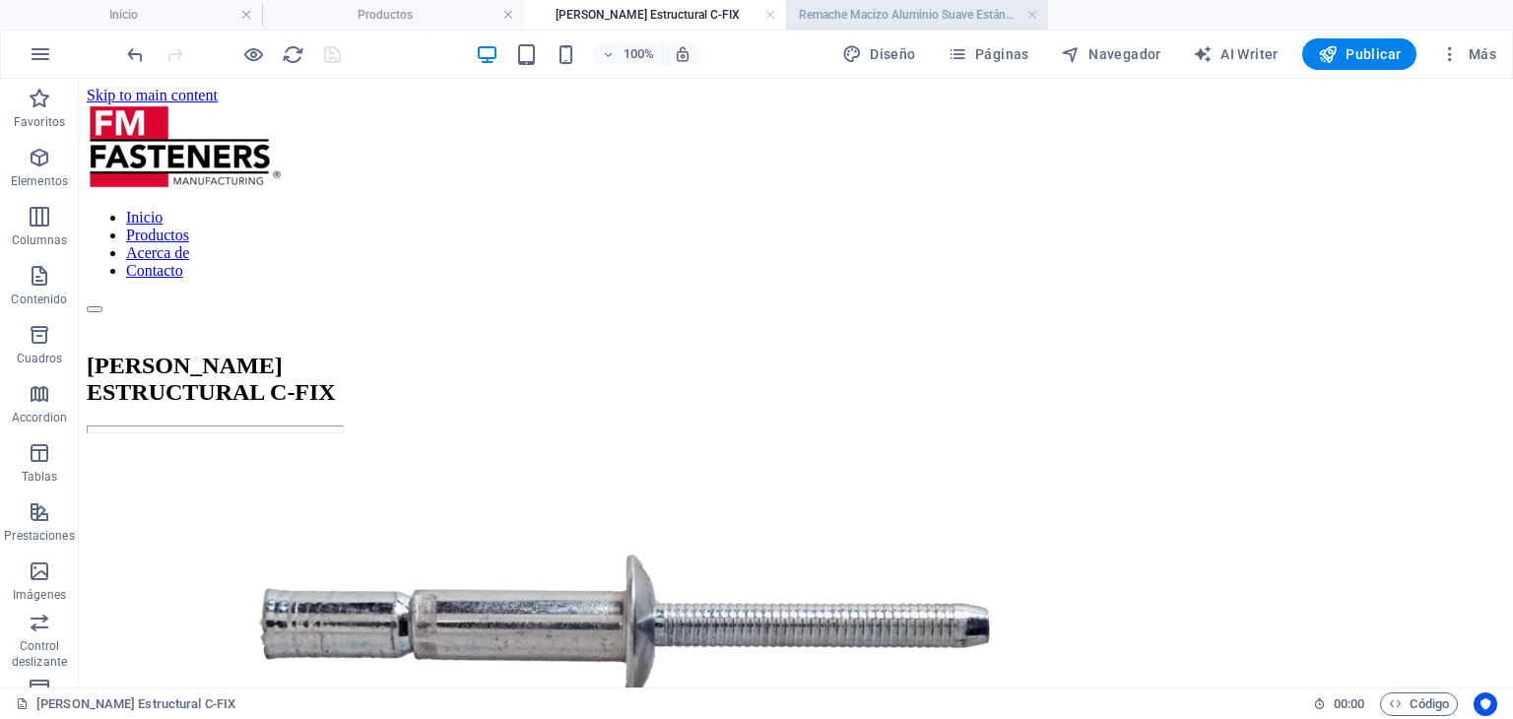
click at [885, 24] on h4 "Remache Macizo Aluminio Suave Estándar" at bounding box center [917, 15] width 262 height 22
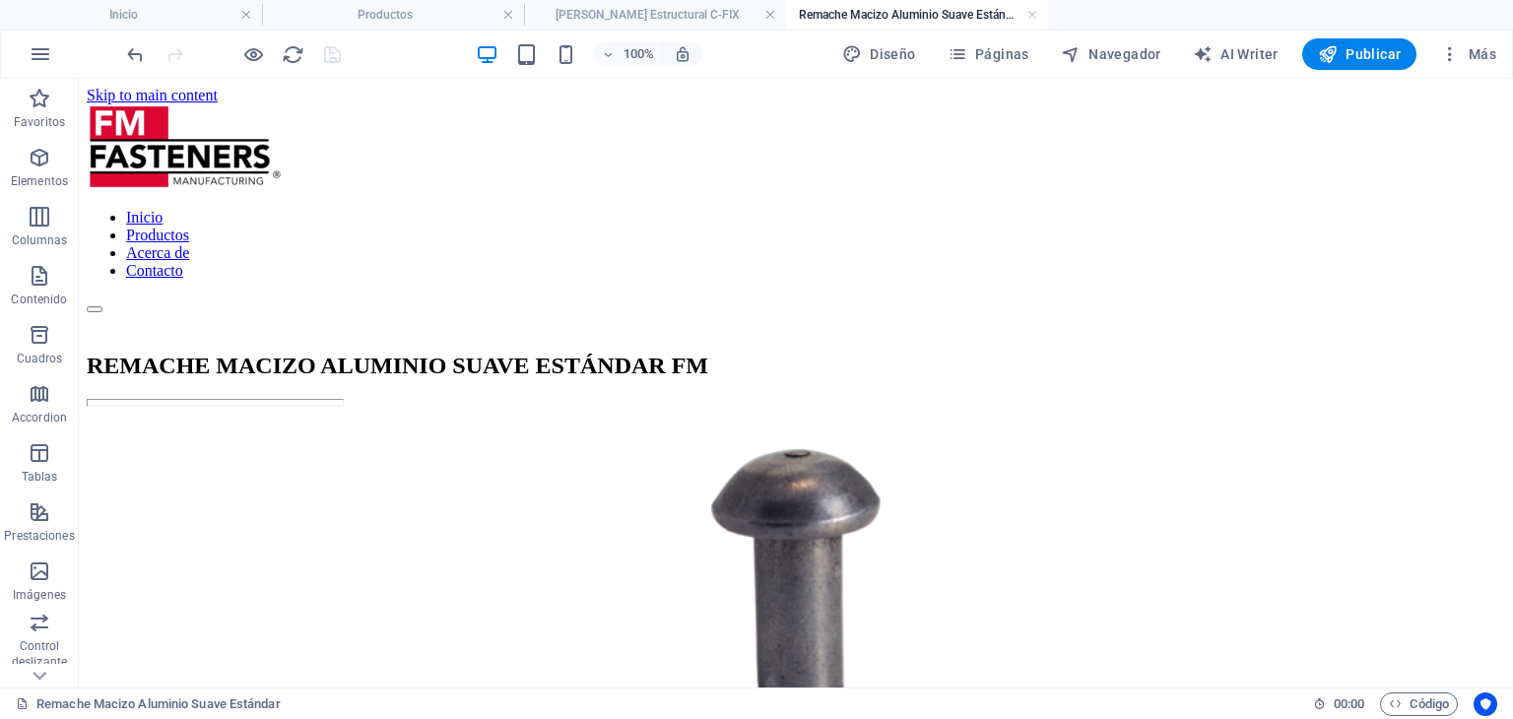
scroll to position [99, 0]
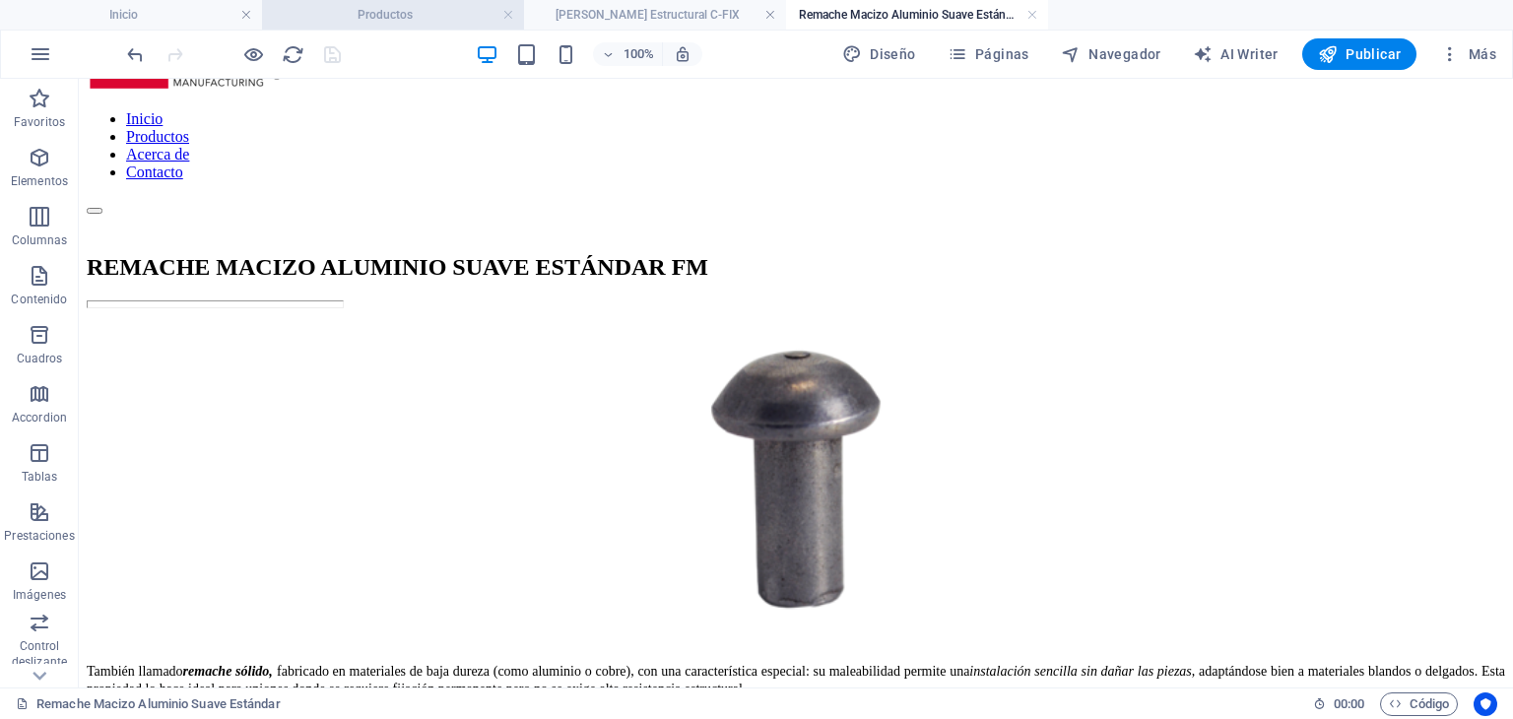
click at [365, 4] on h4 "Productos" at bounding box center [393, 15] width 262 height 22
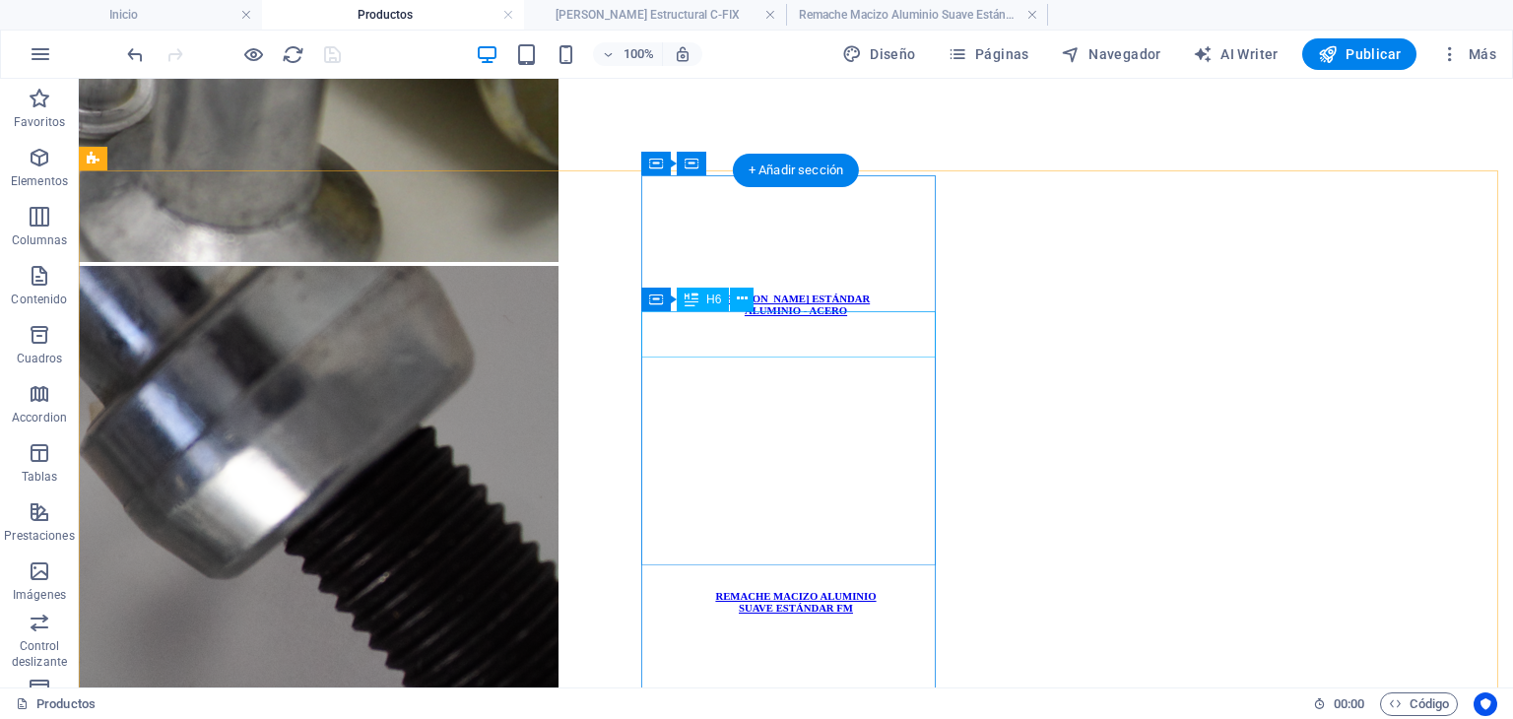
scroll to position [890, 0]
